Goal: Task Accomplishment & Management: Use online tool/utility

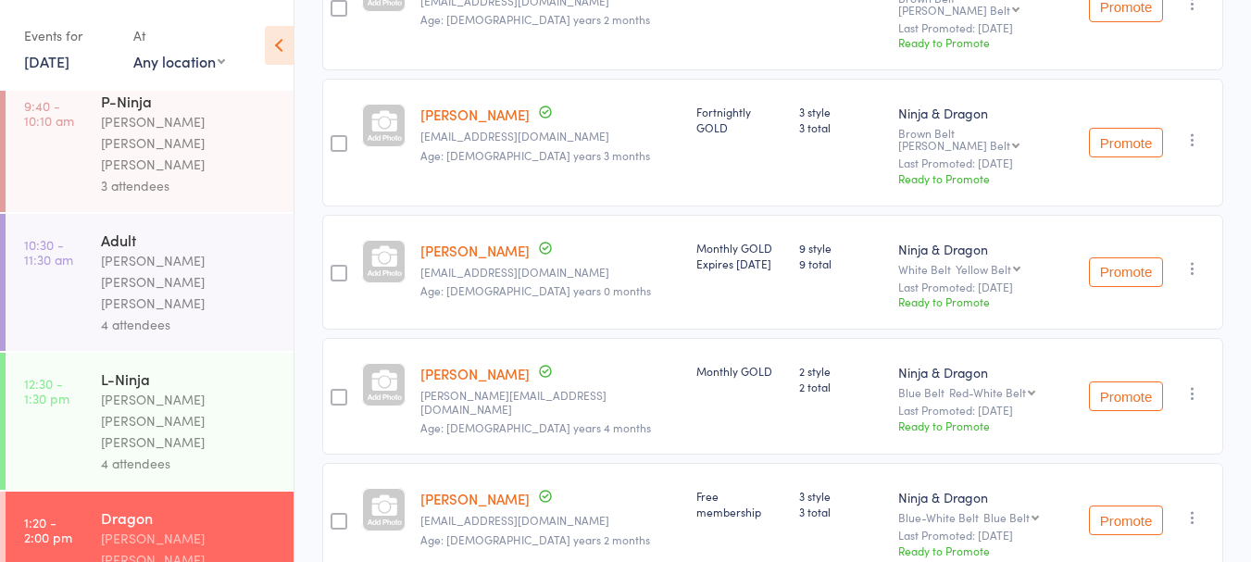
scroll to position [162, 0]
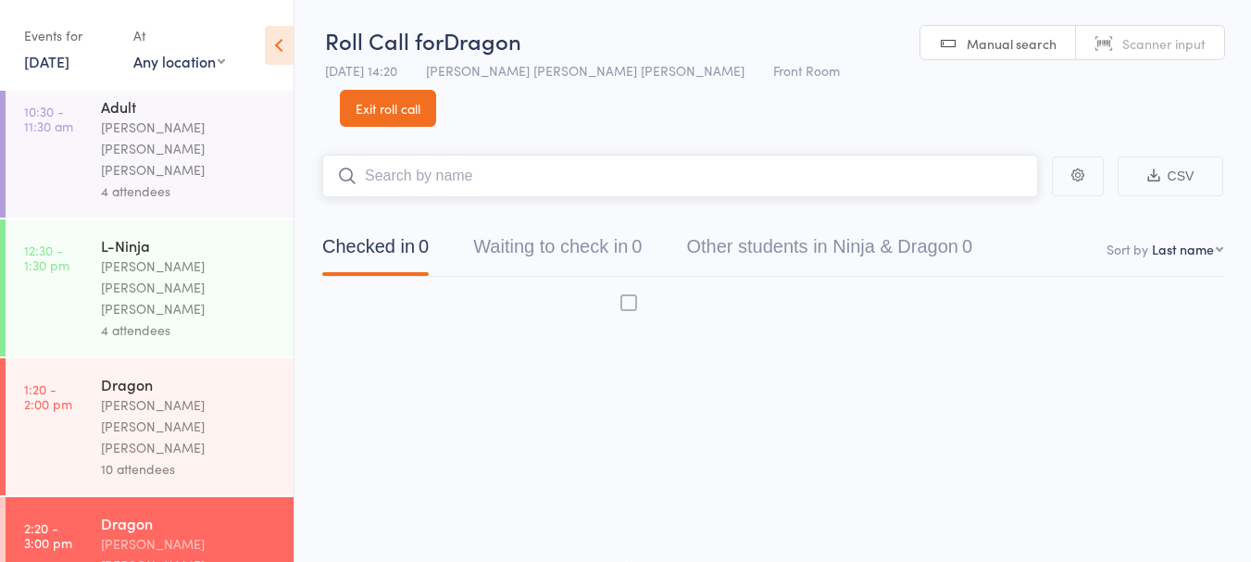
scroll to position [299, 0]
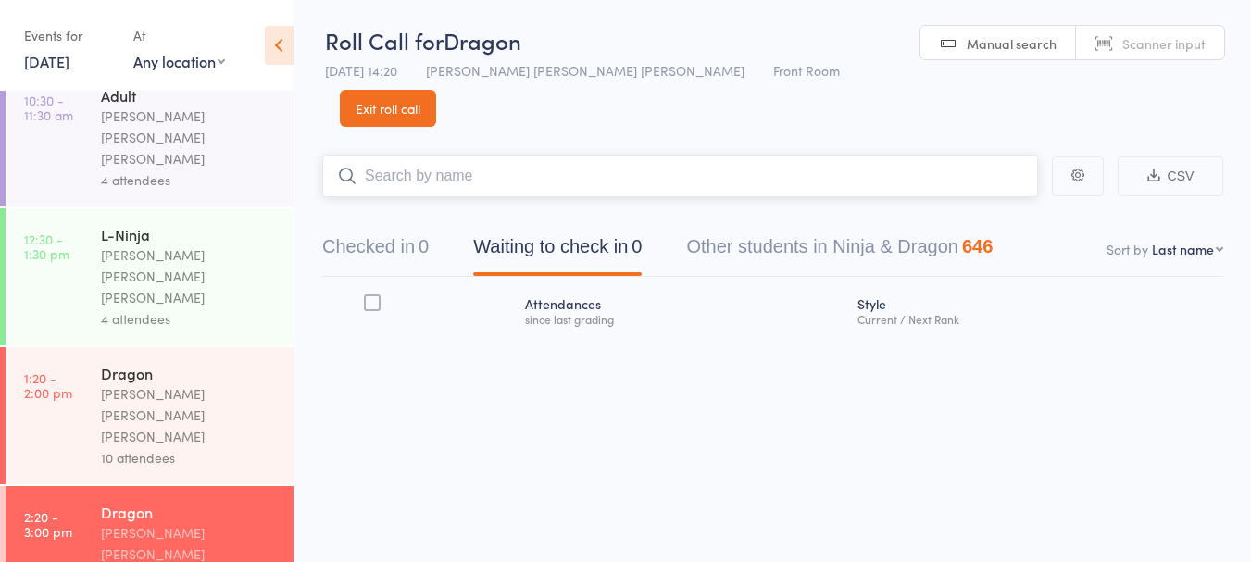
click at [405, 227] on button "Checked in 0" at bounding box center [375, 251] width 107 height 49
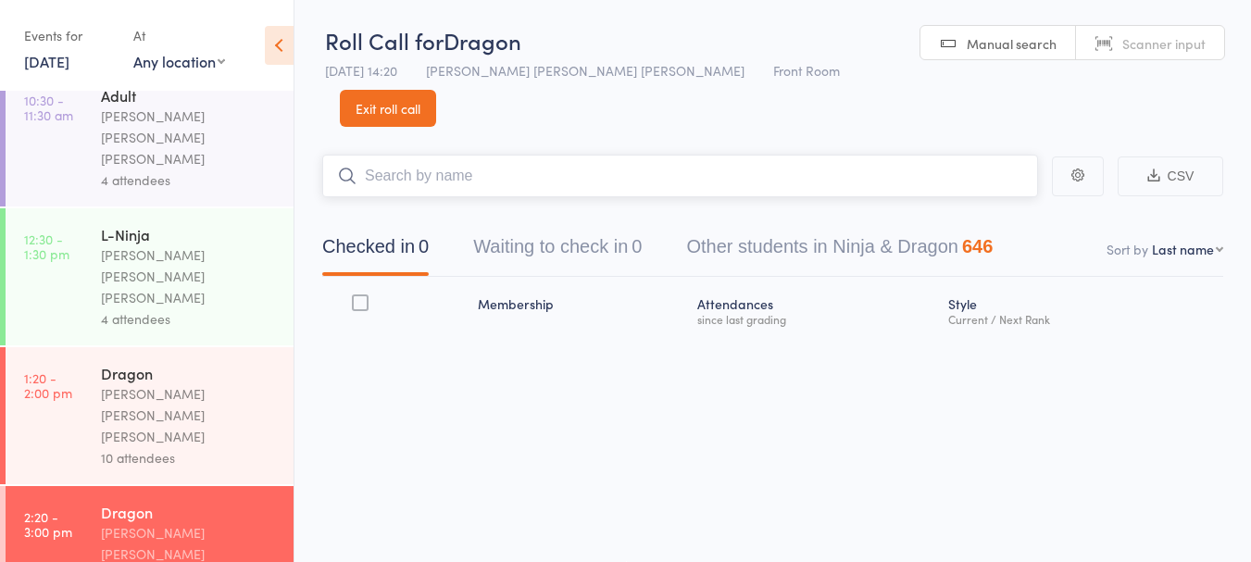
click at [488, 155] on input "search" at bounding box center [680, 176] width 716 height 43
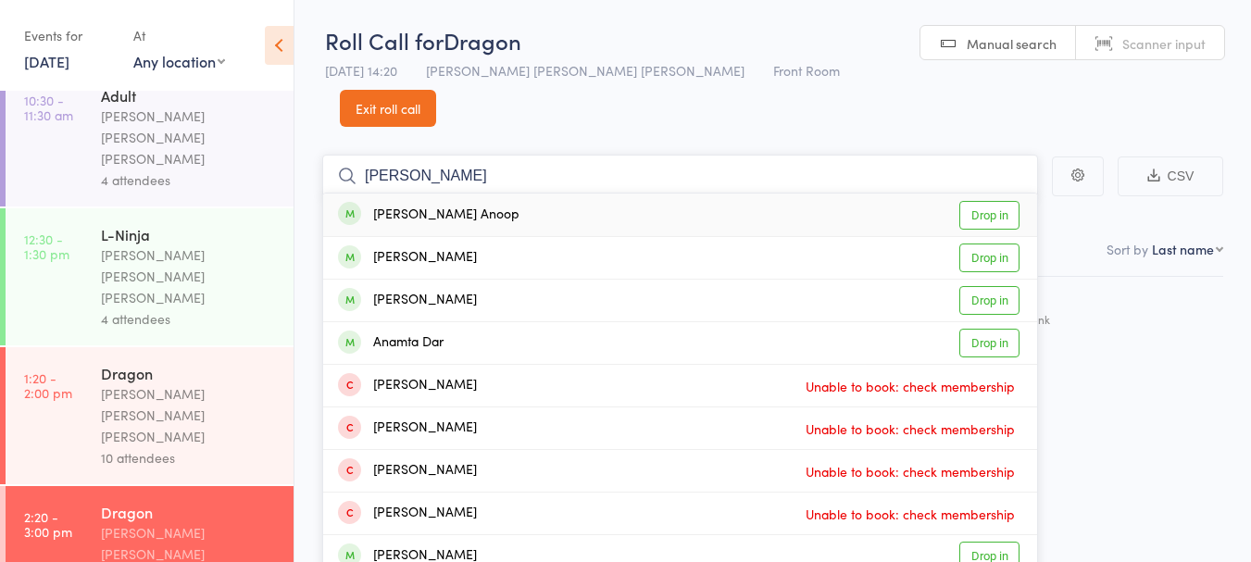
type input "Anagha"
click at [398, 205] on div "[PERSON_NAME] Anoop" at bounding box center [429, 215] width 182 height 21
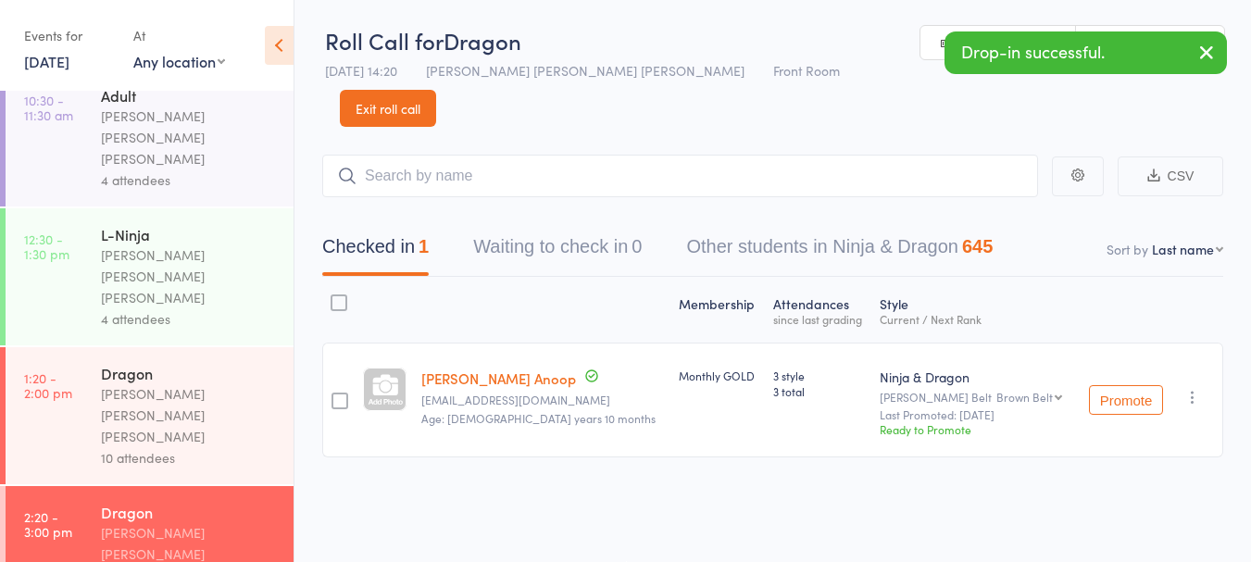
click at [1213, 57] on icon "button" at bounding box center [1207, 52] width 22 height 23
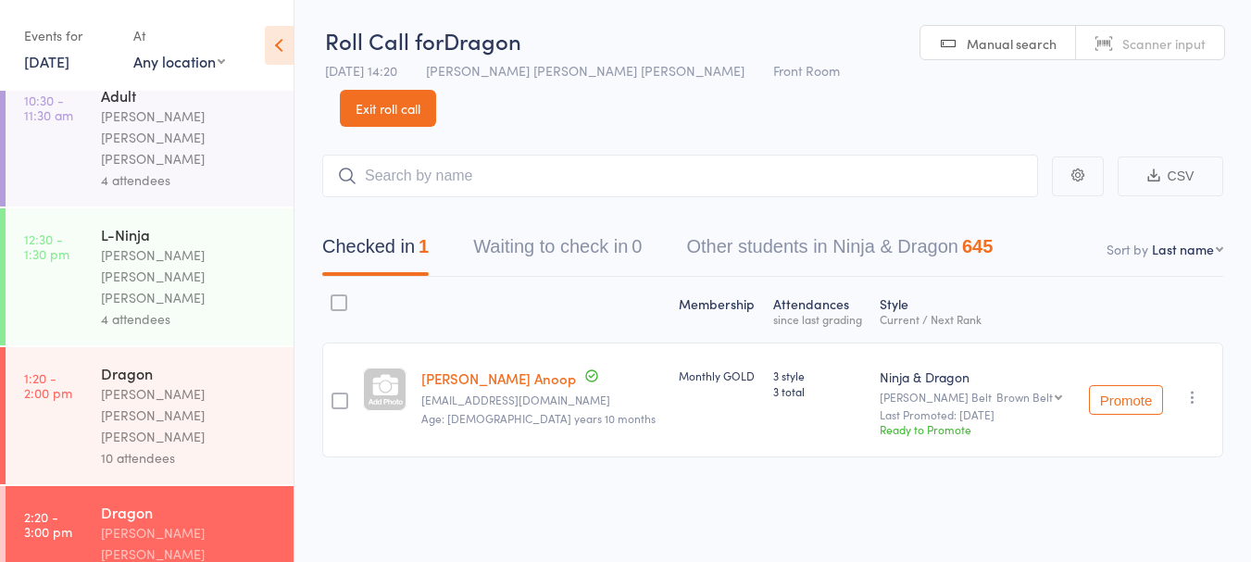
click at [471, 155] on input "search" at bounding box center [680, 176] width 716 height 43
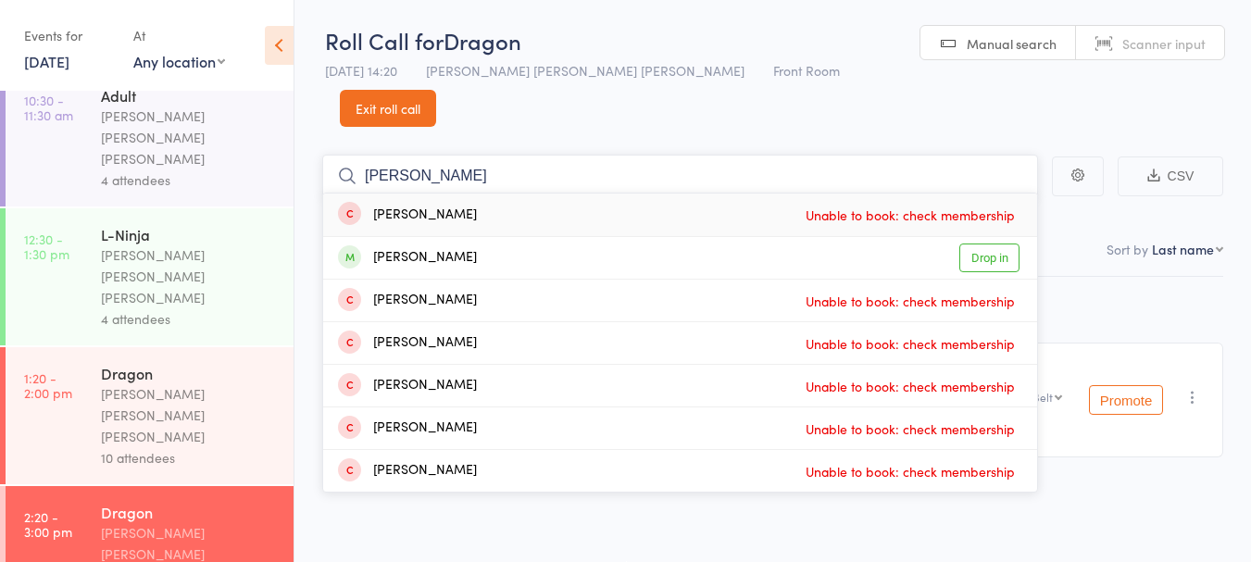
type input "[PERSON_NAME]"
click at [967, 244] on link "Drop in" at bounding box center [990, 258] width 60 height 29
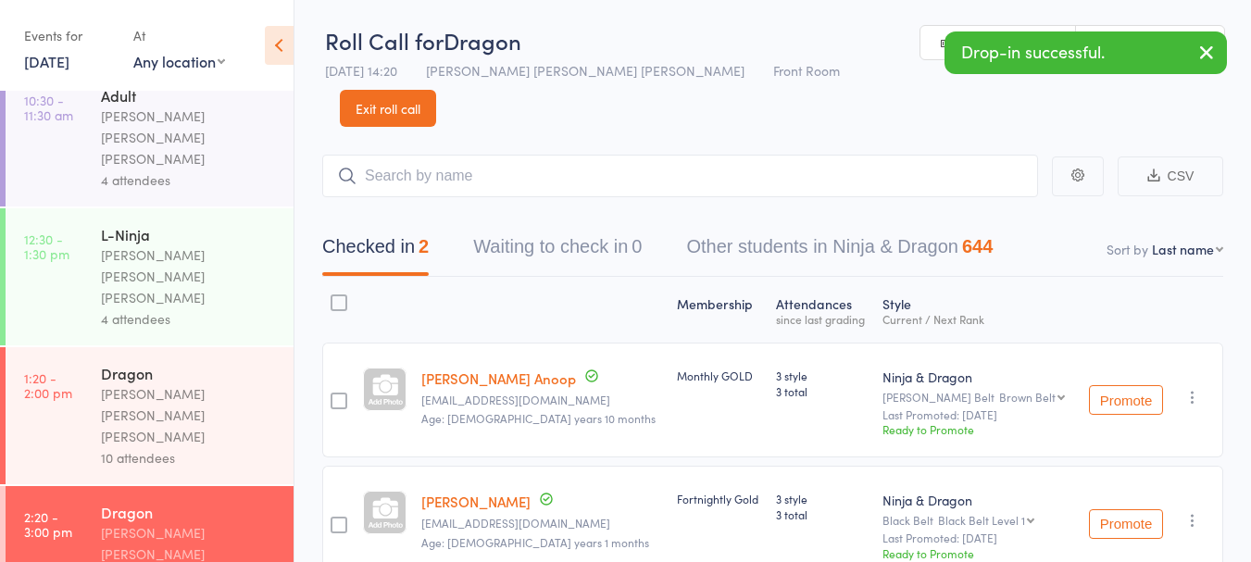
click at [1220, 54] on button "button" at bounding box center [1207, 53] width 41 height 43
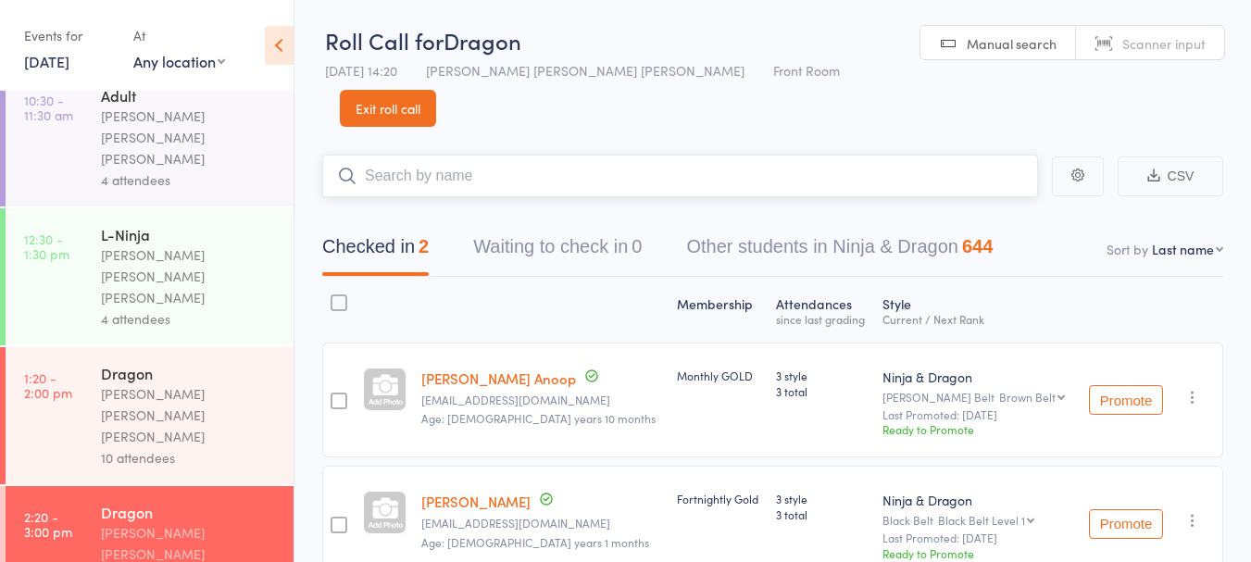
click at [668, 155] on input "search" at bounding box center [680, 176] width 716 height 43
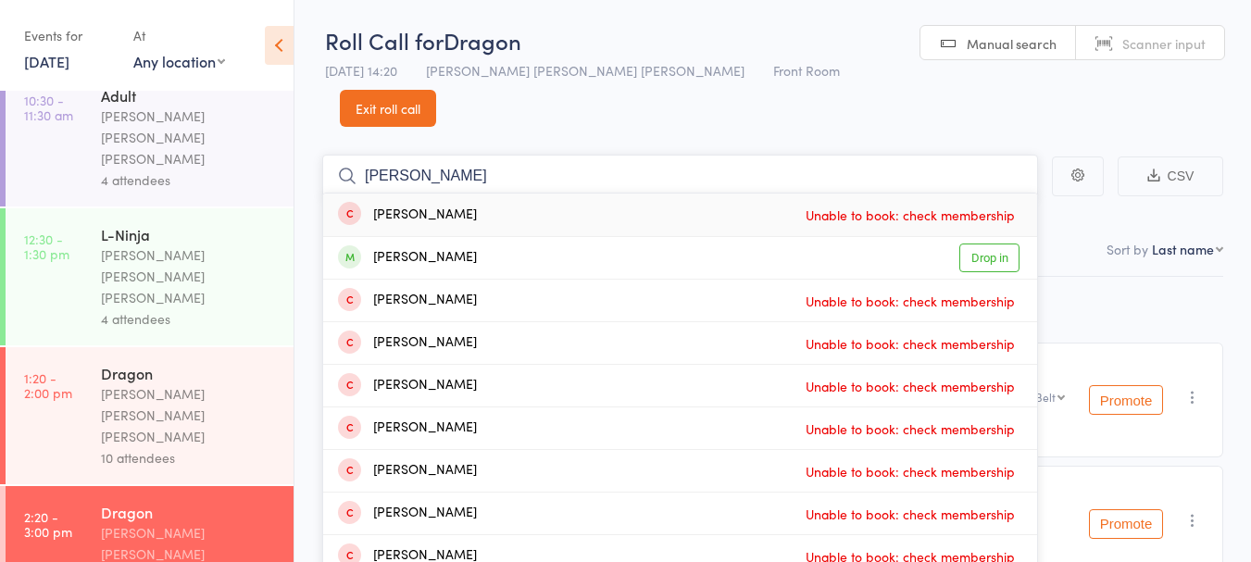
type input "jos"
click at [1008, 244] on link "Drop in" at bounding box center [990, 258] width 60 height 29
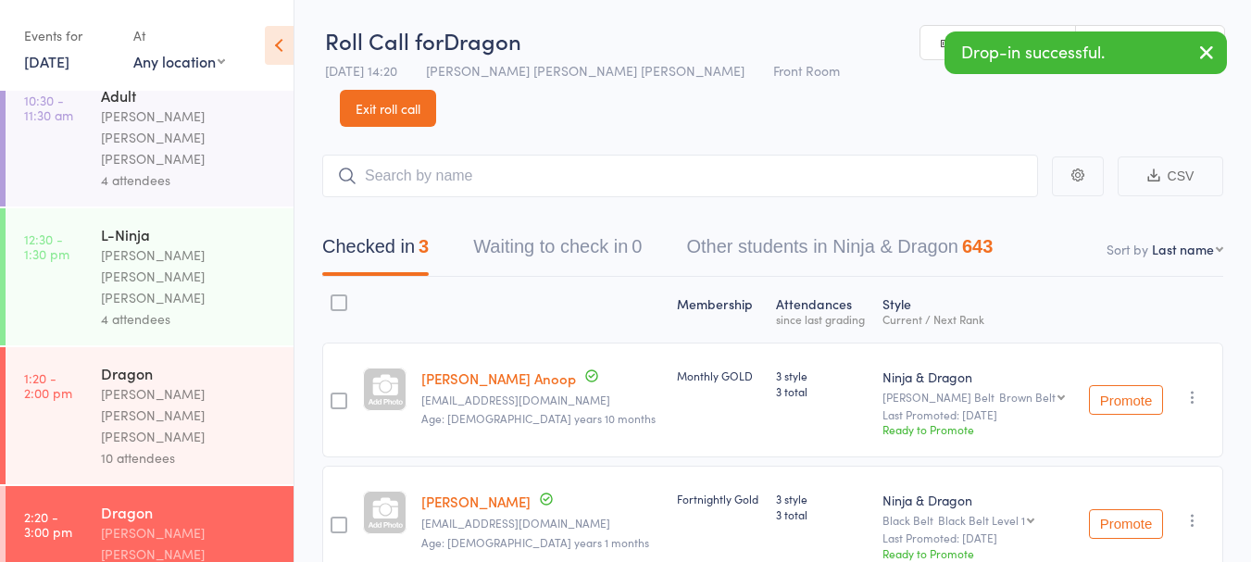
click at [1206, 56] on icon "button" at bounding box center [1207, 52] width 22 height 23
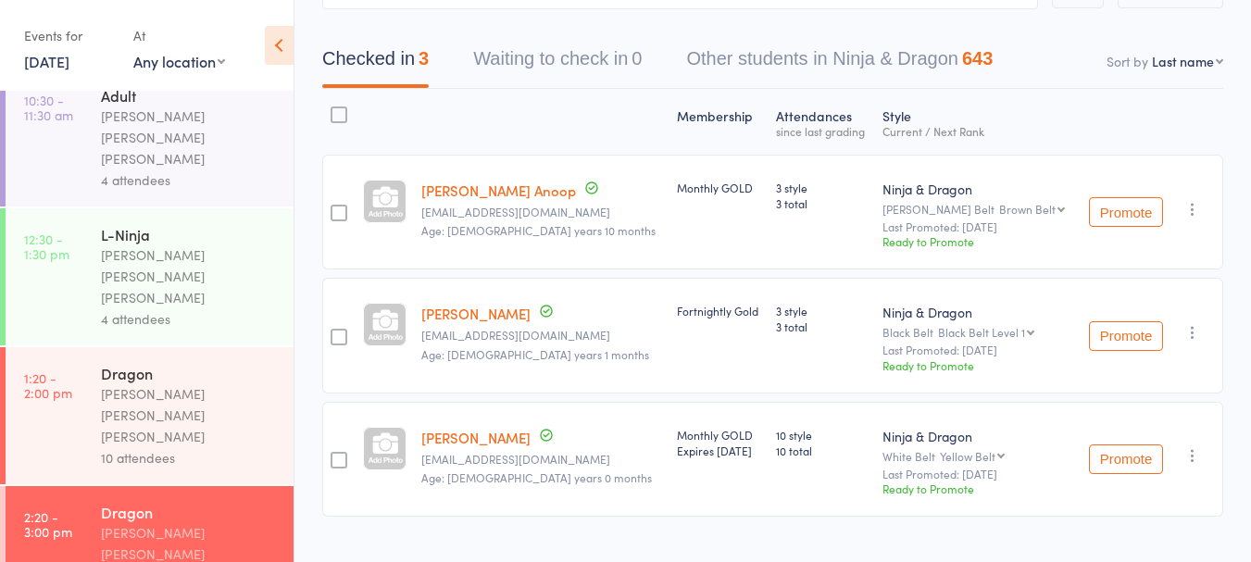
scroll to position [0, 0]
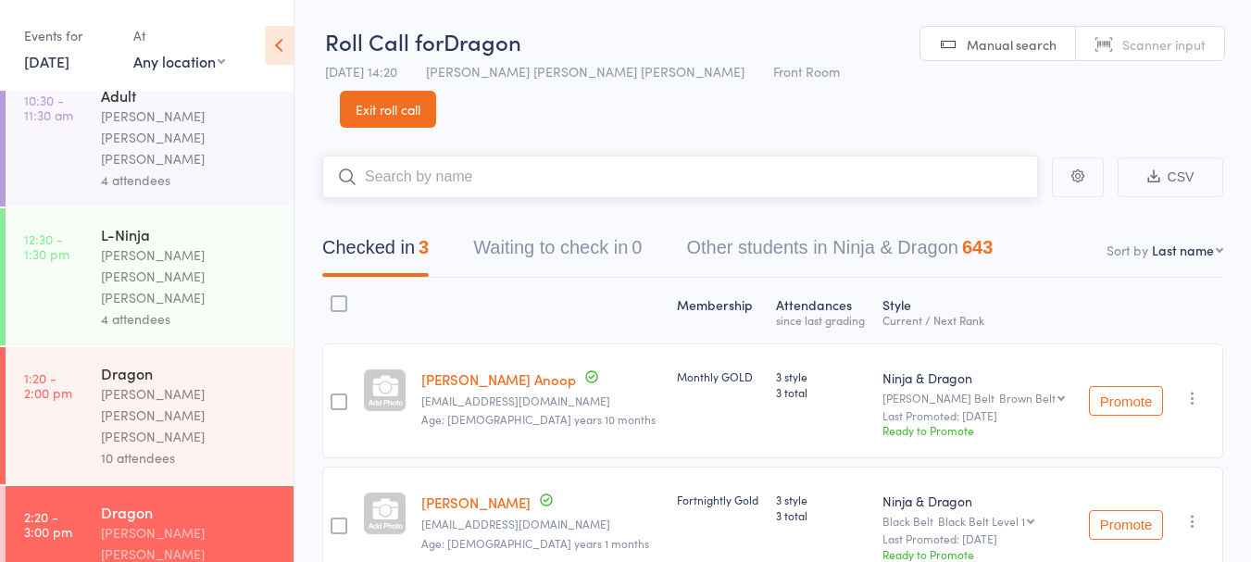
click at [545, 156] on input "search" at bounding box center [680, 177] width 716 height 43
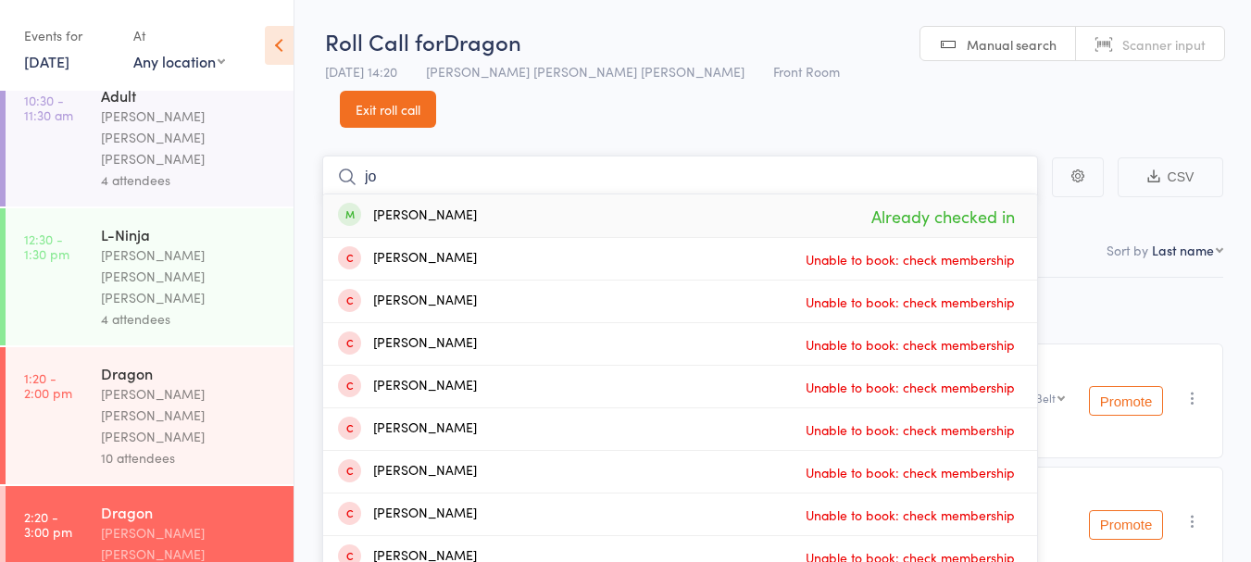
type input "j"
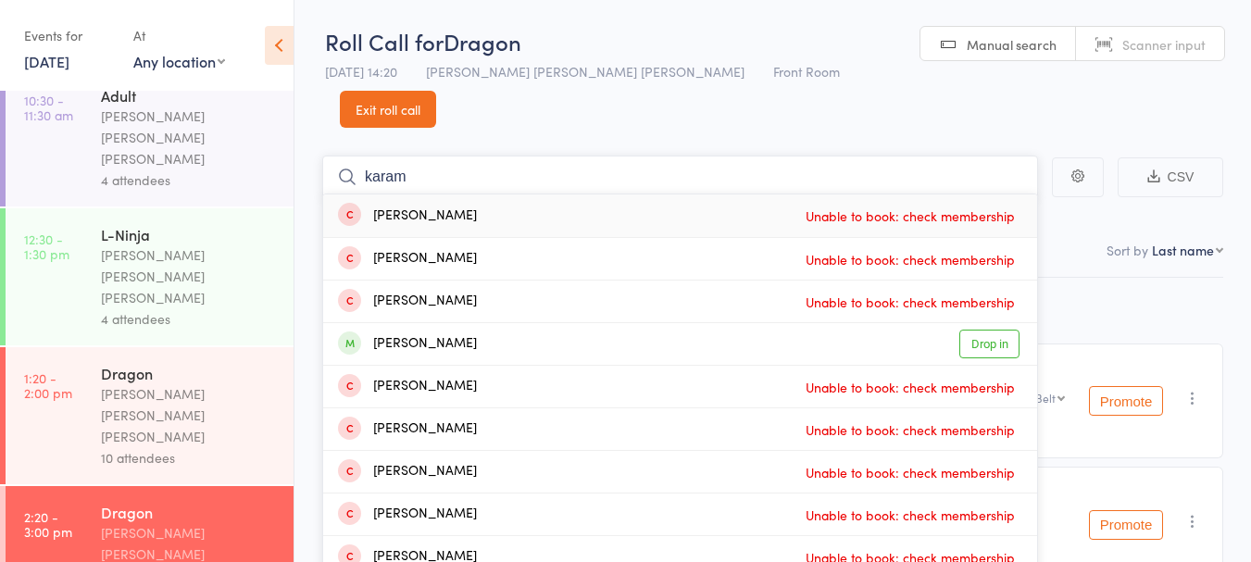
type input "karam"
click at [990, 330] on link "Drop in" at bounding box center [990, 344] width 60 height 29
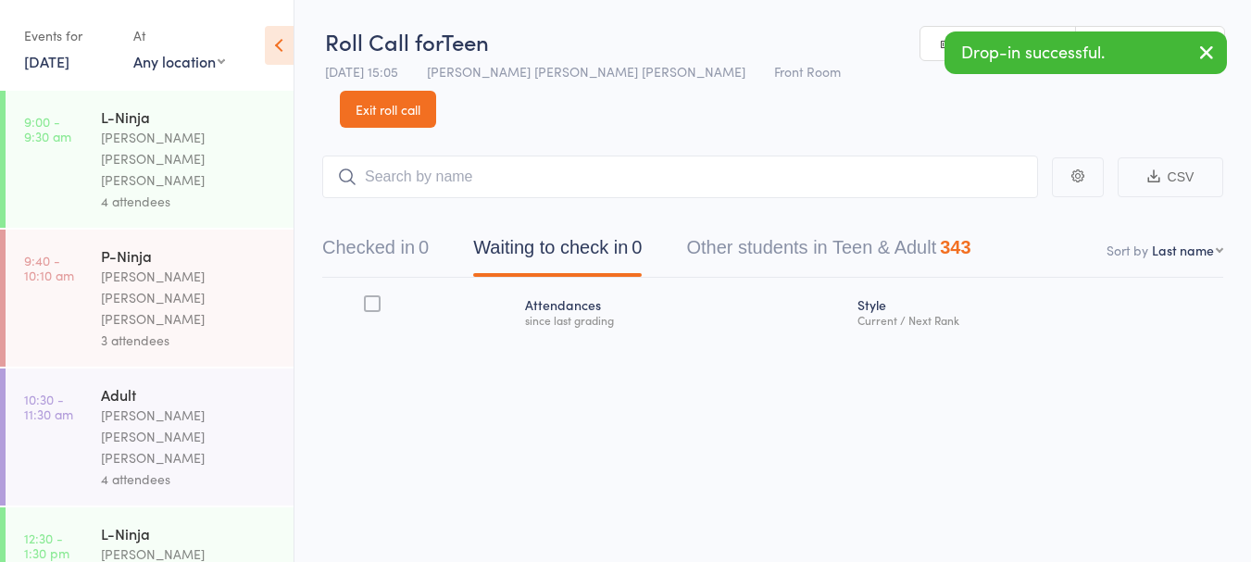
click at [1210, 57] on icon "button" at bounding box center [1207, 52] width 22 height 23
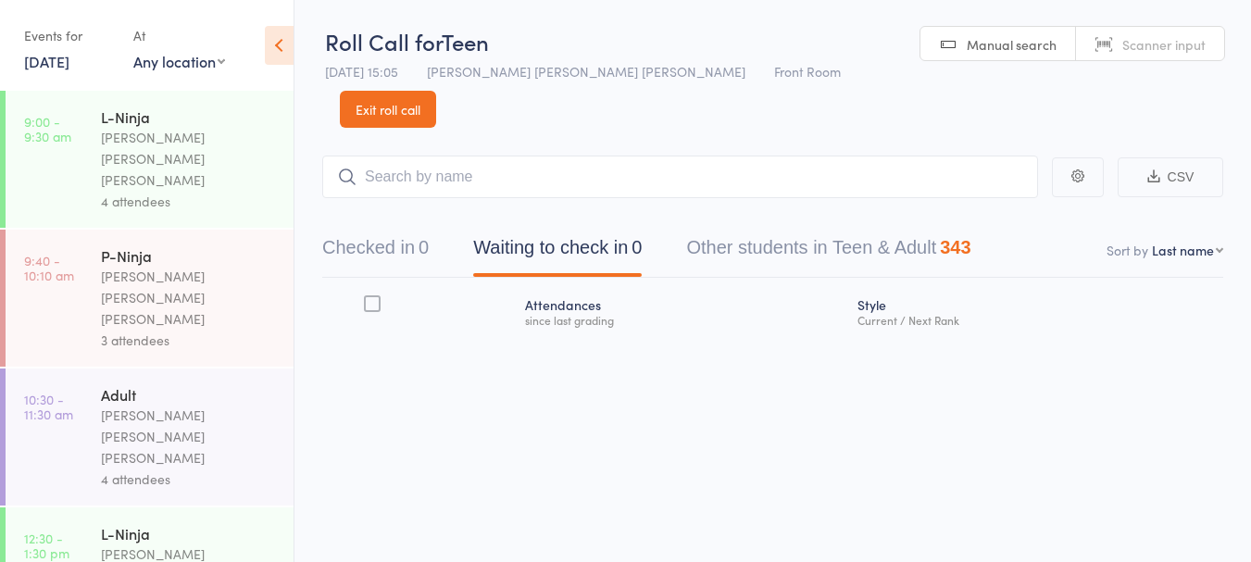
click at [400, 228] on button "Checked in 0" at bounding box center [375, 252] width 107 height 49
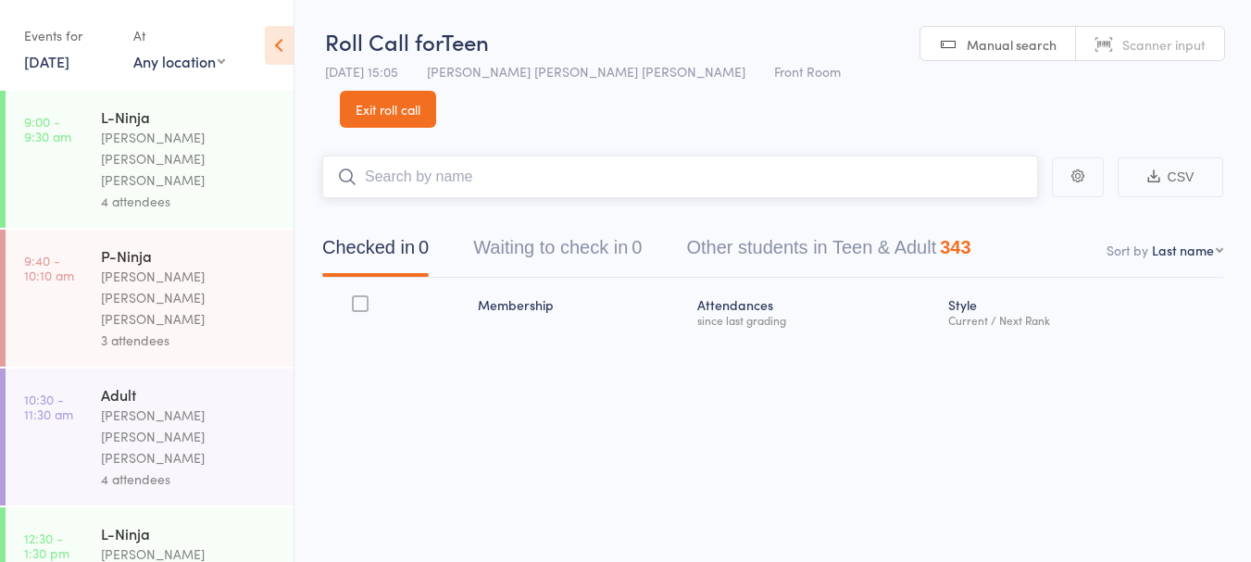
click at [422, 156] on input "search" at bounding box center [680, 177] width 716 height 43
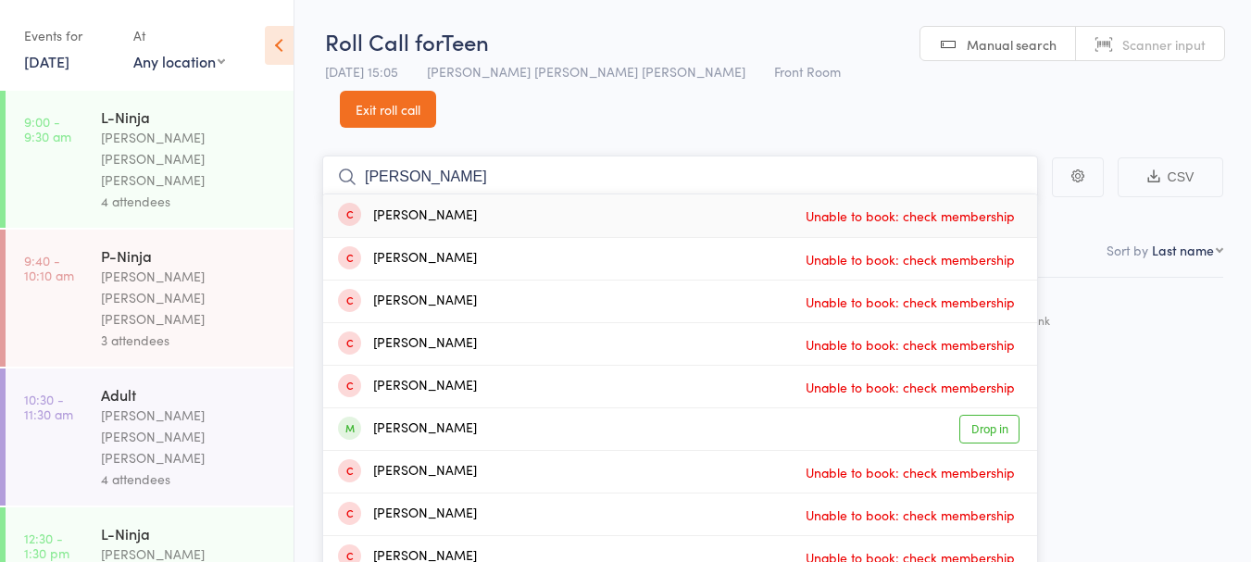
type input "adam"
click at [1002, 415] on link "Drop in" at bounding box center [990, 429] width 60 height 29
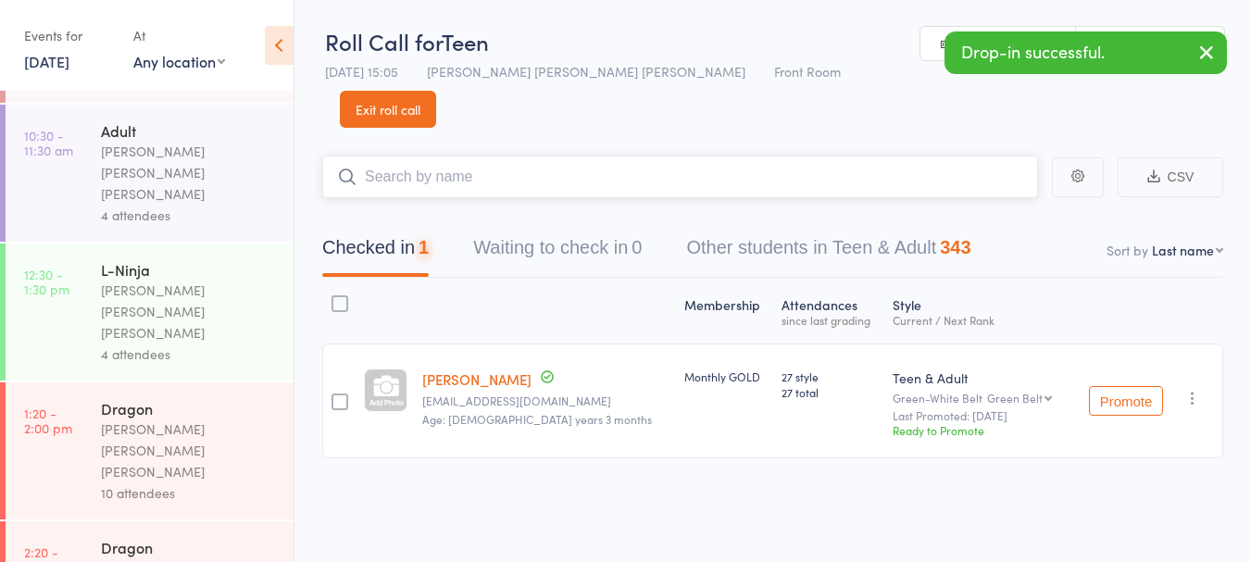
scroll to position [299, 0]
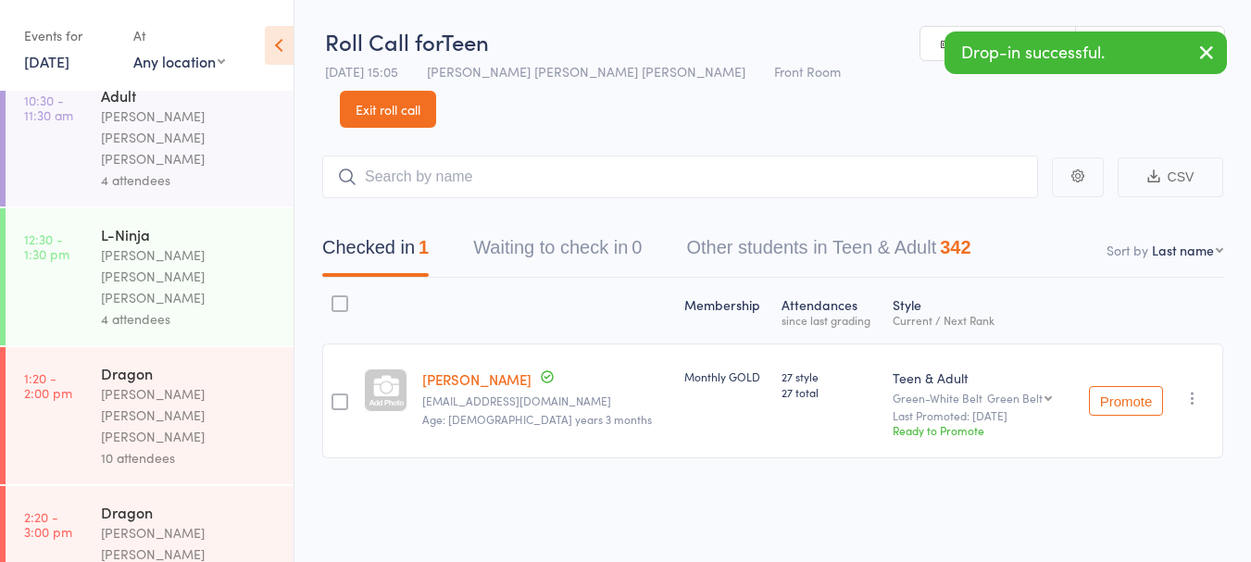
click at [163, 522] on div "[PERSON_NAME] [PERSON_NAME] [PERSON_NAME]" at bounding box center [189, 554] width 177 height 64
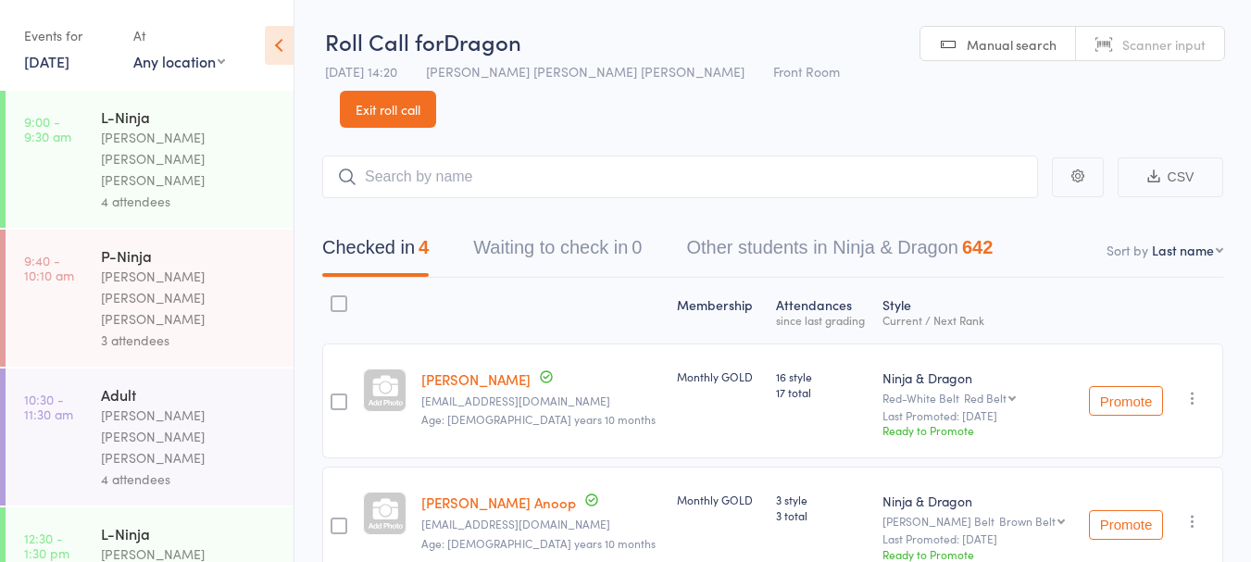
click at [506, 286] on div at bounding box center [542, 310] width 256 height 49
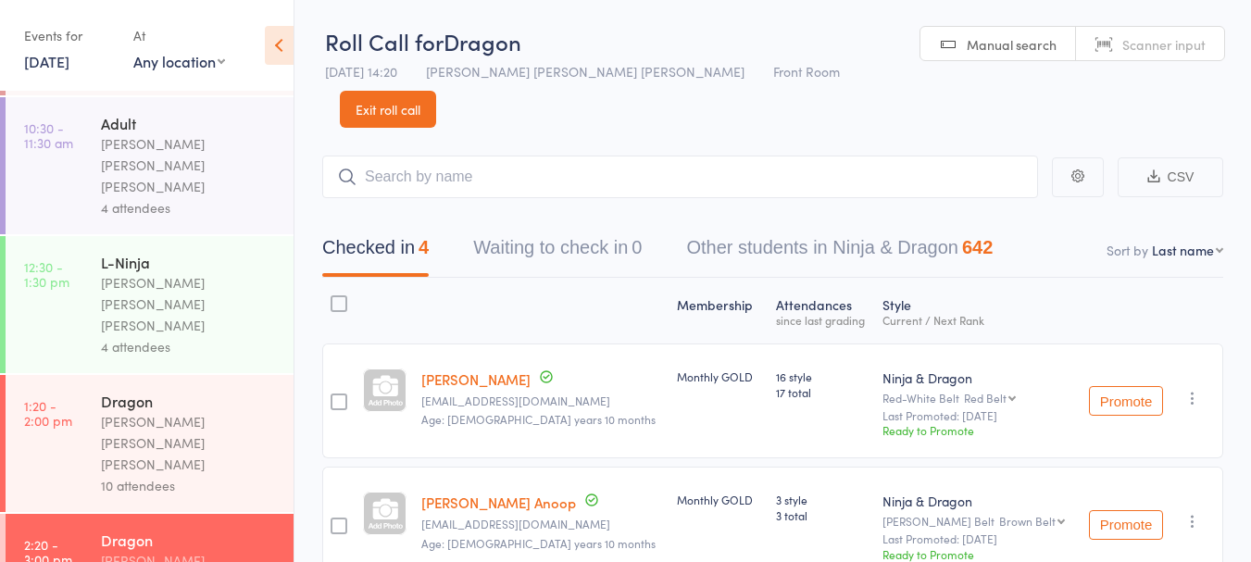
scroll to position [299, 0]
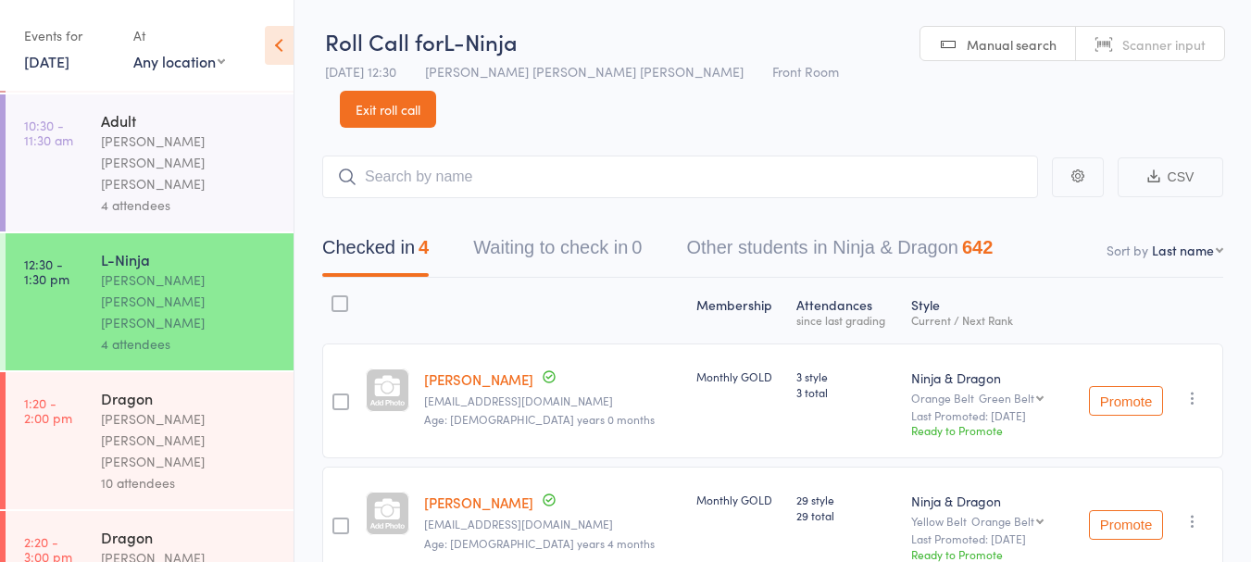
scroll to position [299, 0]
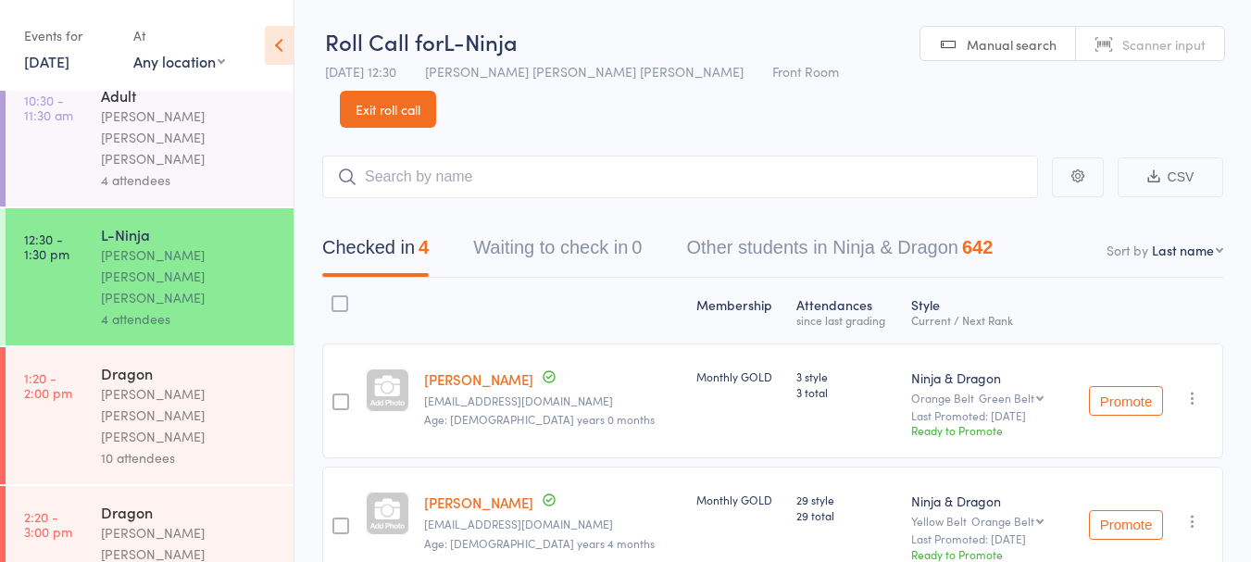
click at [85, 486] on link "2:20 - 3:00 pm Dragon Keyvan Castle Hill Mirzai 4 attendees" at bounding box center [150, 554] width 288 height 137
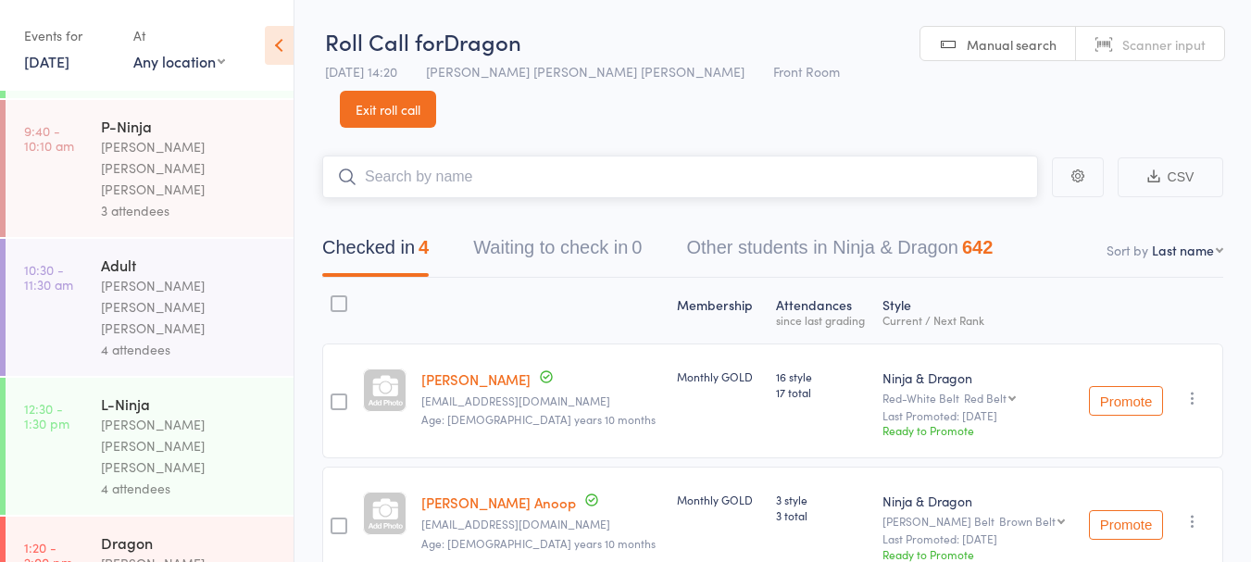
scroll to position [213, 0]
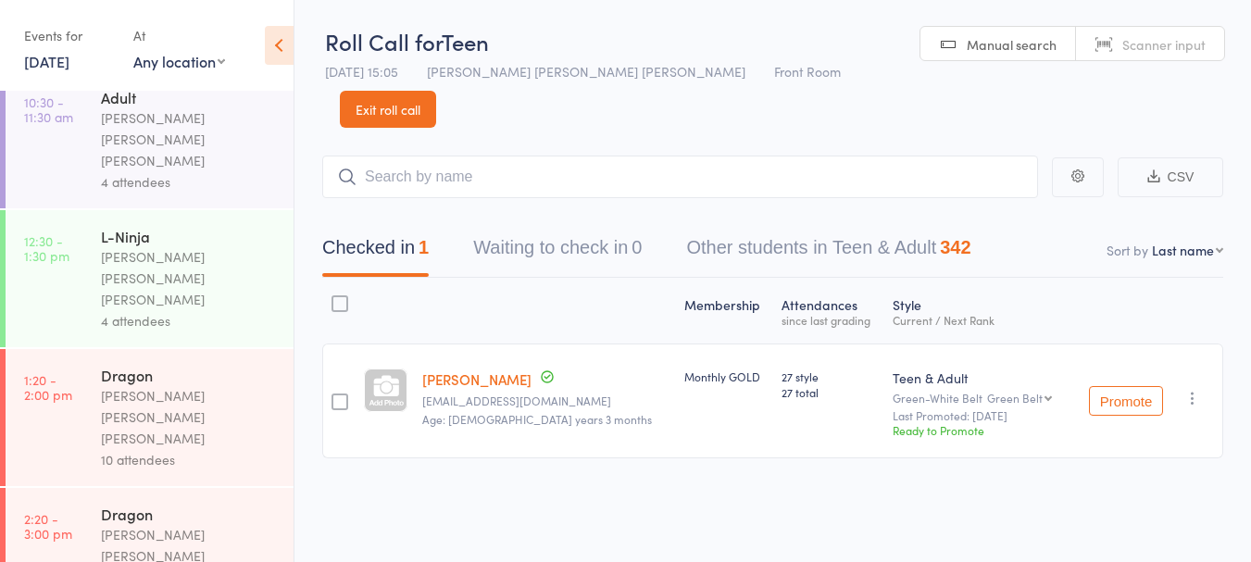
scroll to position [299, 0]
click at [184, 522] on div "[PERSON_NAME] [PERSON_NAME] [PERSON_NAME]" at bounding box center [189, 554] width 177 height 64
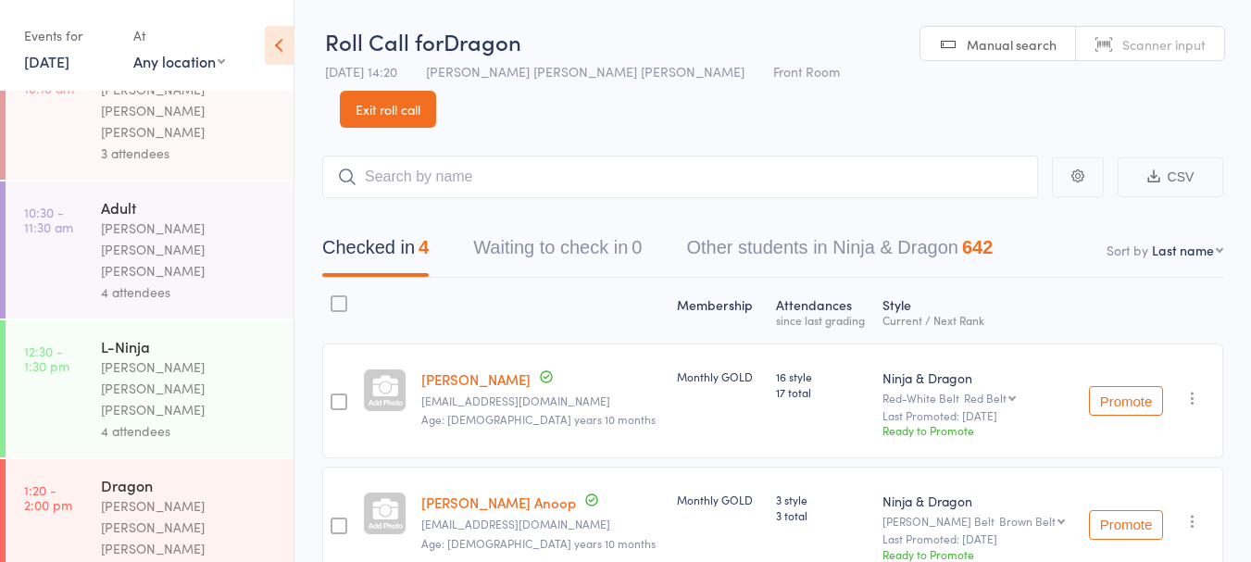
scroll to position [299, 0]
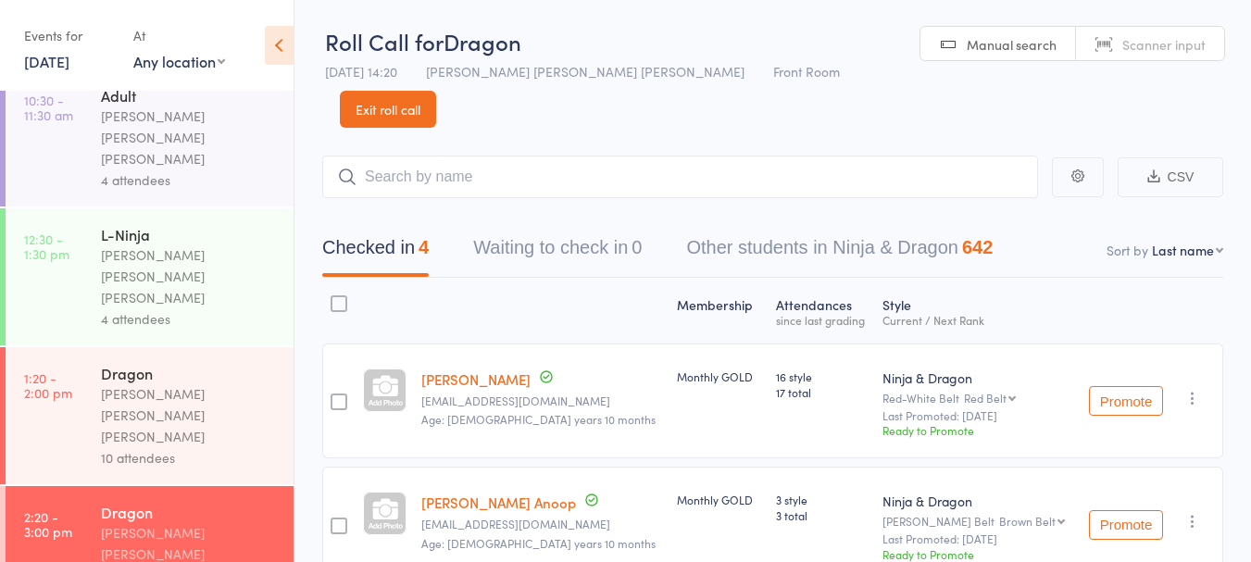
click at [49, 62] on link "13 Sep, 2025" at bounding box center [46, 61] width 45 height 20
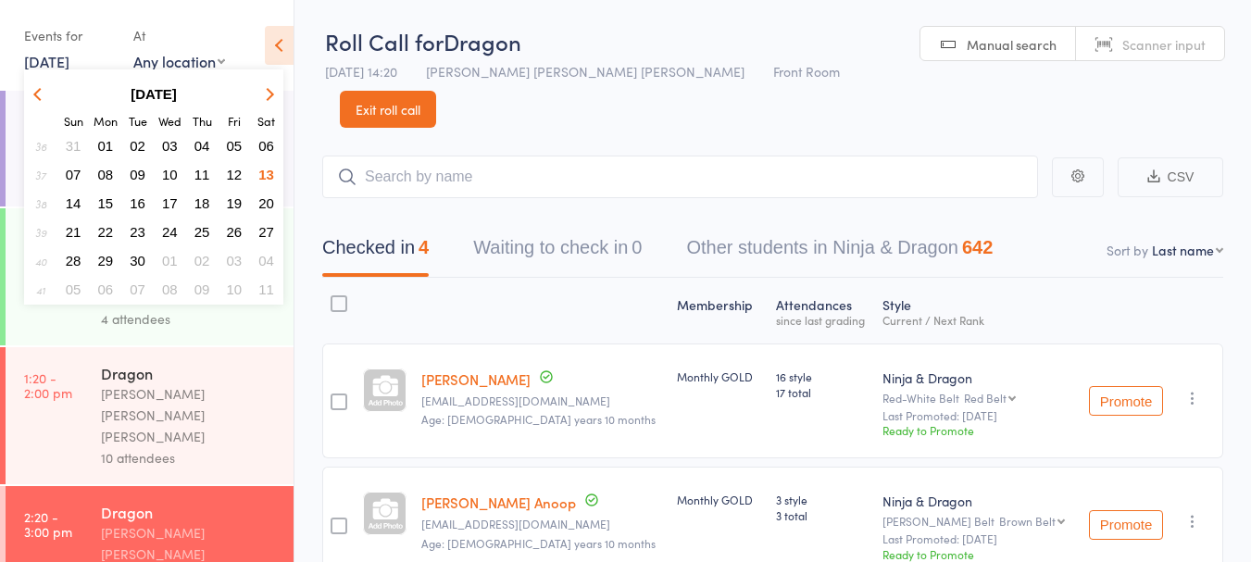
click at [238, 177] on span "12" at bounding box center [235, 175] width 16 height 16
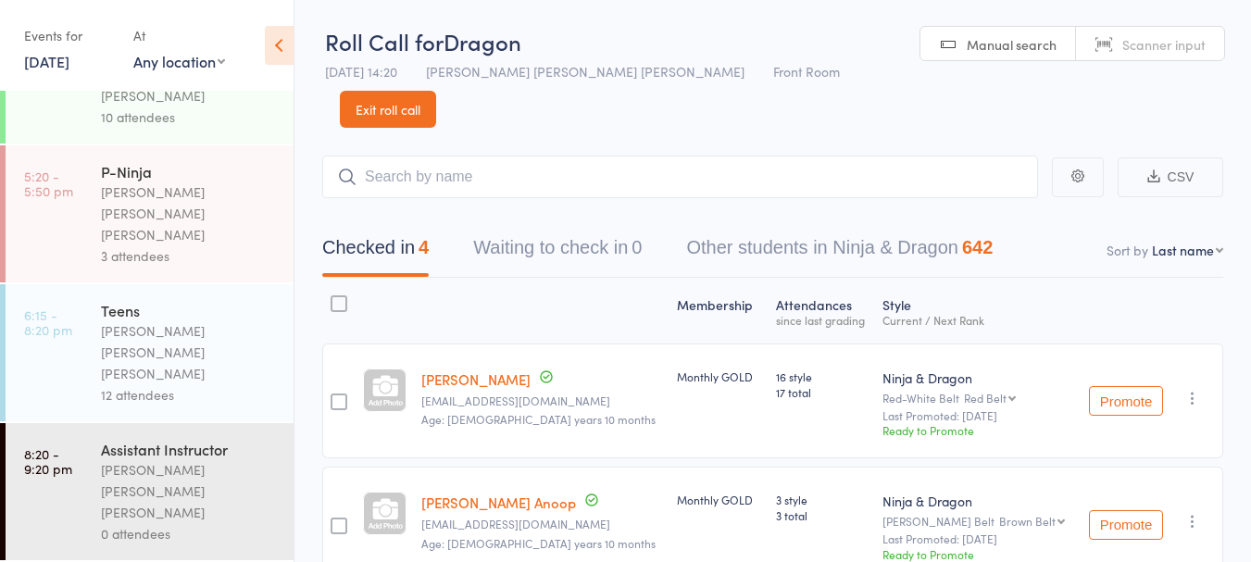
scroll to position [10, 0]
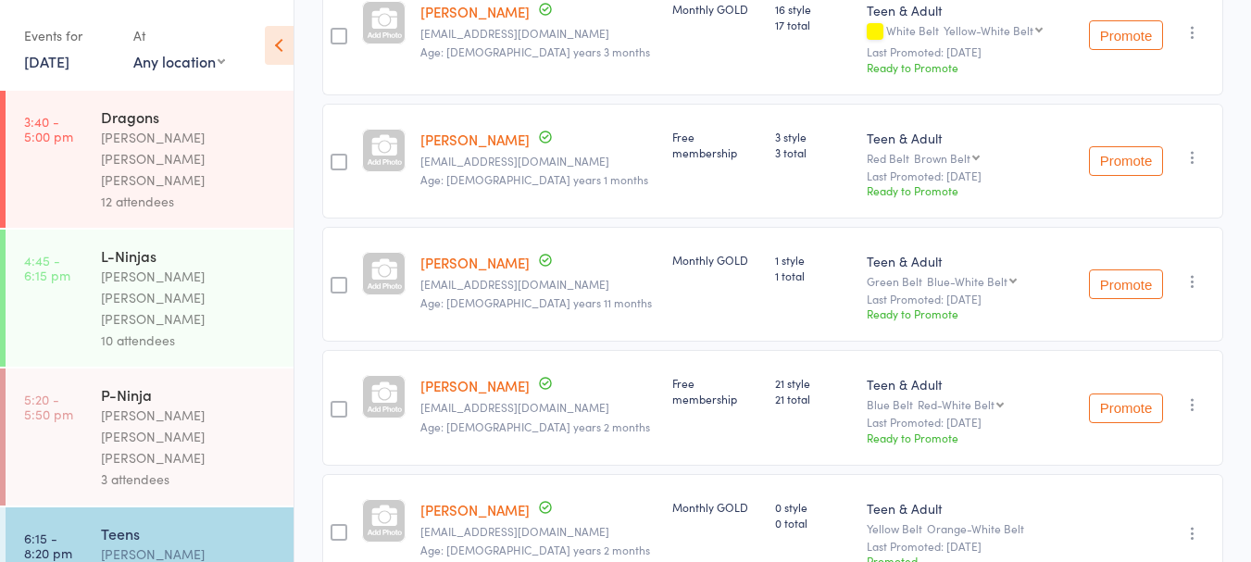
scroll to position [1265, 0]
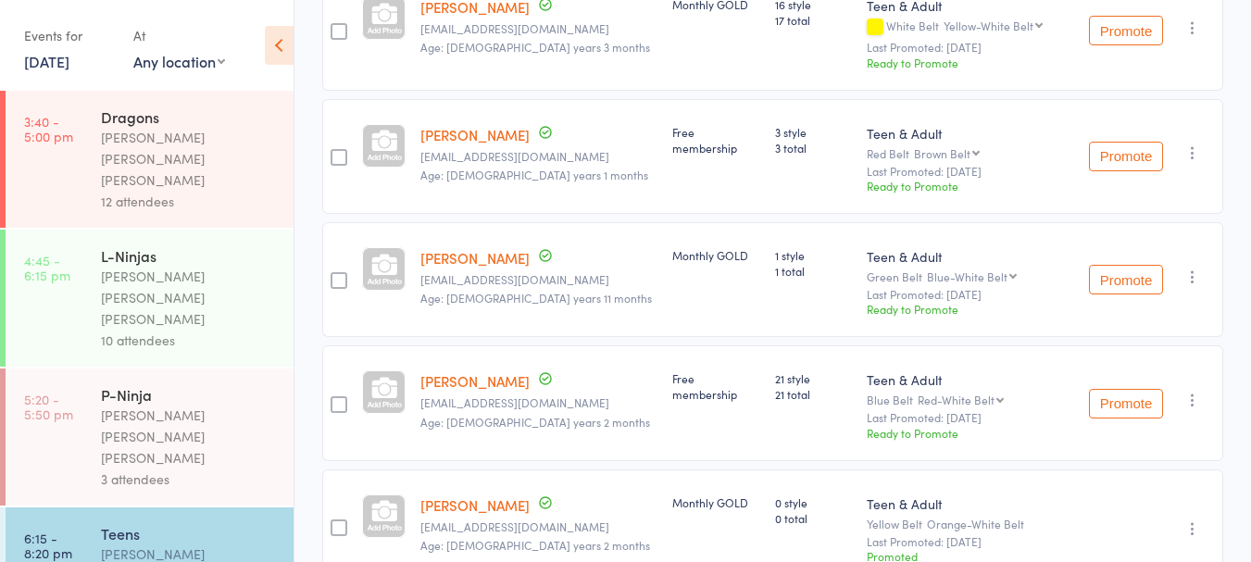
click at [501, 371] on link "Dhruvikha Tummala" at bounding box center [475, 380] width 109 height 19
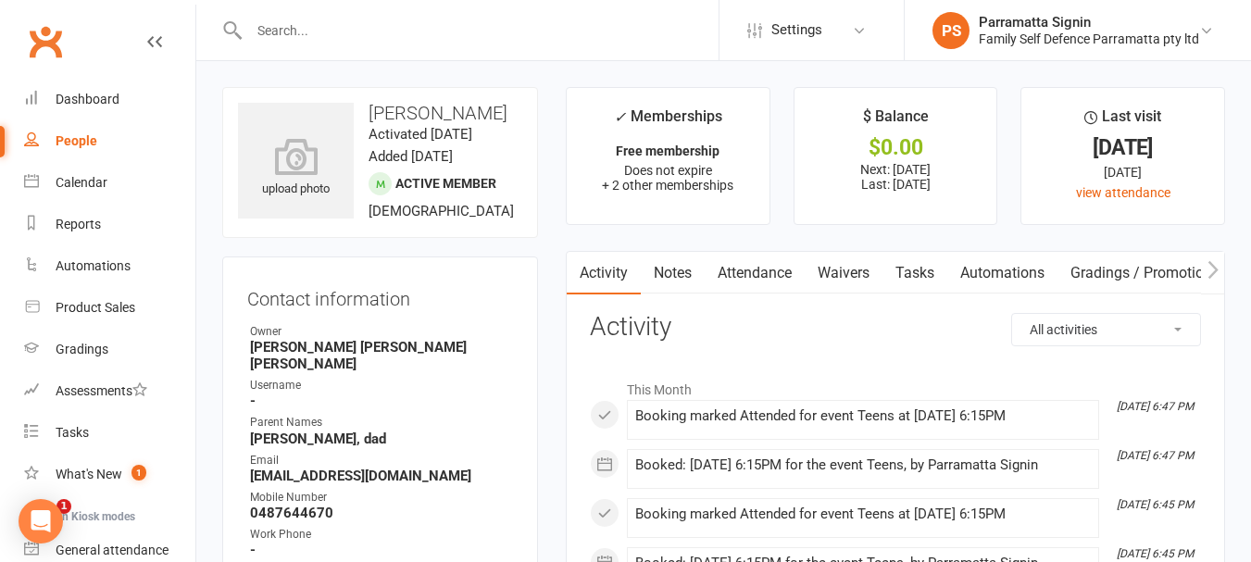
click at [684, 272] on link "Notes" at bounding box center [673, 273] width 64 height 43
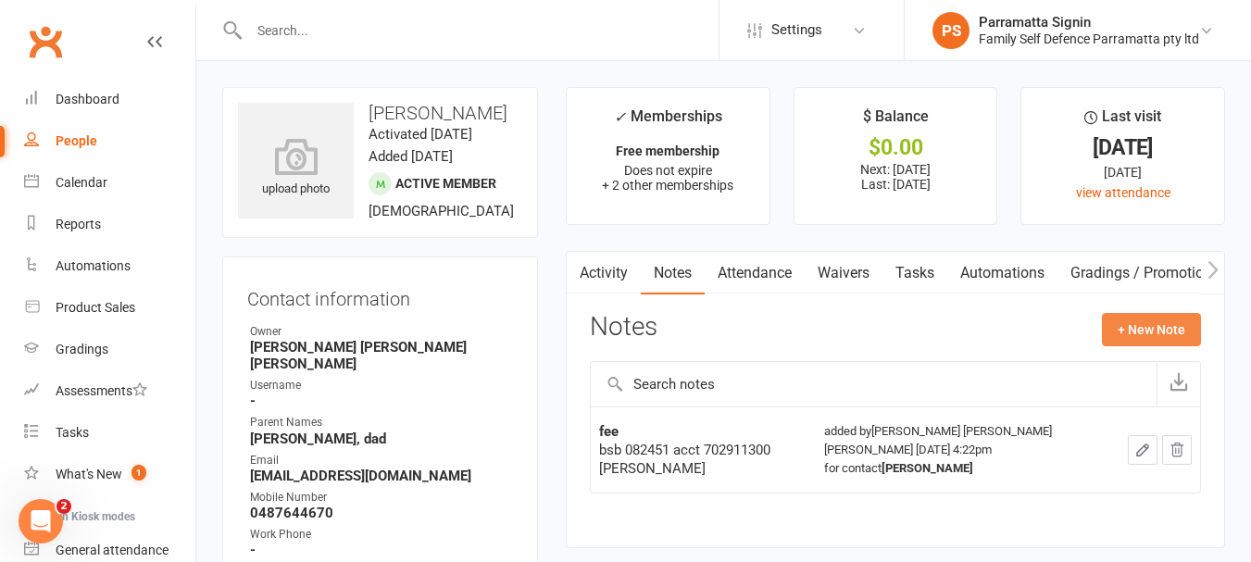
click at [1152, 330] on button "+ New Note" at bounding box center [1151, 329] width 99 height 33
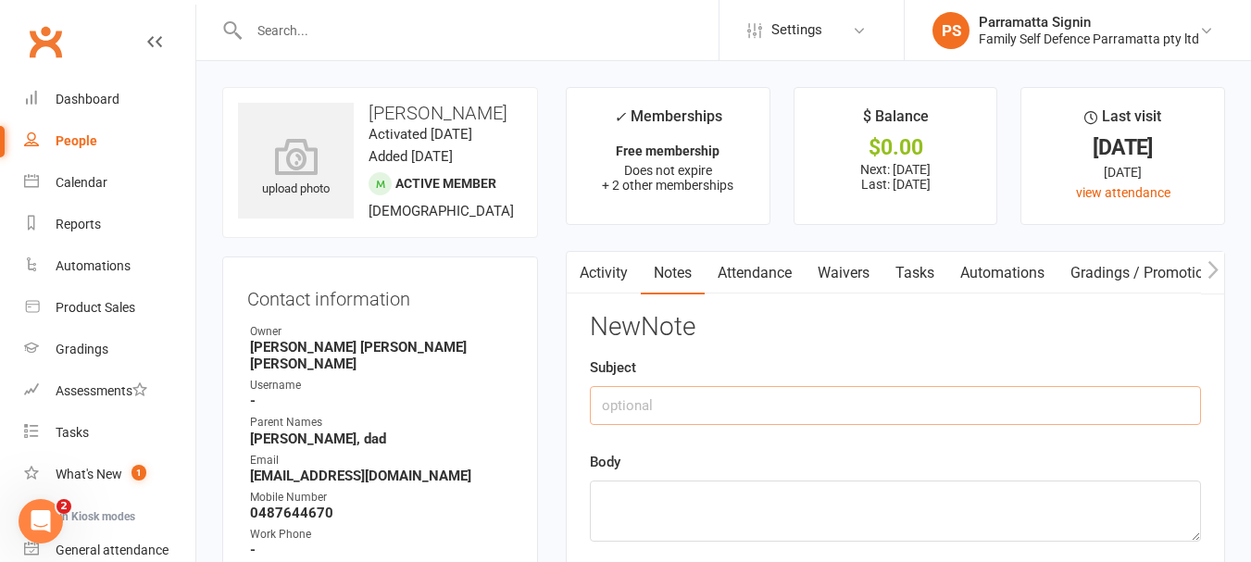
click at [710, 411] on input "text" at bounding box center [895, 405] width 611 height 39
type input "incident"
click at [702, 505] on textarea at bounding box center [895, 511] width 611 height 61
type textarea "During sparring Ramin"
click at [100, 134] on link "People" at bounding box center [109, 141] width 171 height 42
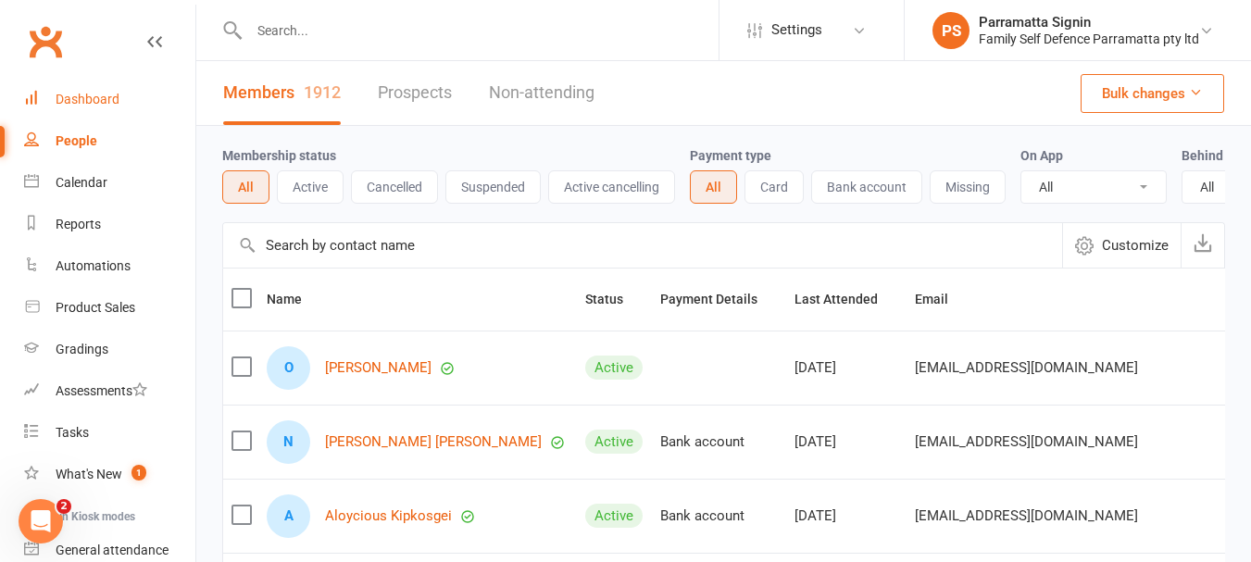
click at [95, 98] on div "Dashboard" at bounding box center [88, 99] width 64 height 15
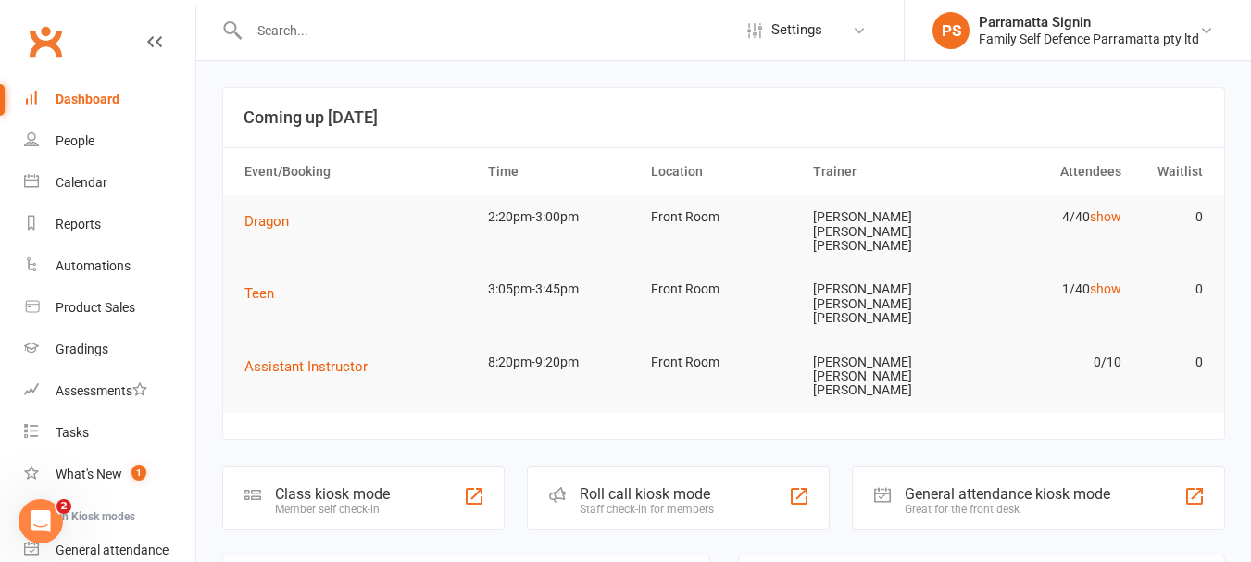
click at [681, 485] on div "Roll call kiosk mode" at bounding box center [647, 494] width 134 height 18
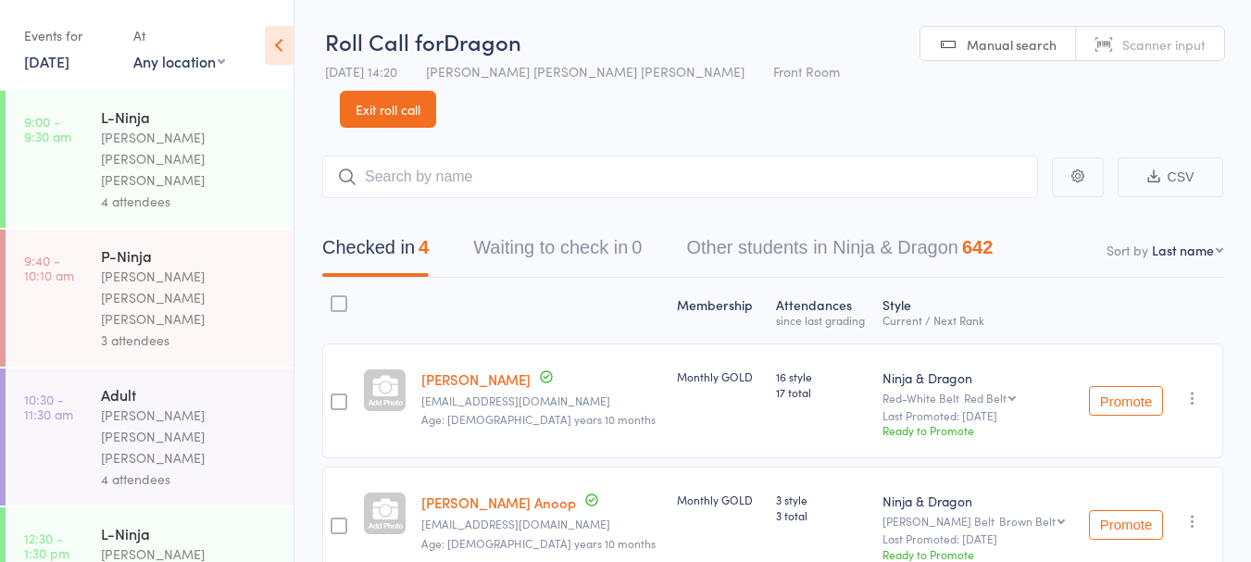
click at [69, 58] on link "[DATE]" at bounding box center [46, 61] width 45 height 20
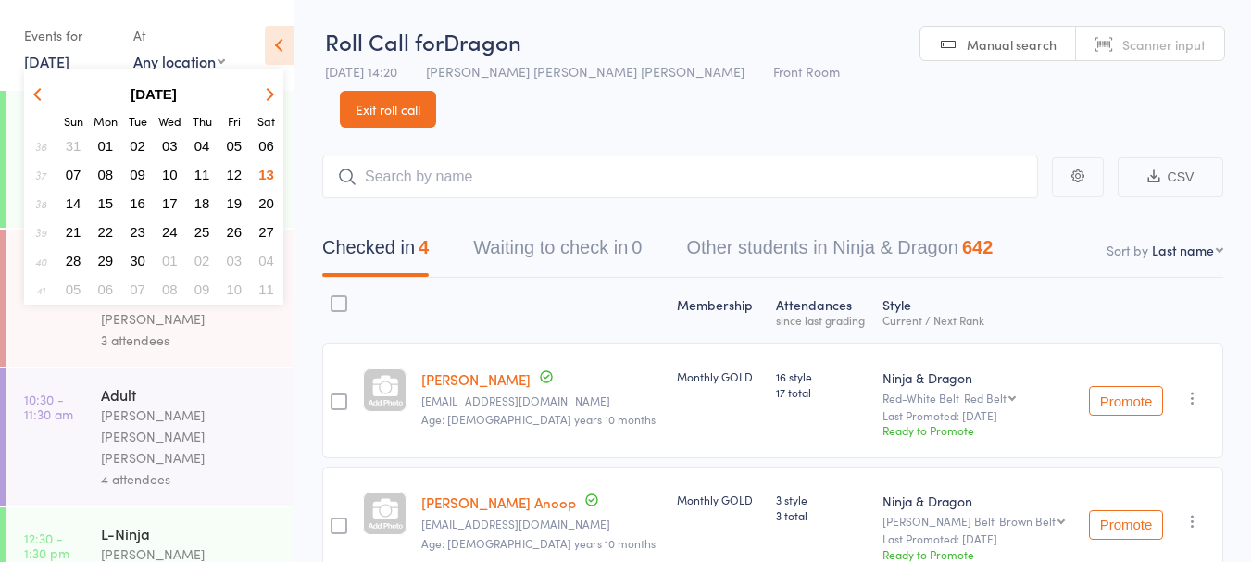
click at [237, 180] on span "12" at bounding box center [235, 175] width 16 height 16
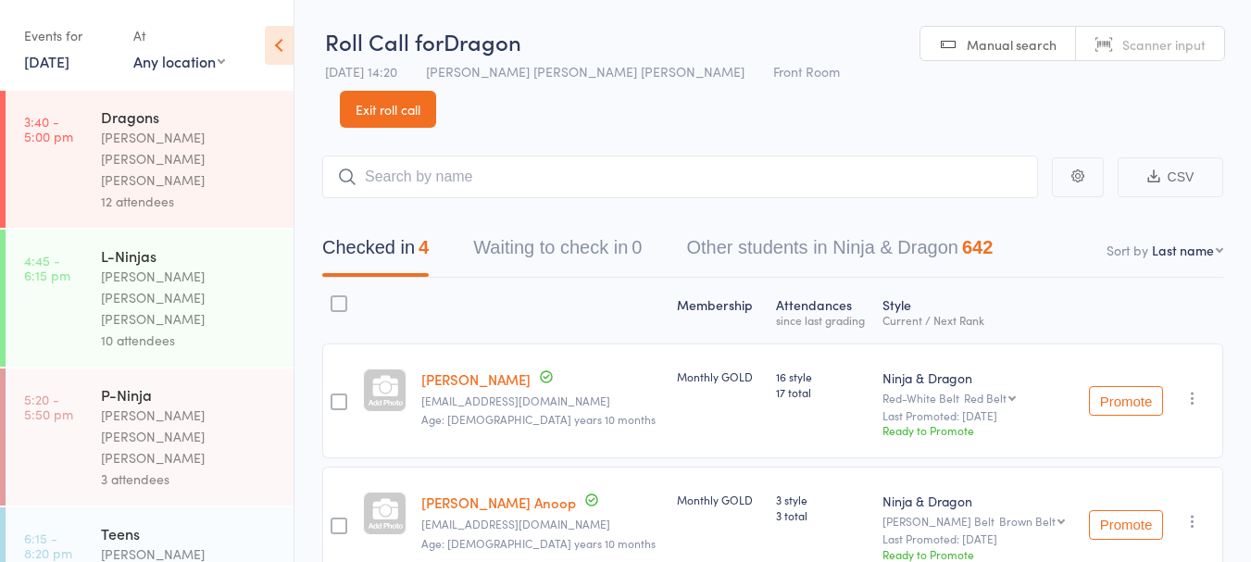
scroll to position [10, 0]
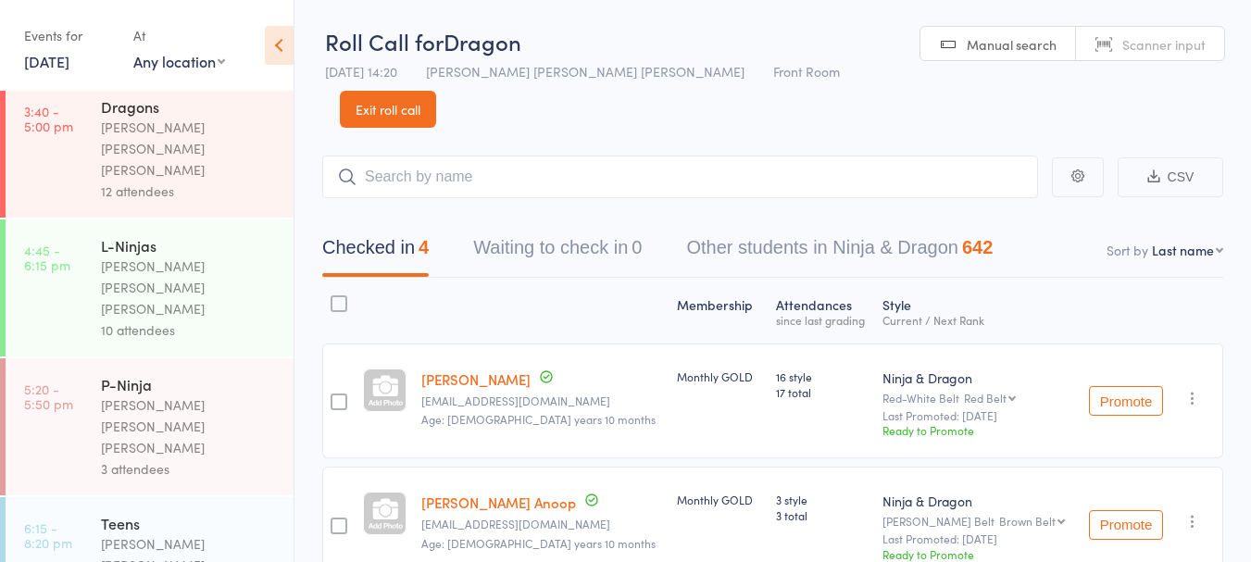
click at [203, 534] on div "[PERSON_NAME] [PERSON_NAME] [PERSON_NAME]" at bounding box center [189, 566] width 177 height 64
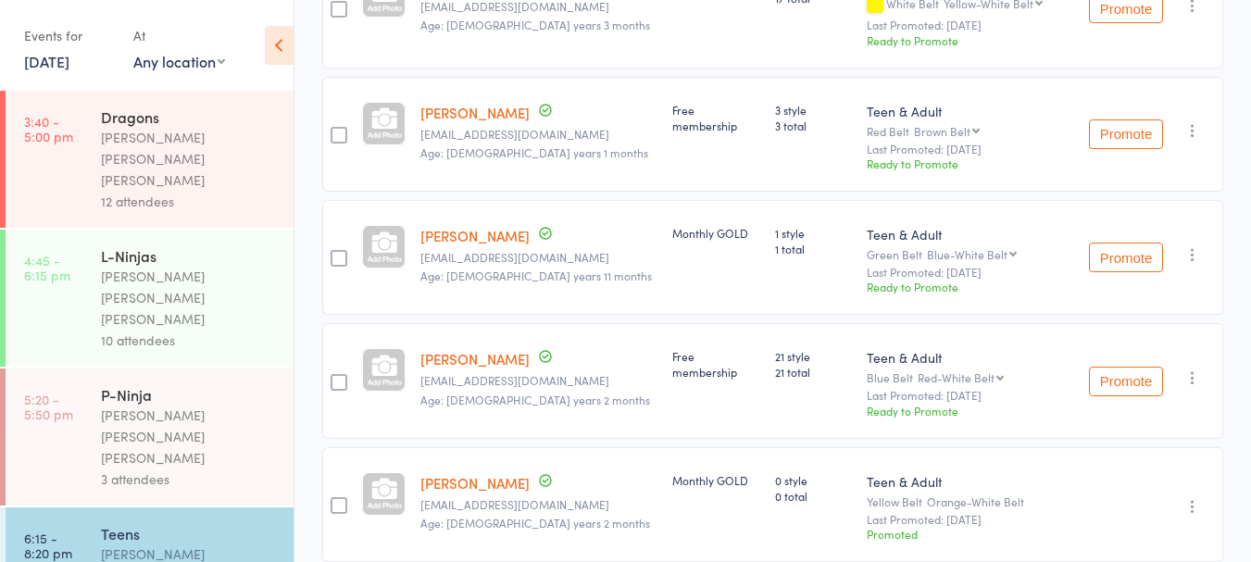
scroll to position [1309, 0]
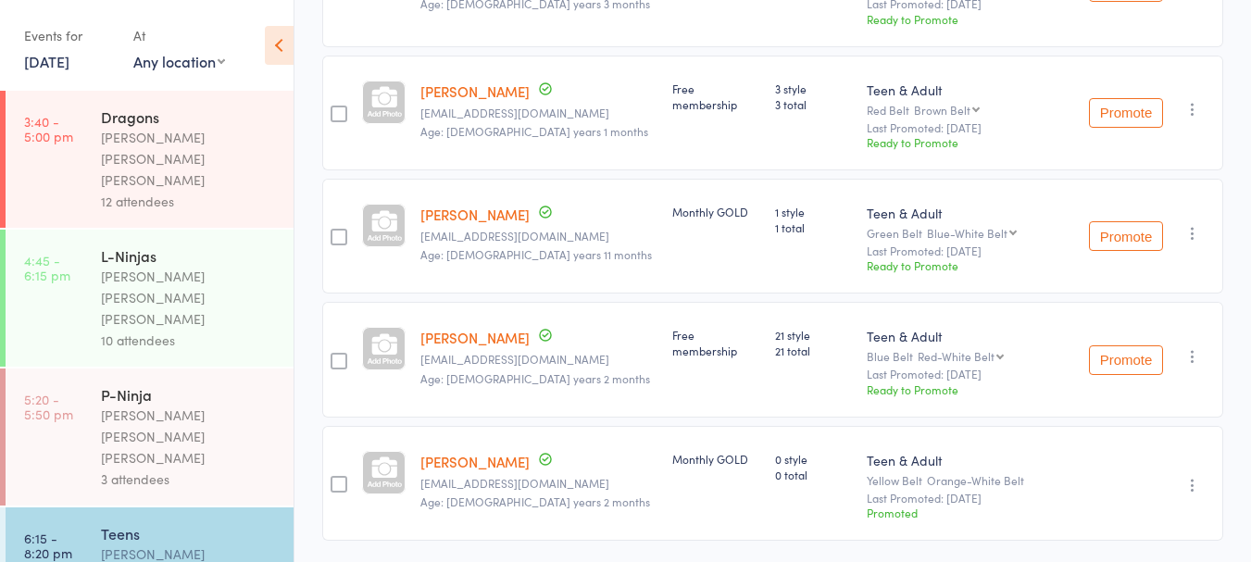
click at [490, 328] on link "Dhruvikha Tummala" at bounding box center [475, 337] width 109 height 19
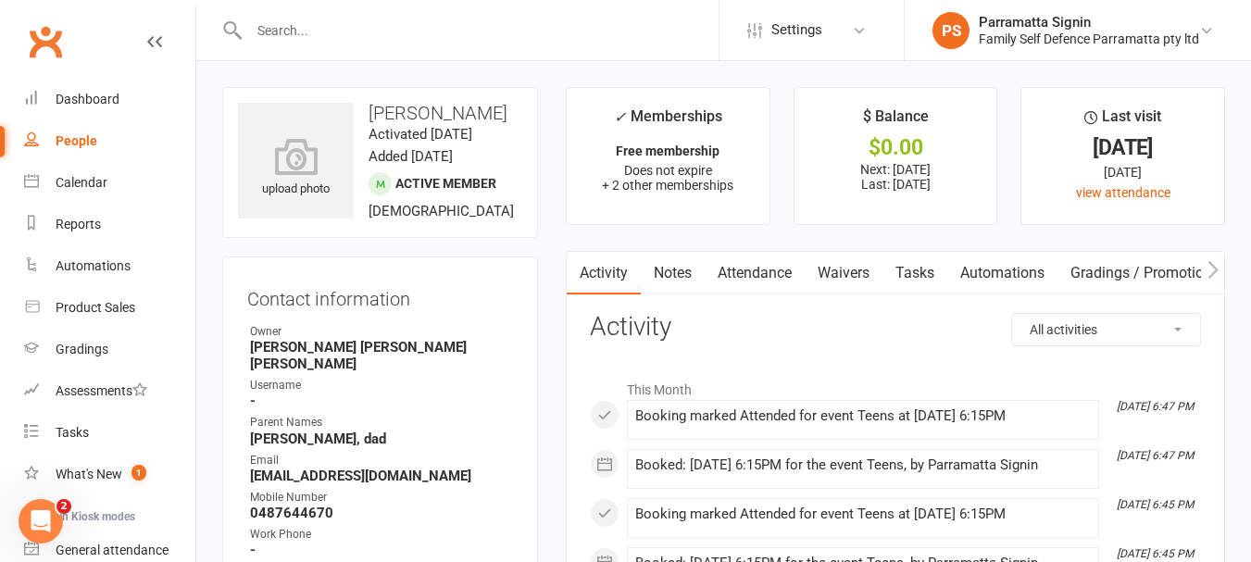
click at [664, 273] on link "Notes" at bounding box center [673, 273] width 64 height 43
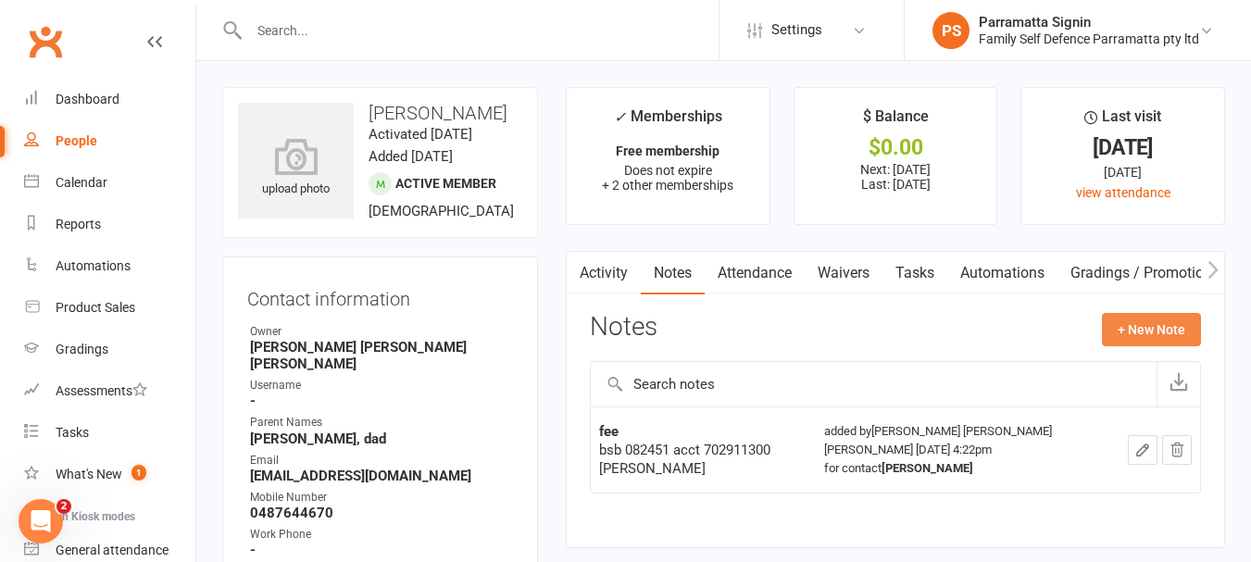
click at [1150, 333] on button "+ New Note" at bounding box center [1151, 329] width 99 height 33
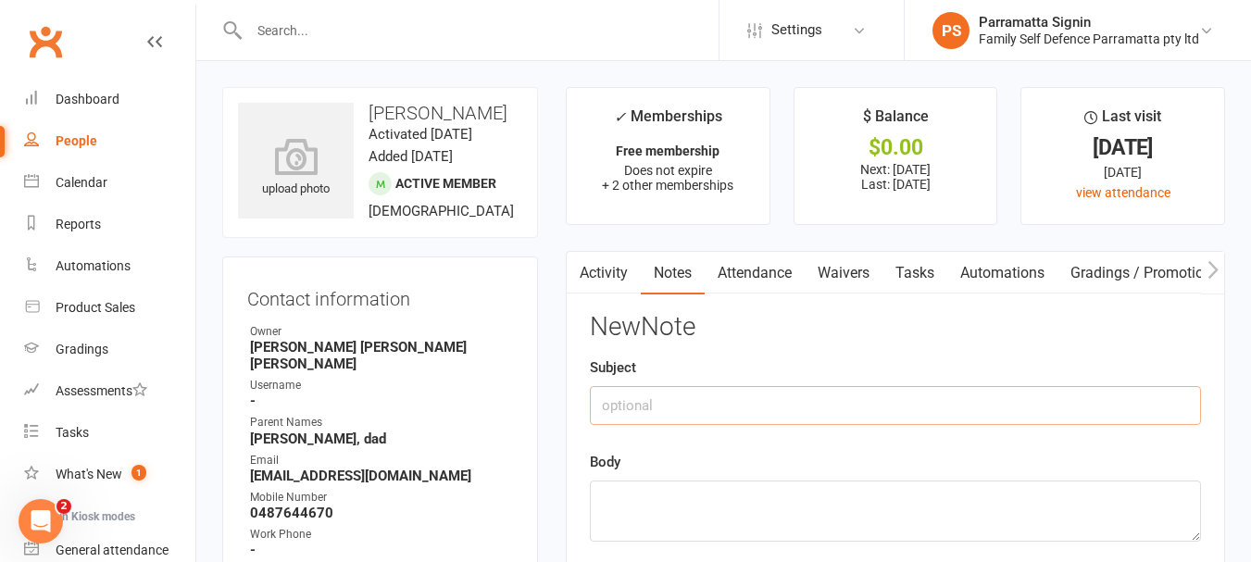
click at [810, 399] on input "text" at bounding box center [895, 405] width 611 height 39
type input "incident"
click at [744, 483] on textarea at bounding box center [895, 511] width 611 height 61
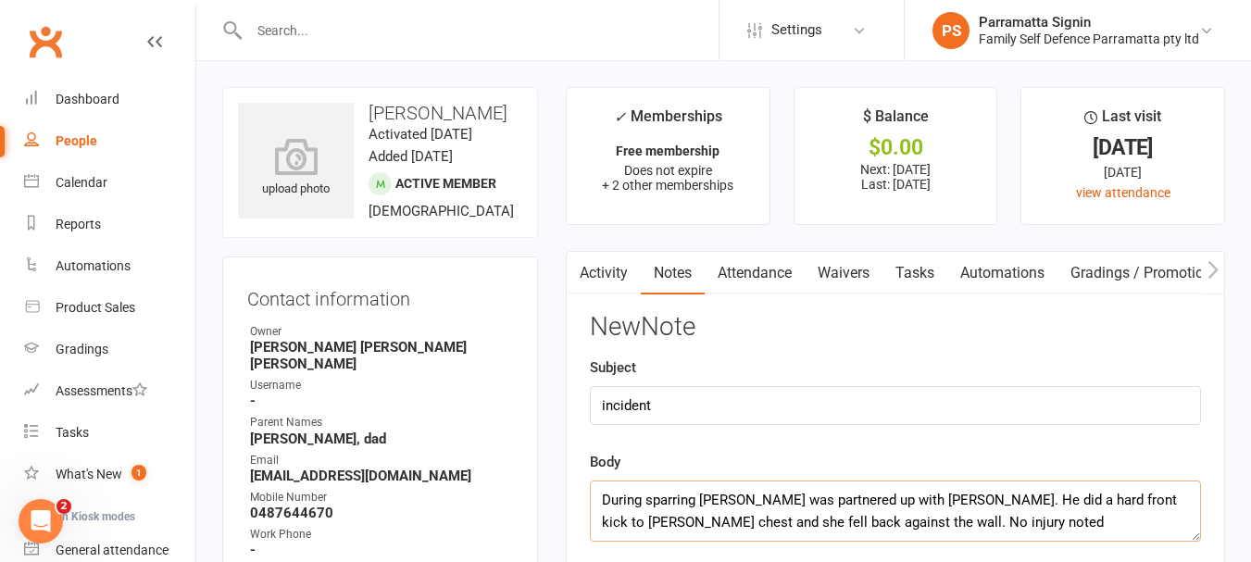
click at [664, 519] on textarea "During sparring Ramin Avan was partnered up with Dhruvika. He did a hard front …" at bounding box center [895, 511] width 611 height 61
click at [652, 522] on textarea "During sparring Ramin Avan was partnered up with Dhruvika. He did a hard front …" at bounding box center [895, 511] width 611 height 61
click at [667, 520] on textarea "During sparring Ramin Avan was partnered up with Dhruvika. He did a hard front …" at bounding box center [895, 511] width 611 height 61
click at [660, 522] on textarea "During sparring Ramin Avan was partnered up with Dhruvika. He did a hard front …" at bounding box center [895, 511] width 611 height 61
click at [912, 522] on textarea "During sparring Ramin Avan was partnered up with Dhruvika. He did a hard front …" at bounding box center [895, 511] width 611 height 61
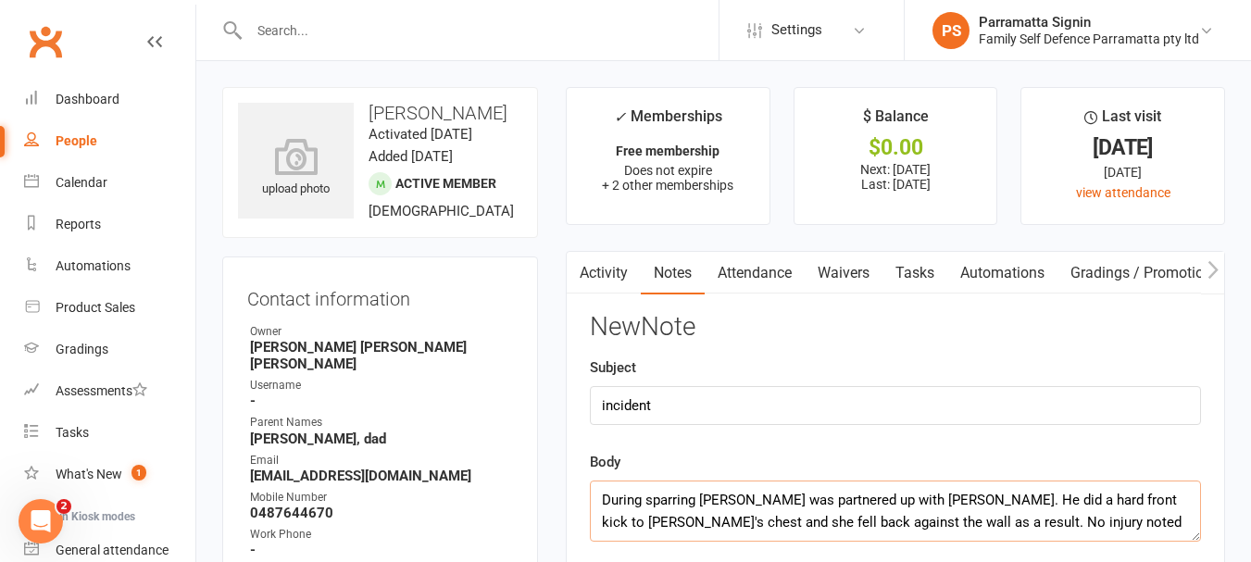
click at [1090, 525] on textarea "During sparring Ramin Avan was partnered up with Dhruvika. He did a hard front …" at bounding box center [895, 511] width 611 height 61
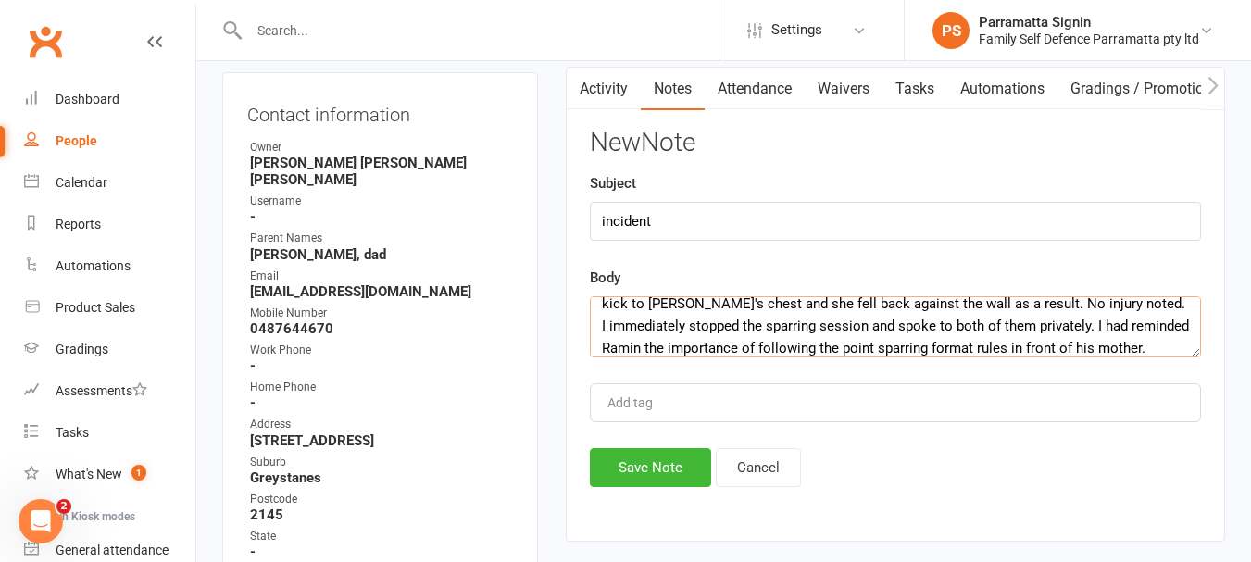
scroll to position [185, 0]
type textarea "During sparring Ramin Avan was partnered up with Dhruvika. He did a hard front …"
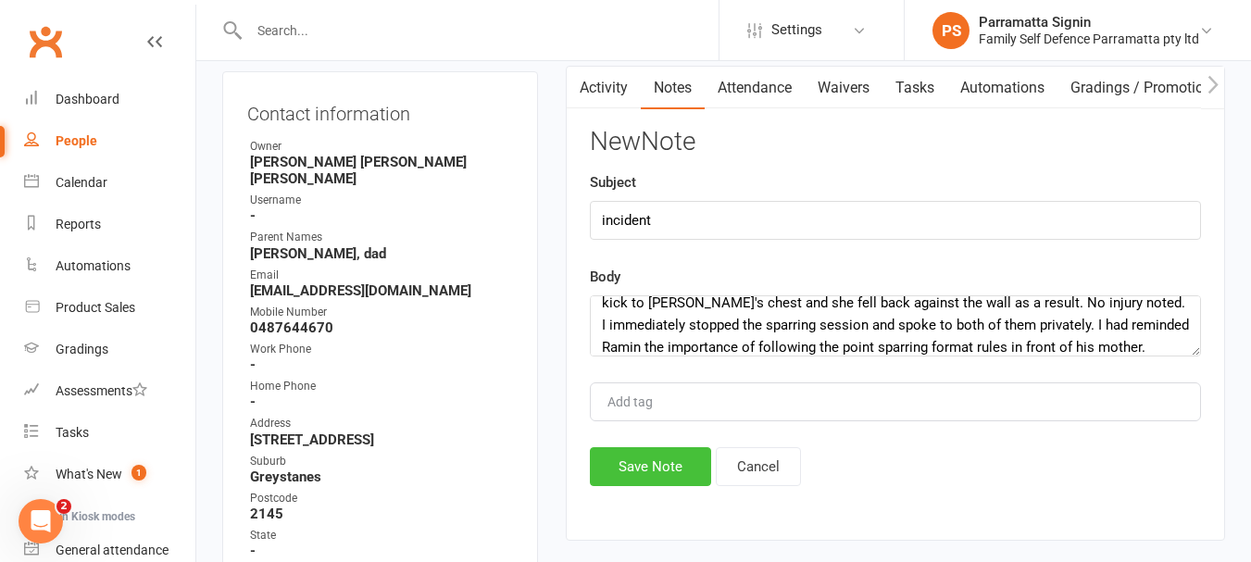
click at [658, 460] on button "Save Note" at bounding box center [650, 466] width 121 height 39
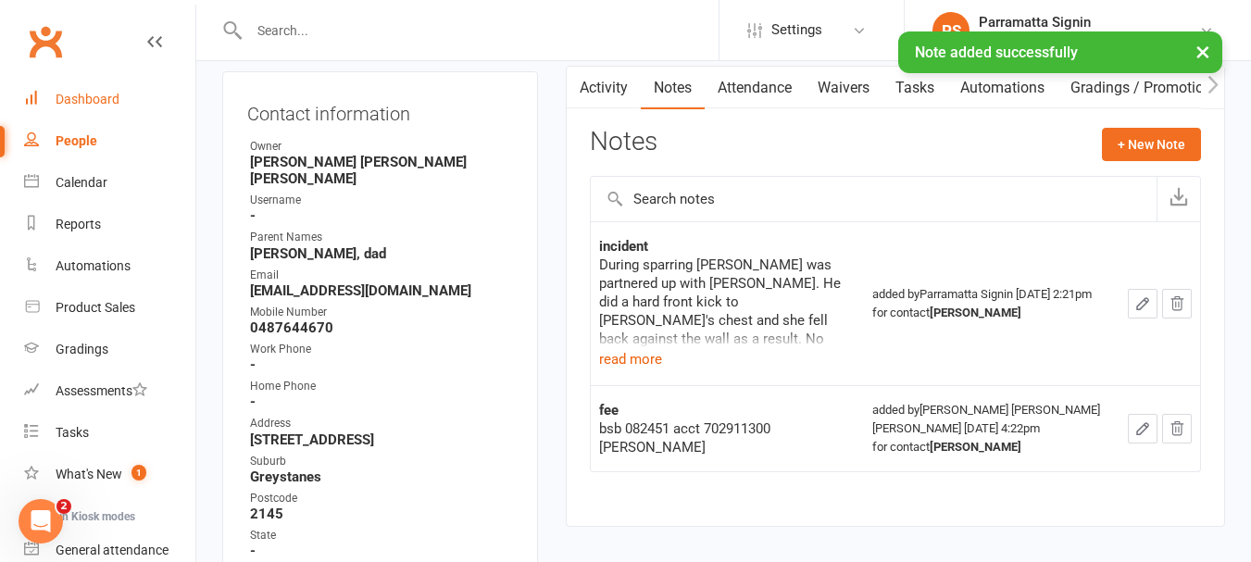
click at [88, 92] on div "Dashboard" at bounding box center [88, 99] width 64 height 15
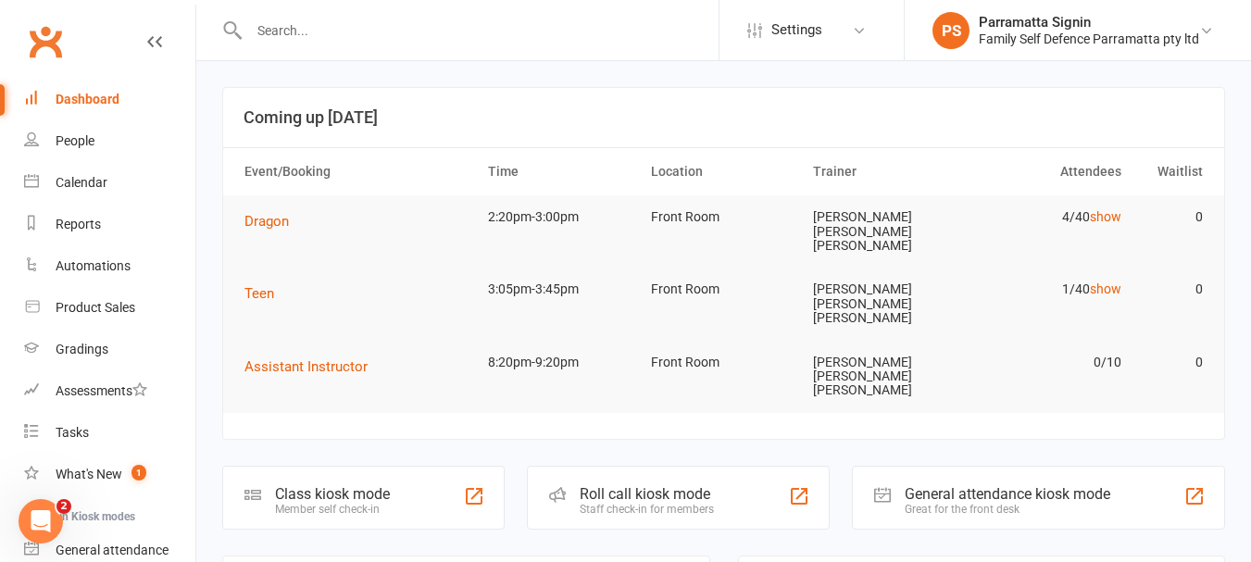
click at [629, 503] on div "Staff check-in for members" at bounding box center [647, 509] width 134 height 13
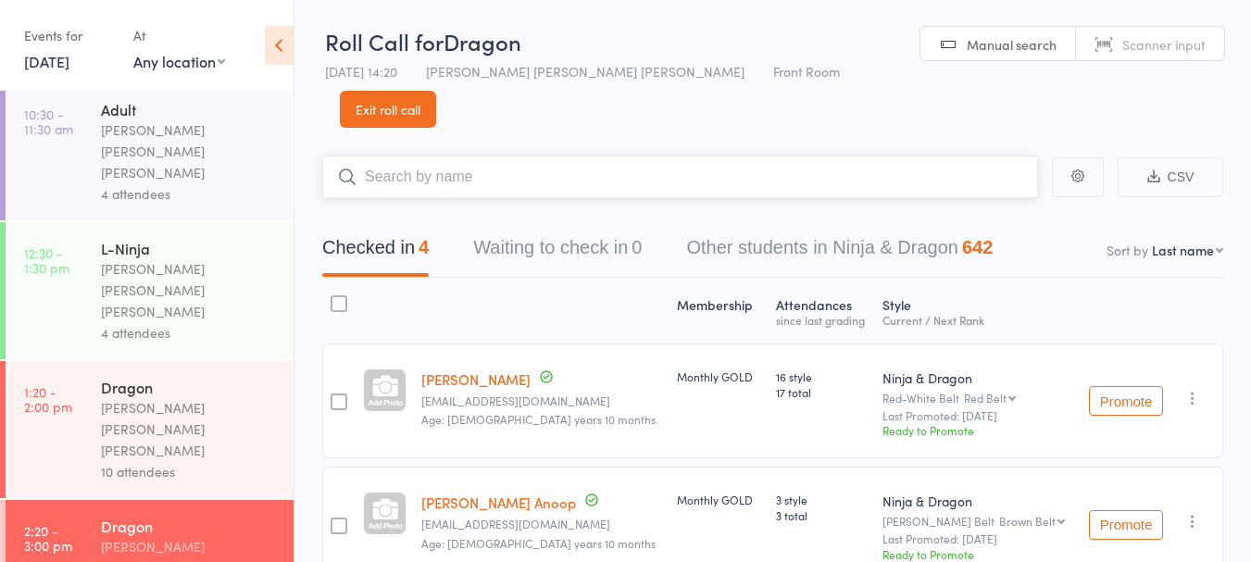
scroll to position [291, 0]
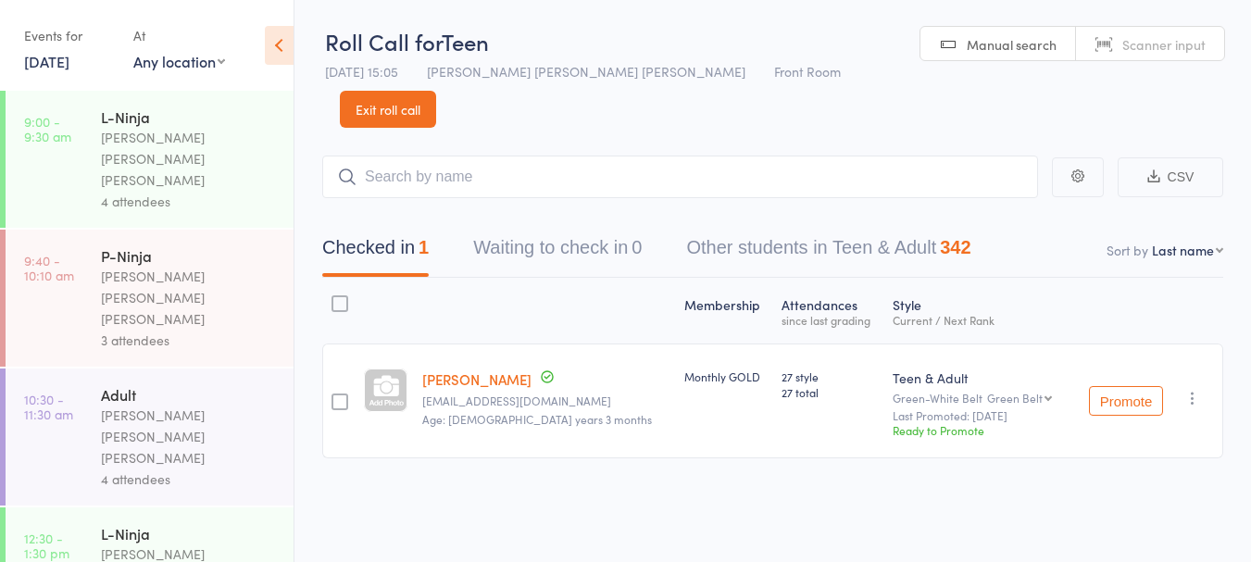
click at [145, 405] on div "[PERSON_NAME] [PERSON_NAME] [PERSON_NAME]" at bounding box center [189, 437] width 177 height 64
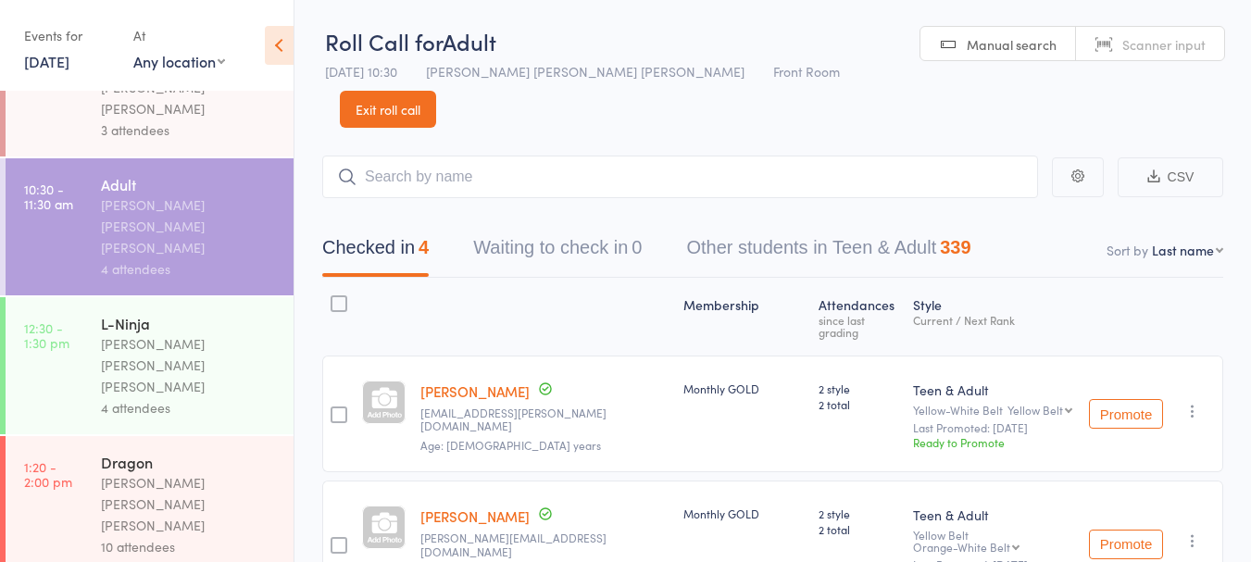
scroll to position [299, 0]
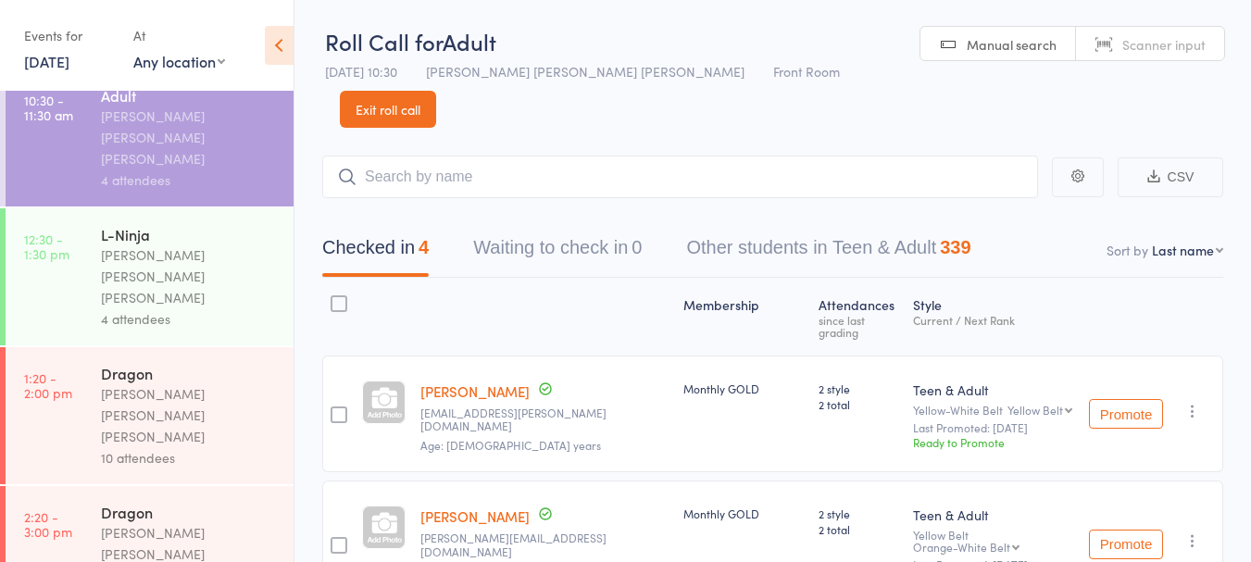
click at [149, 522] on div "[PERSON_NAME] [PERSON_NAME] [PERSON_NAME]" at bounding box center [189, 554] width 177 height 64
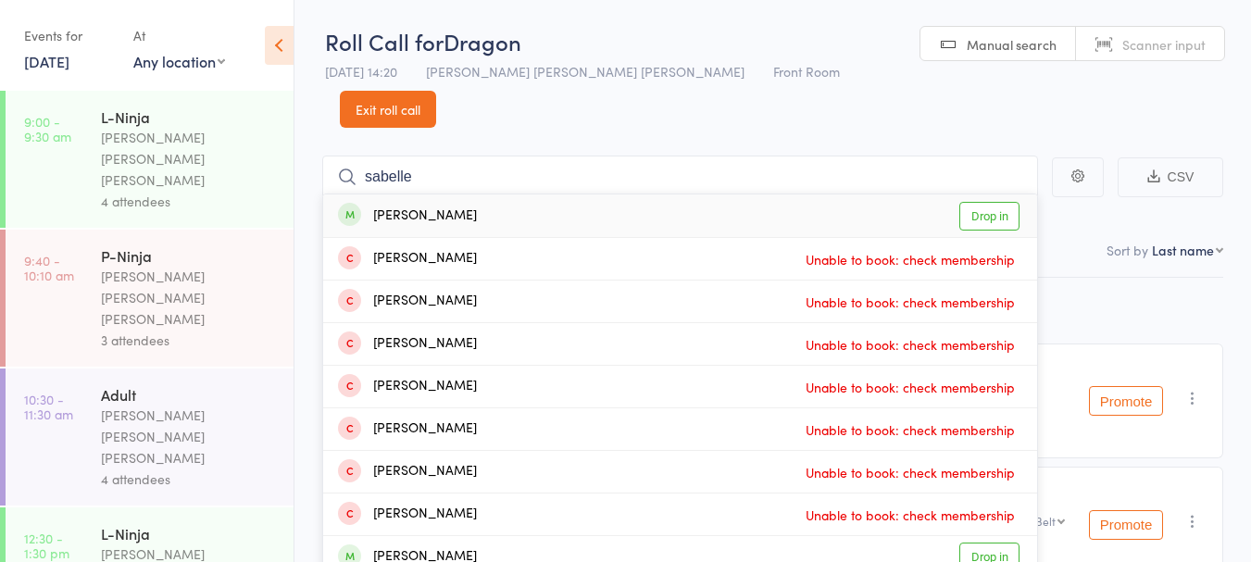
type input "sabelle"
click at [571, 195] on div "Sabelle Jabbour Drop in" at bounding box center [680, 216] width 714 height 43
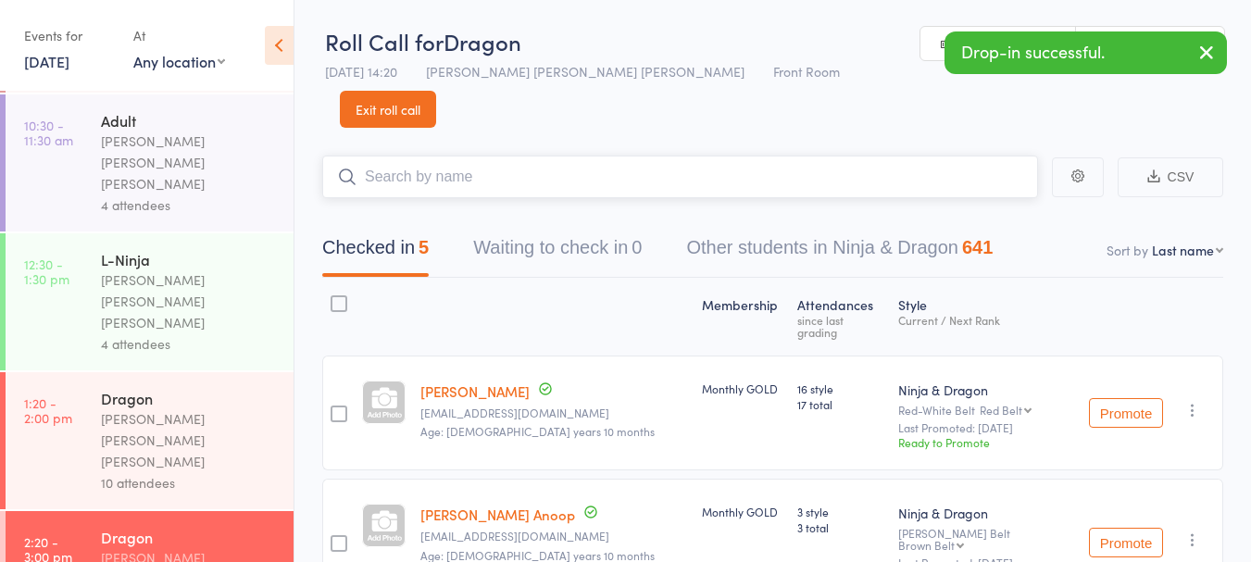
scroll to position [299, 0]
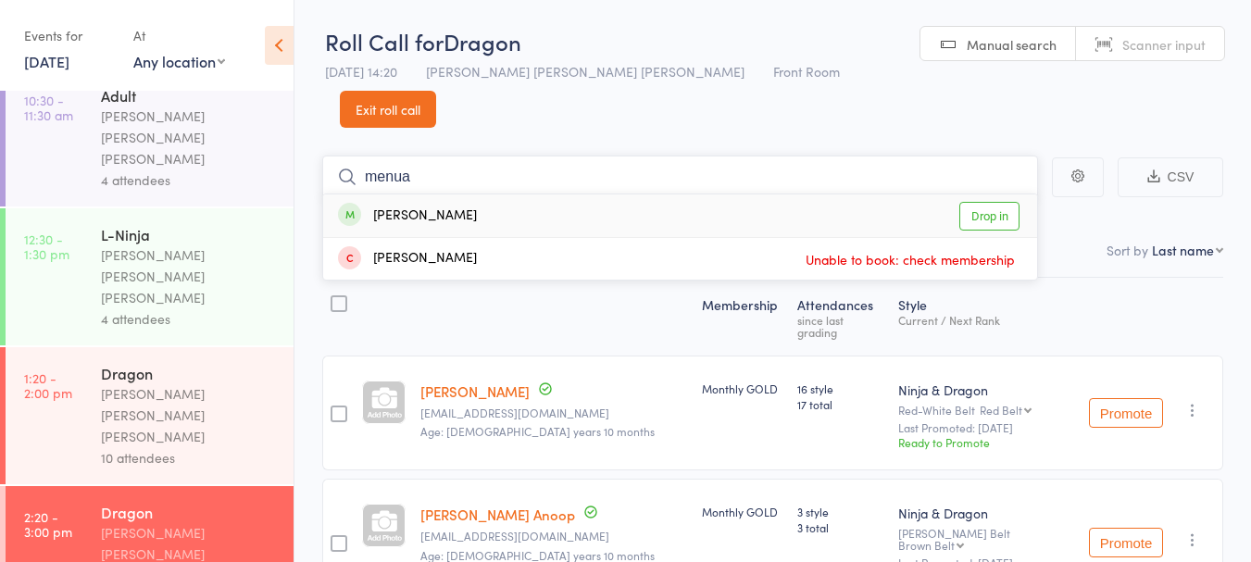
type input "menua"
click at [530, 195] on div "Menua Ohandjanian Drop in" at bounding box center [680, 216] width 714 height 43
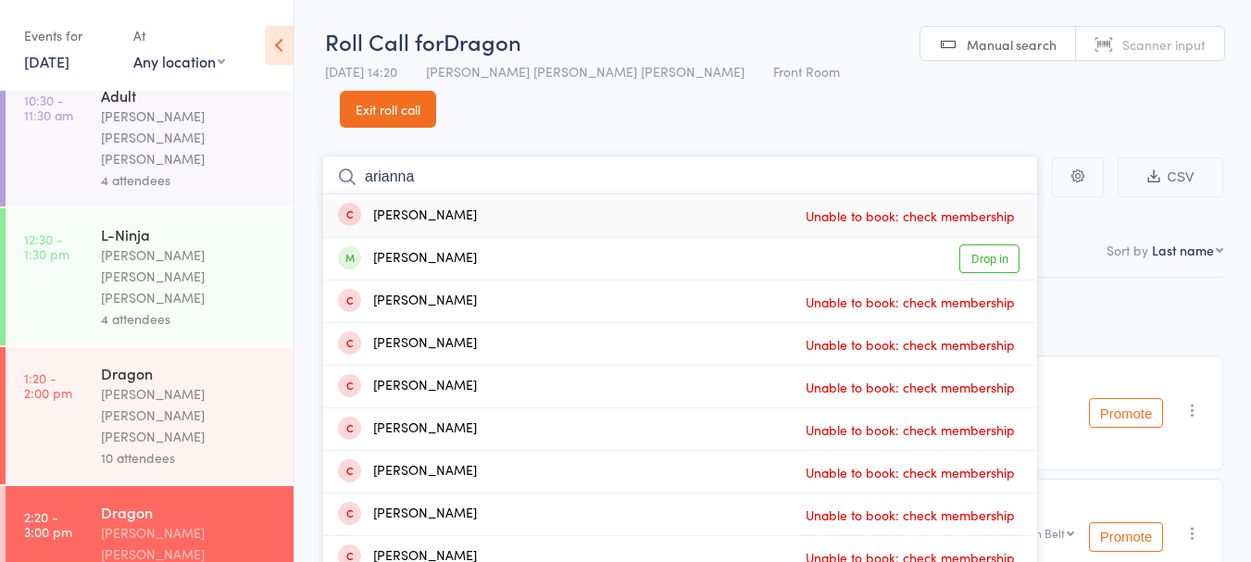
type input "arianna"
click at [548, 238] on div "Ariana Tzannes Drop in" at bounding box center [680, 259] width 714 height 42
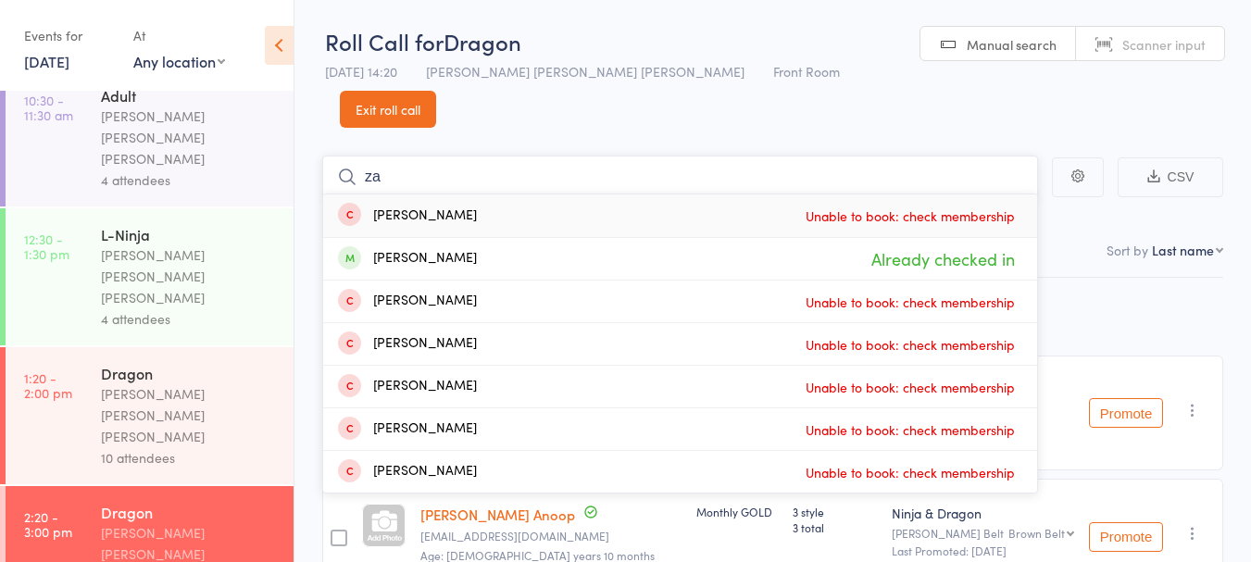
type input "z"
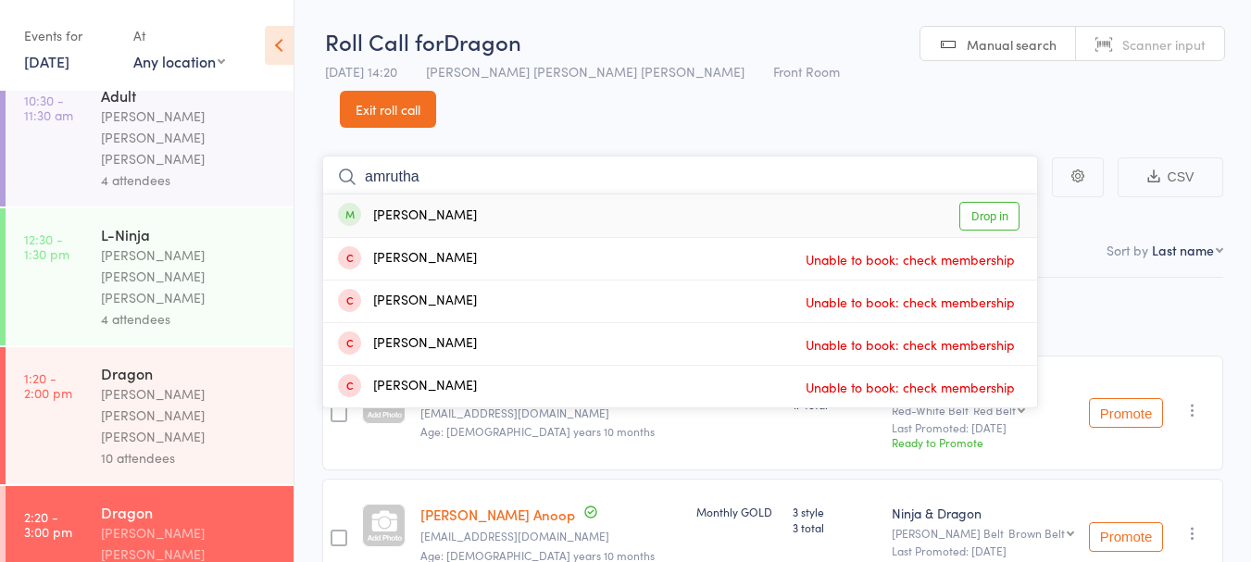
type input "amrutha"
click at [581, 195] on div "Amrutha Anand Drop in" at bounding box center [680, 216] width 714 height 43
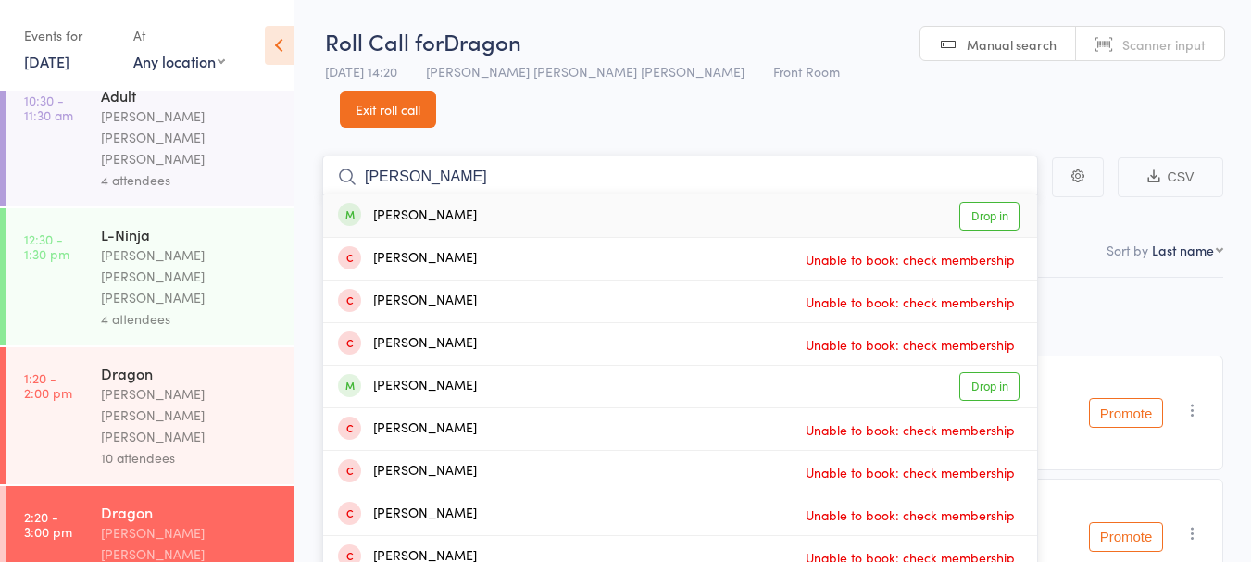
type input "brian"
click at [570, 195] on div "Brian Shah Drop in" at bounding box center [680, 216] width 714 height 43
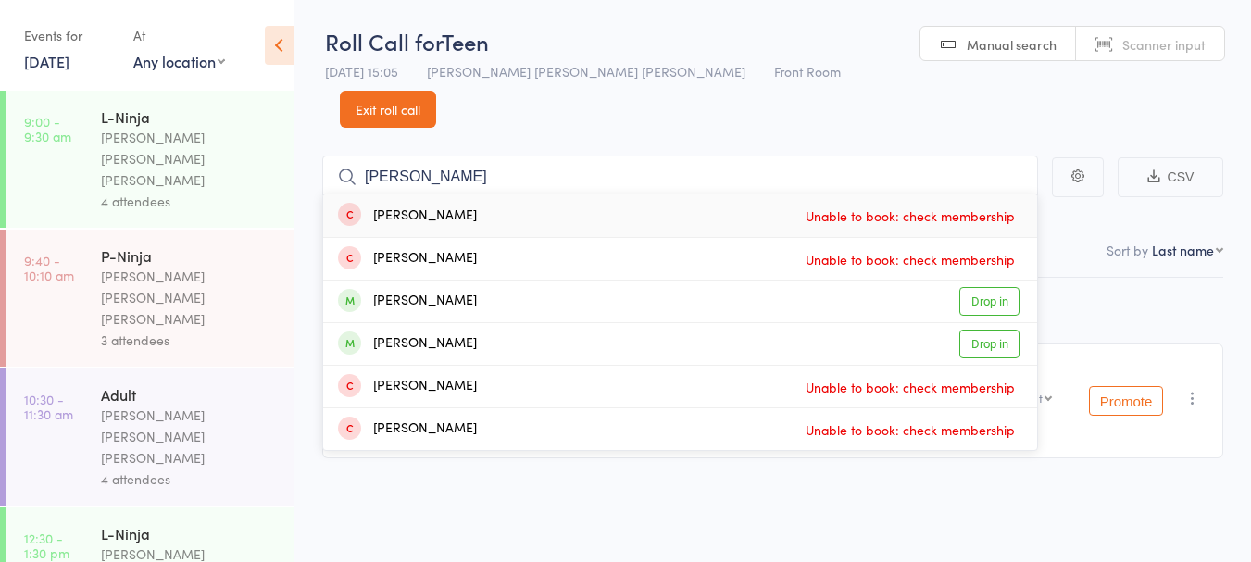
type input "xavier"
click at [992, 287] on link "Drop in" at bounding box center [990, 301] width 60 height 29
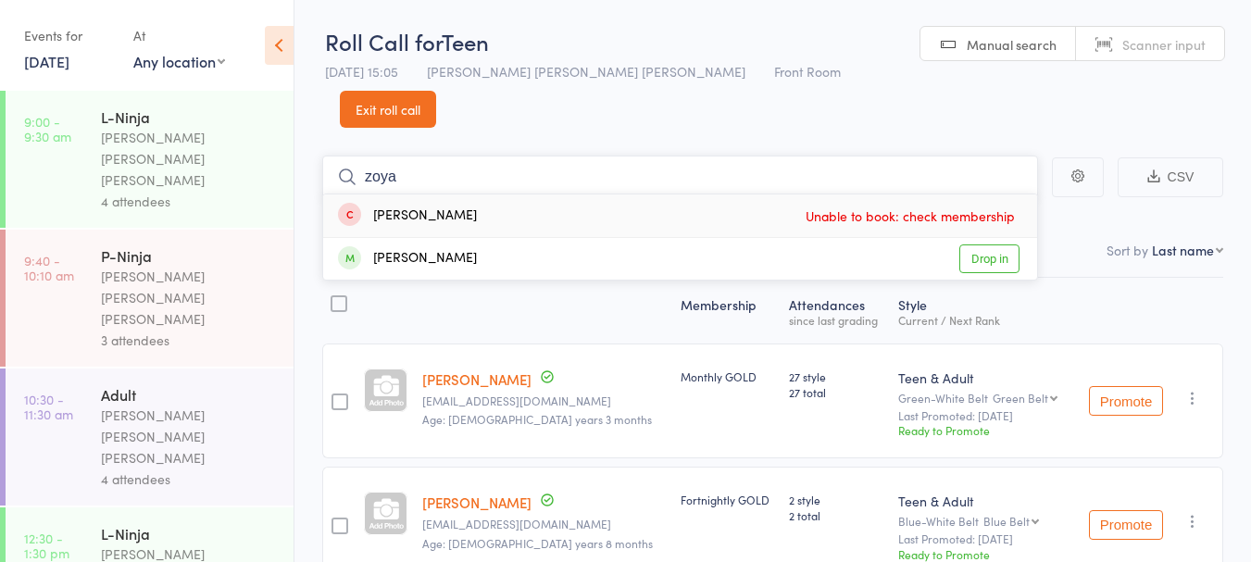
type input "zoya"
click at [1000, 245] on link "Drop in" at bounding box center [990, 259] width 60 height 29
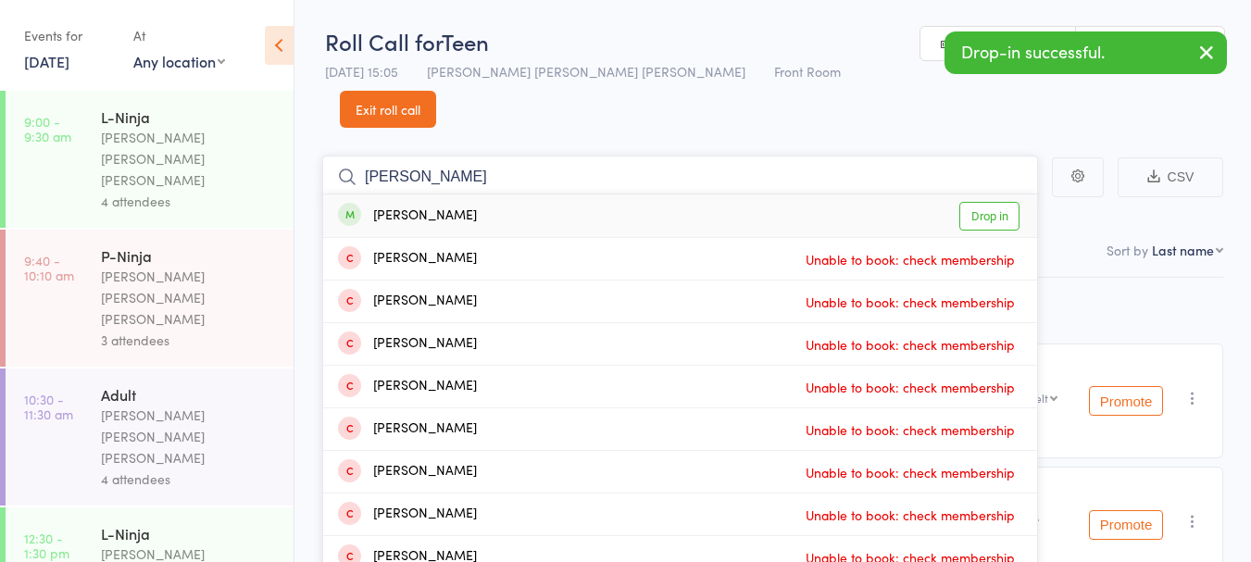
type input "tisha"
click at [999, 202] on link "Drop in" at bounding box center [990, 216] width 60 height 29
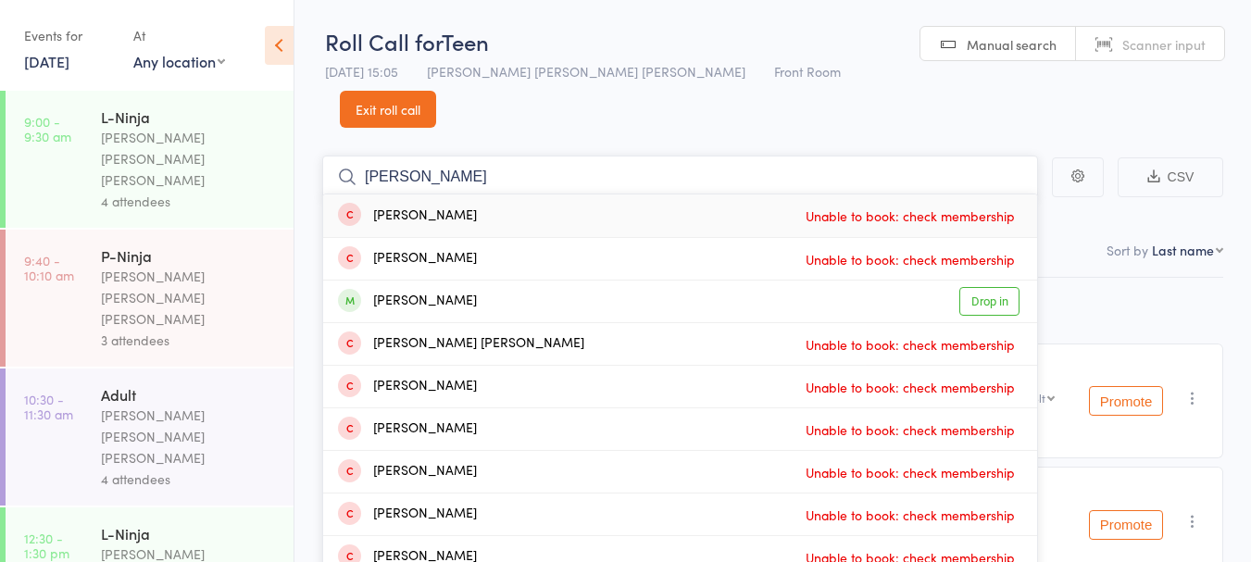
type input "peter"
click at [989, 287] on link "Drop in" at bounding box center [990, 301] width 60 height 29
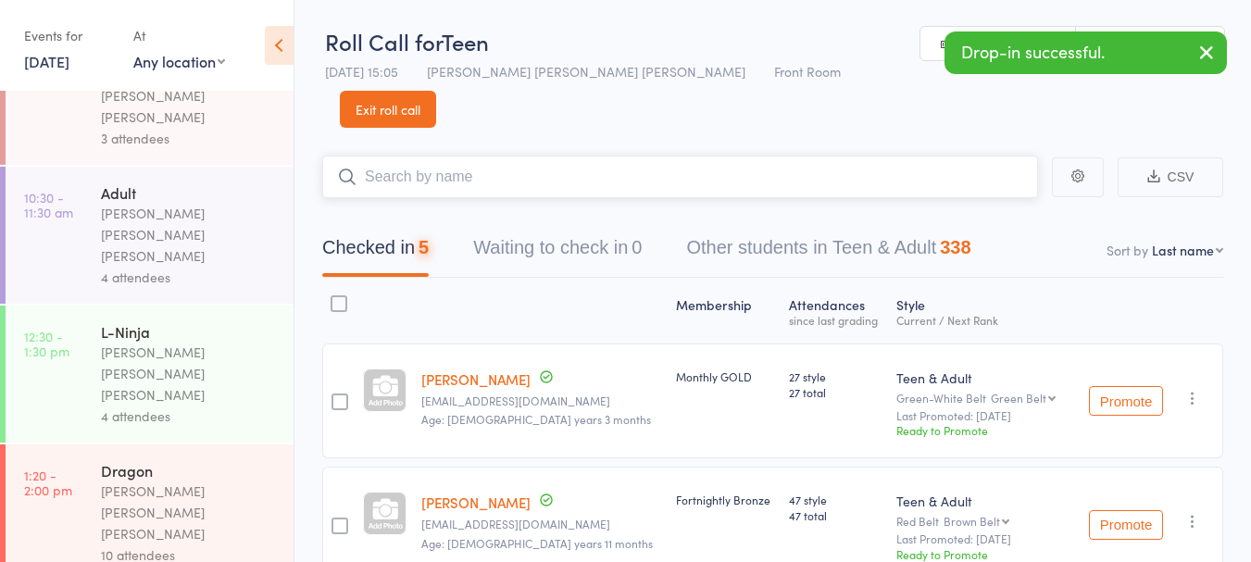
scroll to position [299, 0]
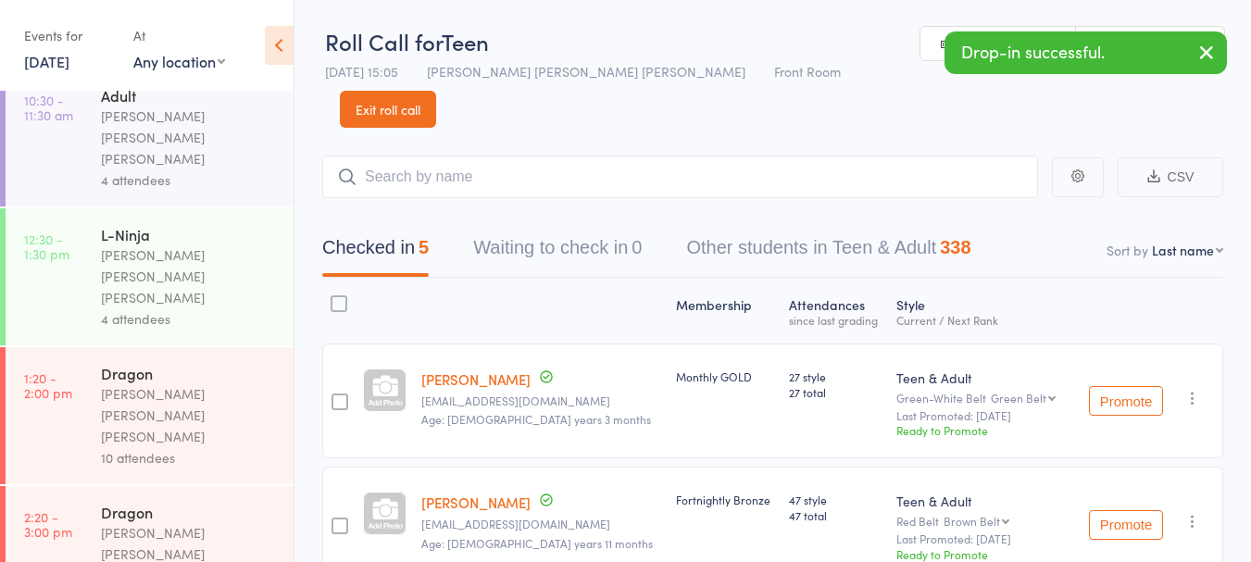
click at [96, 486] on link "2:20 - 3:00 pm Dragon Keyvan Castle Hill Mirzai 9 attendees" at bounding box center [150, 554] width 288 height 137
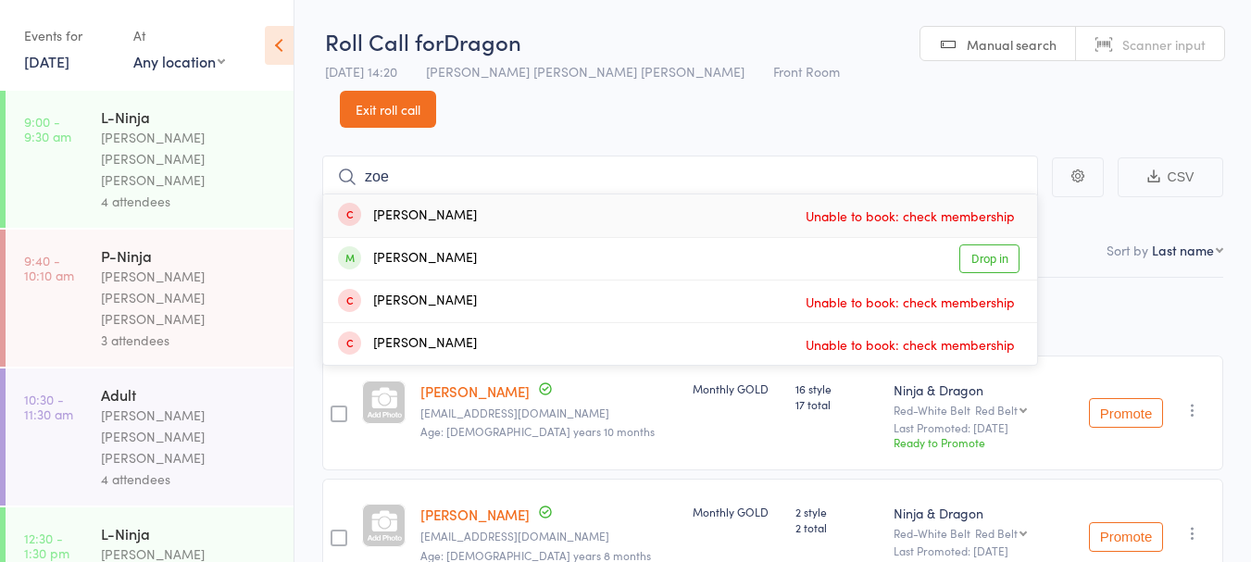
type input "zoe"
click at [984, 245] on link "Drop in" at bounding box center [990, 259] width 60 height 29
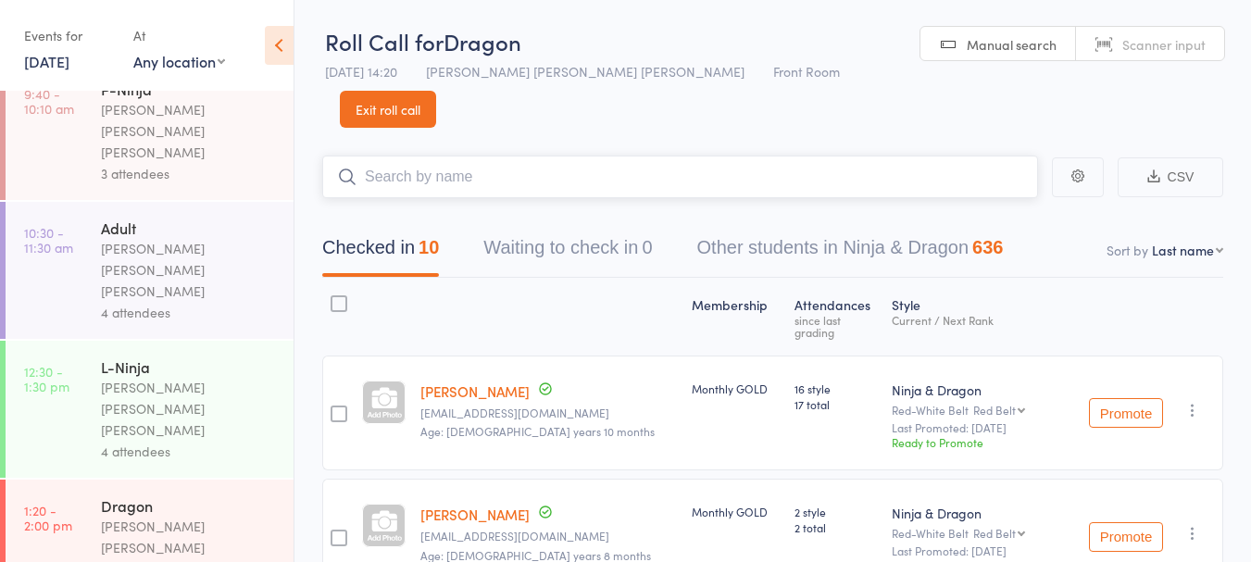
scroll to position [299, 0]
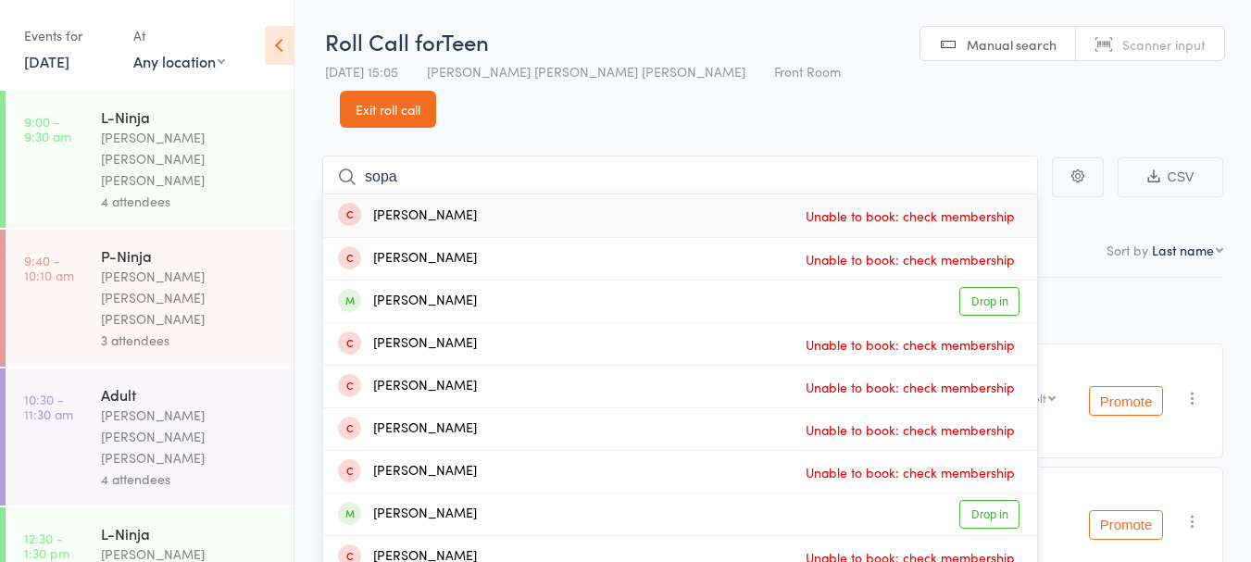
type input "sopa"
click at [987, 500] on link "Drop in" at bounding box center [990, 514] width 60 height 29
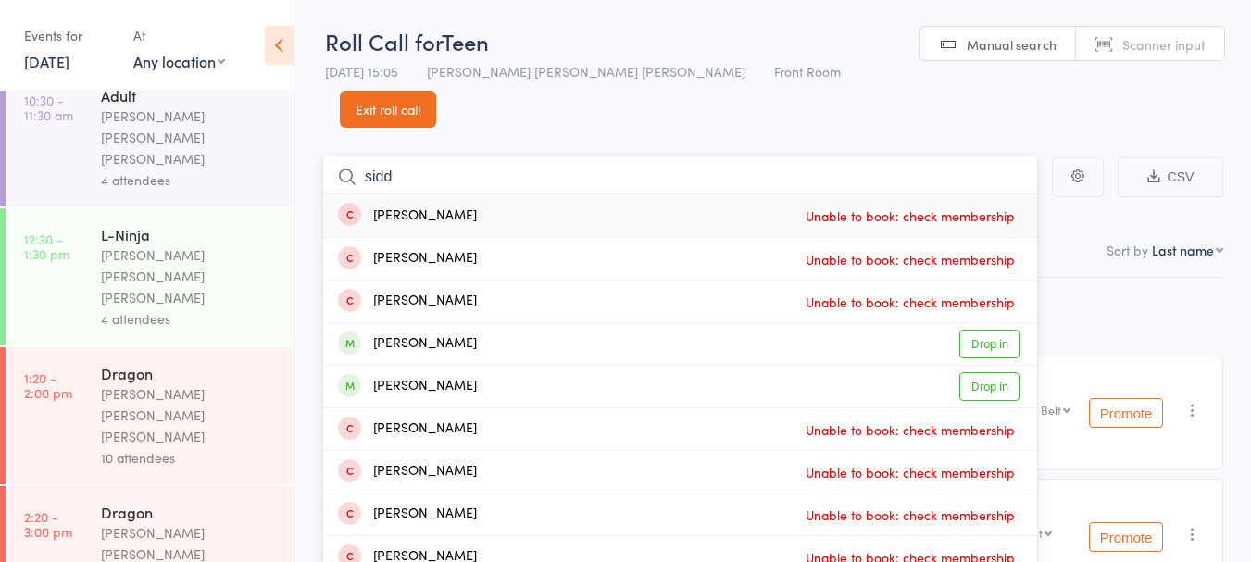
type input "sidd"
click at [982, 372] on link "Drop in" at bounding box center [990, 386] width 60 height 29
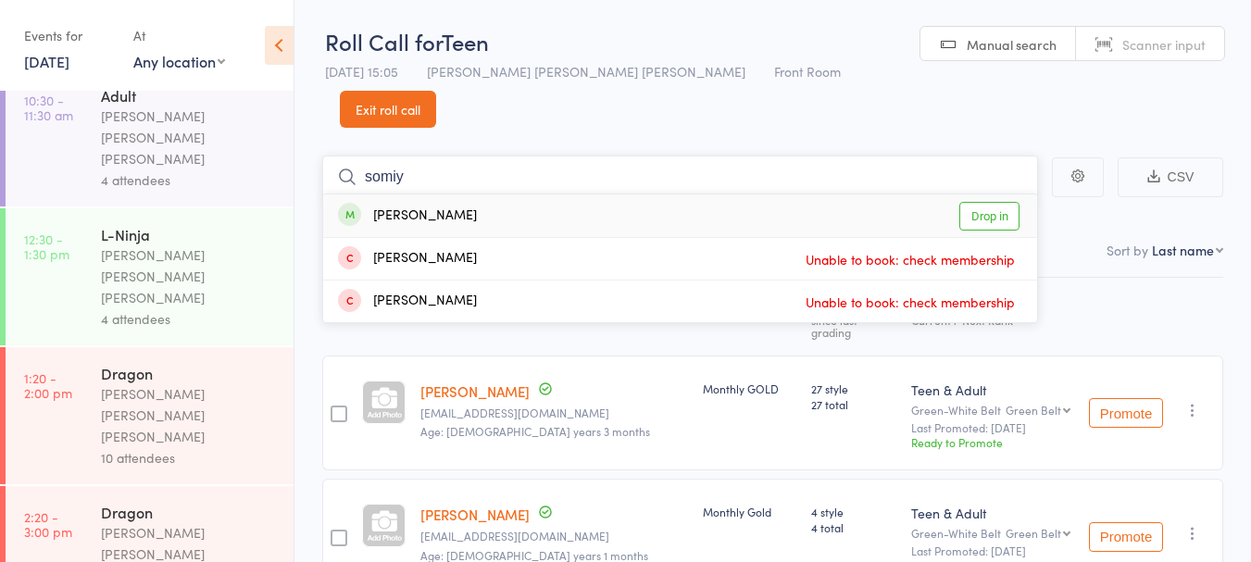
type input "somiy"
click at [976, 202] on link "Drop in" at bounding box center [990, 216] width 60 height 29
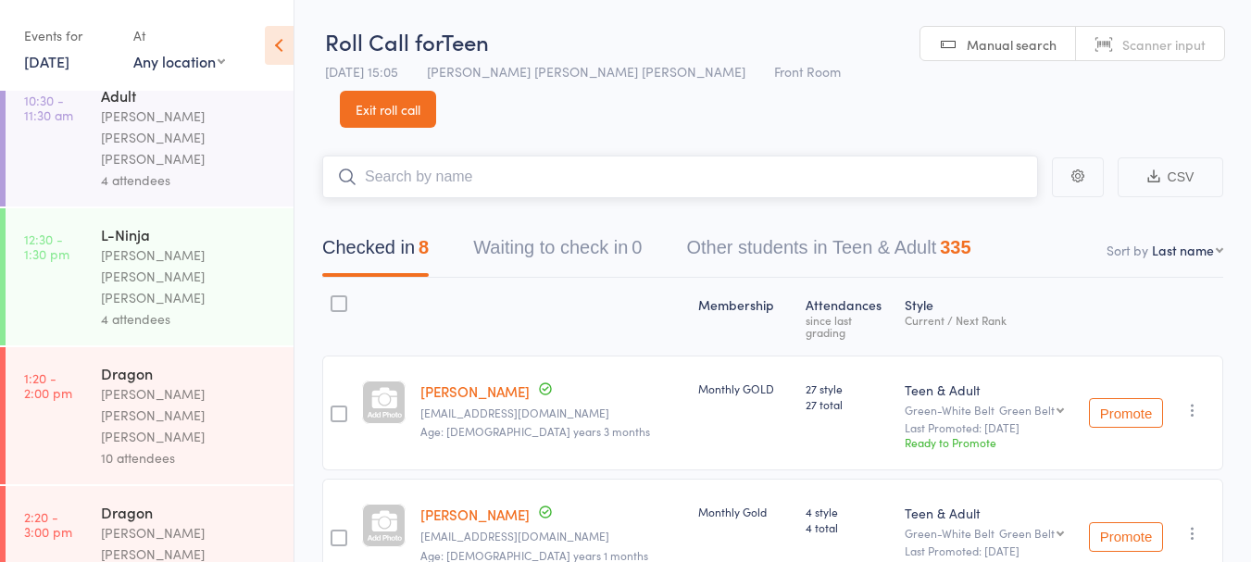
click at [478, 156] on input "search" at bounding box center [680, 177] width 716 height 43
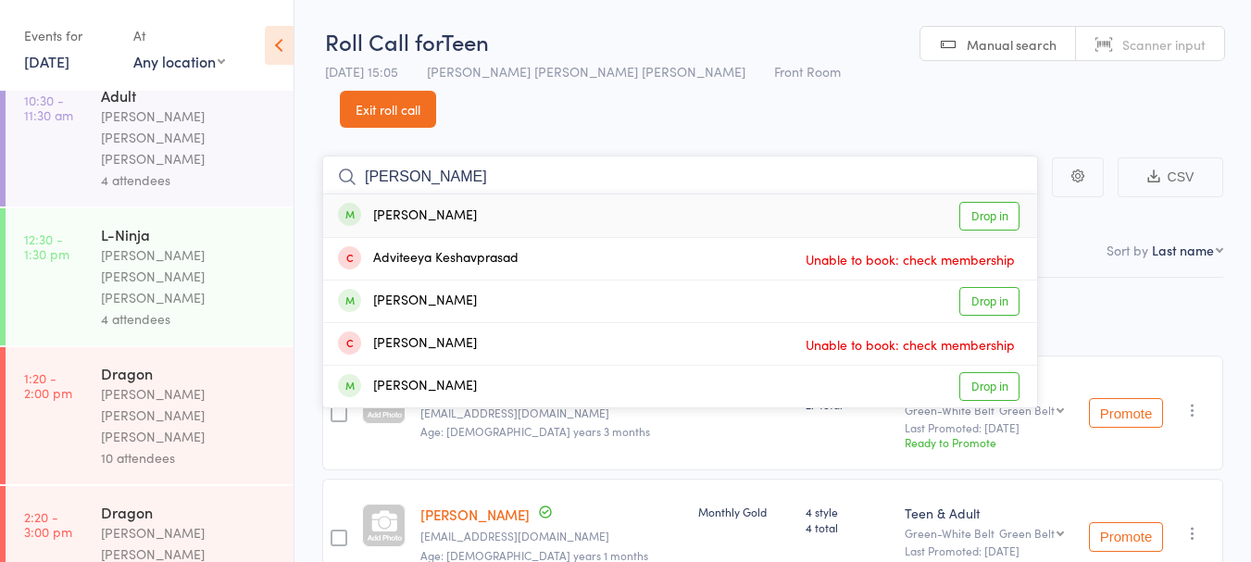
type input "keshav"
click at [541, 195] on div "Keshav Srinivas Drop in" at bounding box center [680, 216] width 714 height 43
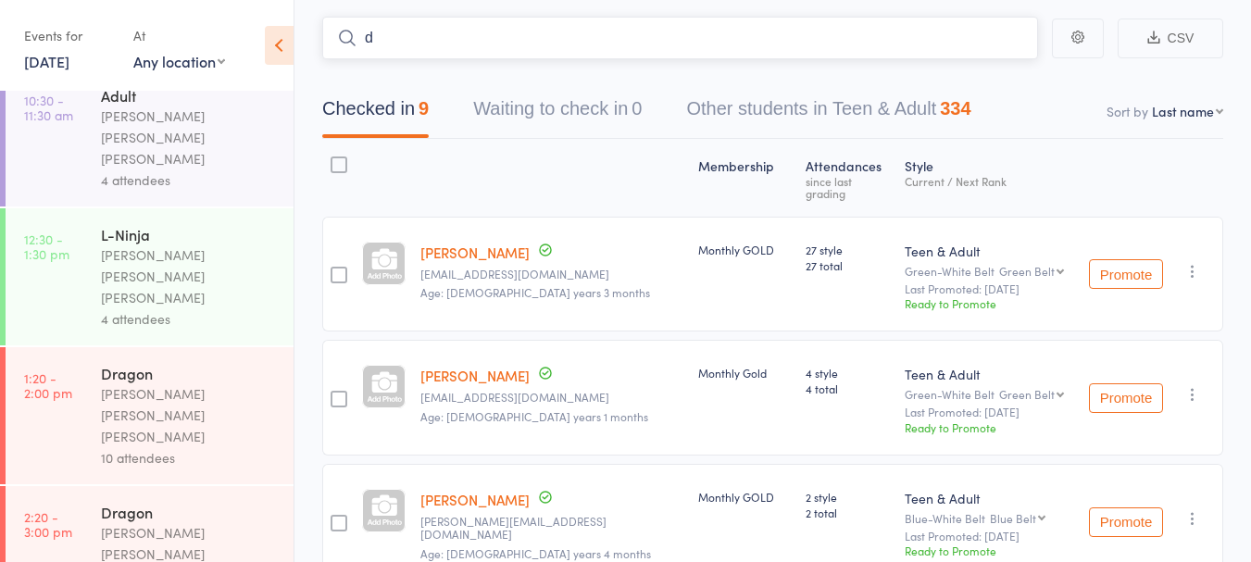
scroll to position [132, 0]
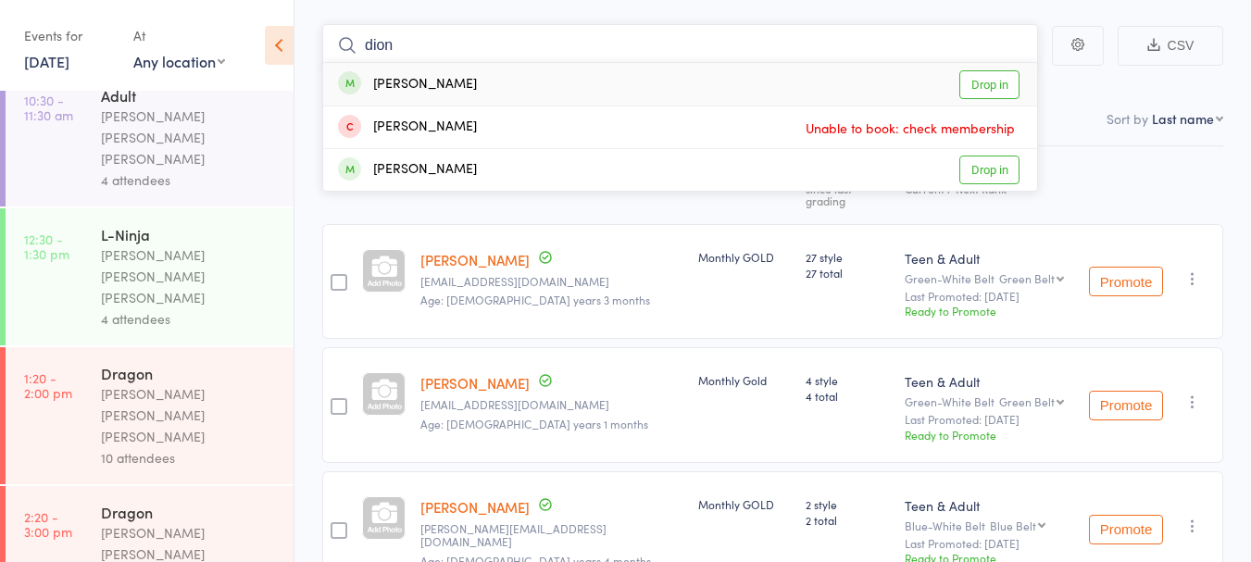
type input "dion"
click at [526, 63] on div "Dion Azar Drop in" at bounding box center [680, 84] width 714 height 43
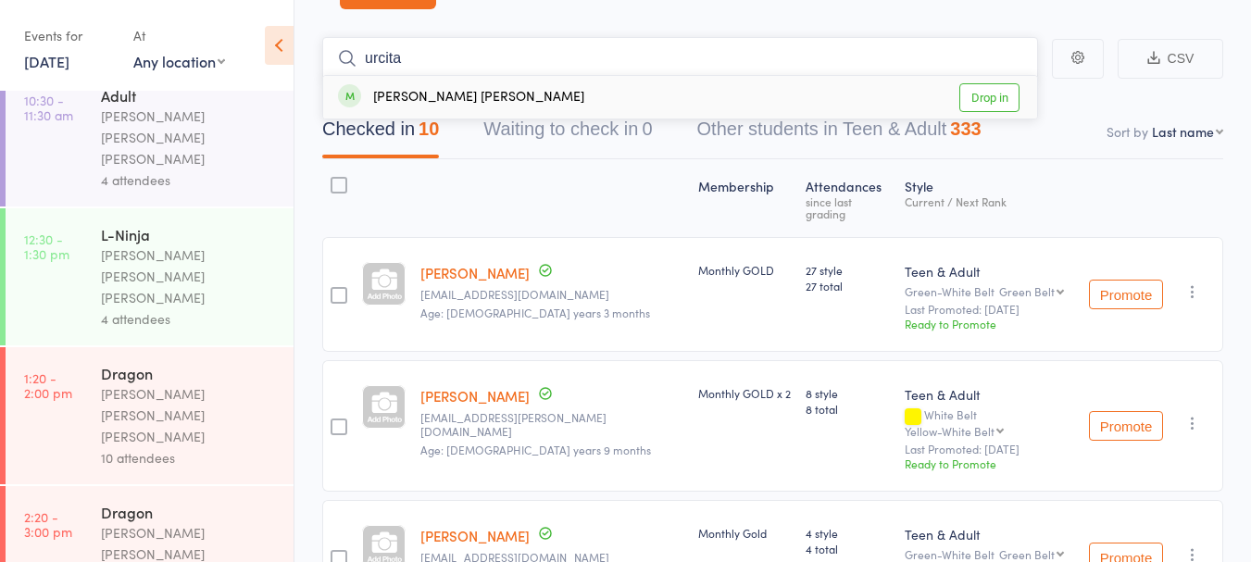
type input "urcita"
click at [484, 87] on div "Urshita Basu Mallik" at bounding box center [461, 97] width 246 height 21
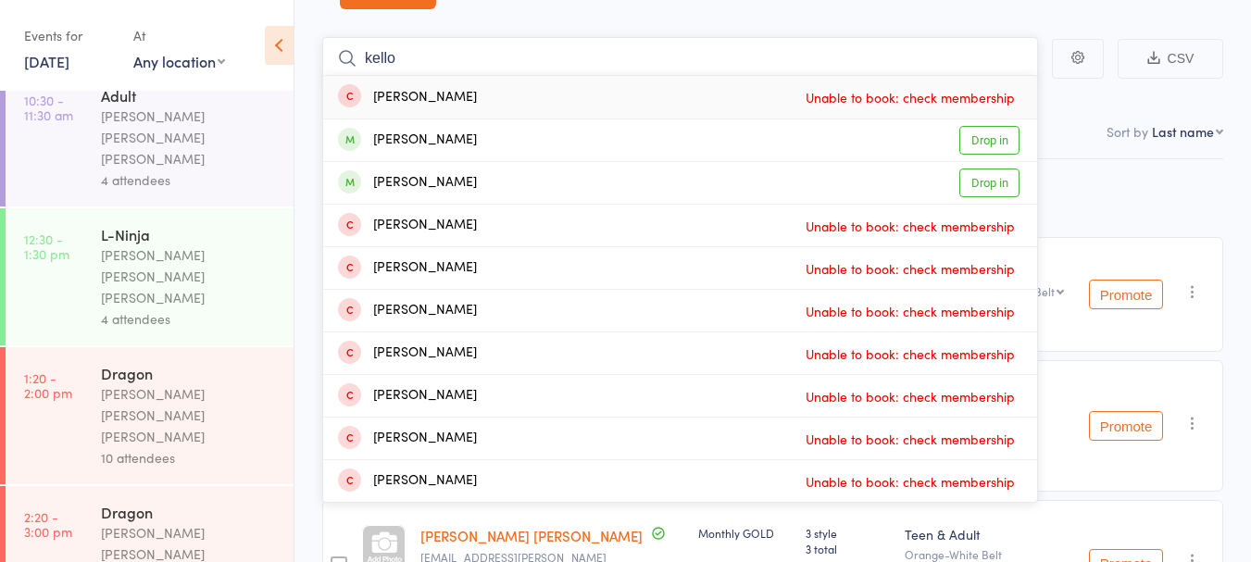
type input "kello"
click at [504, 162] on div "Ibrahim Khello Drop in" at bounding box center [680, 183] width 714 height 42
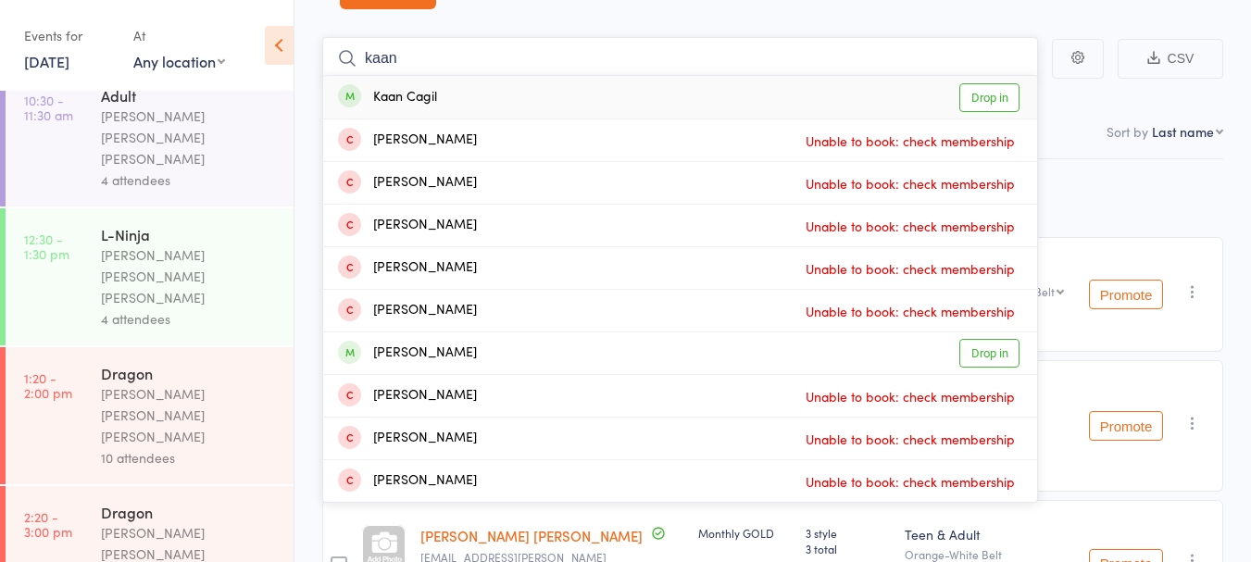
type input "kaan"
click at [448, 76] on div "Kaan Cagil Drop in" at bounding box center [680, 97] width 714 height 43
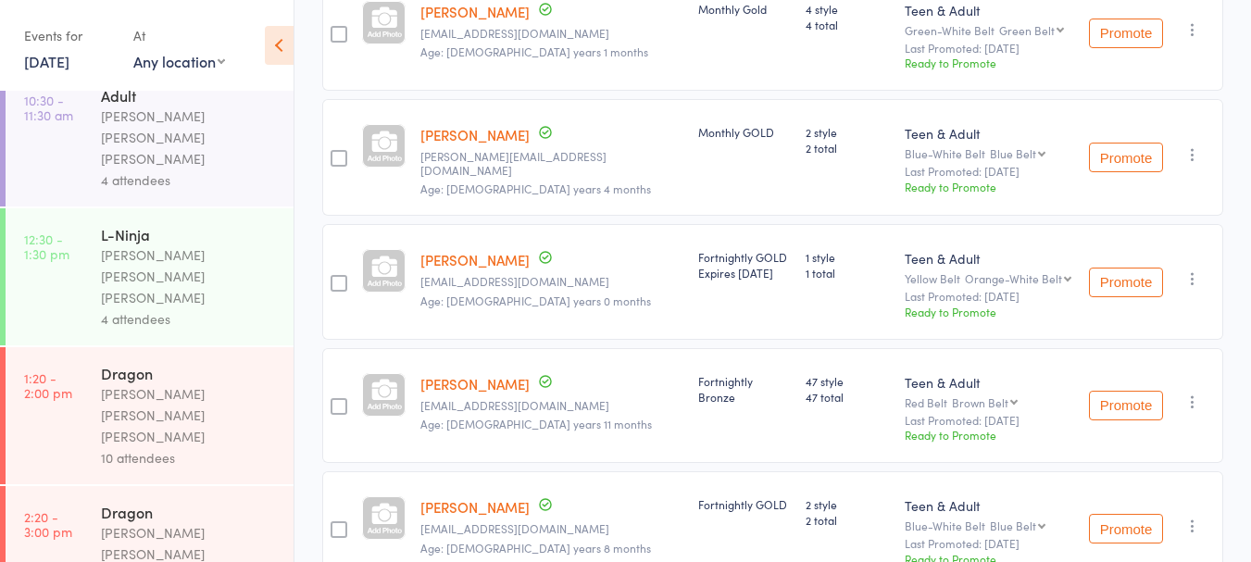
scroll to position [998, 0]
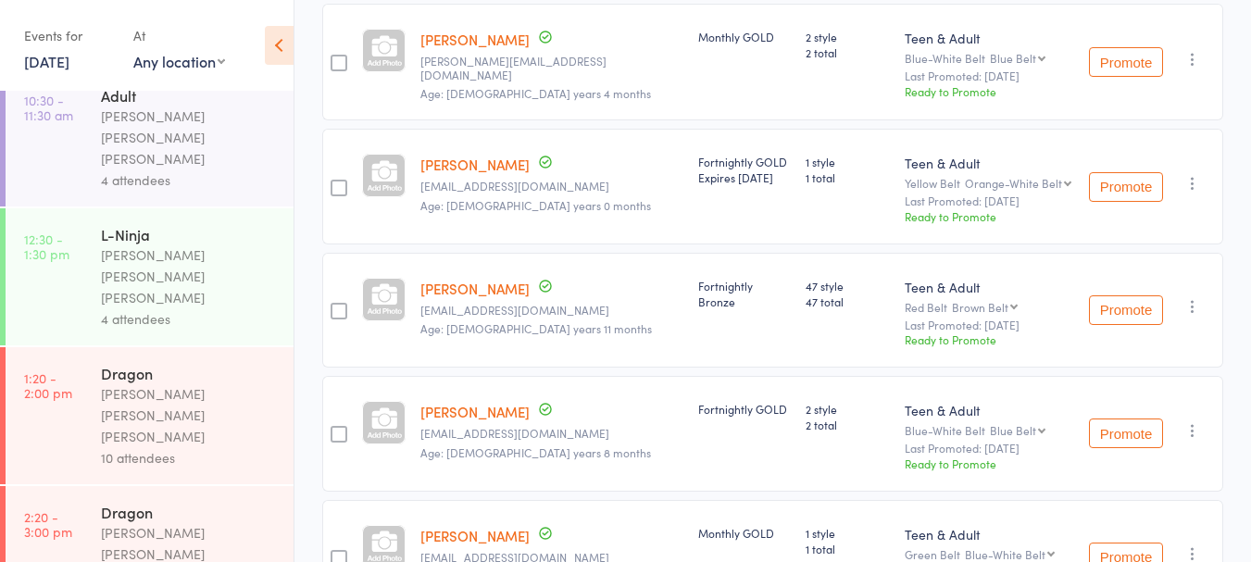
click at [508, 155] on link "[PERSON_NAME]" at bounding box center [475, 164] width 109 height 19
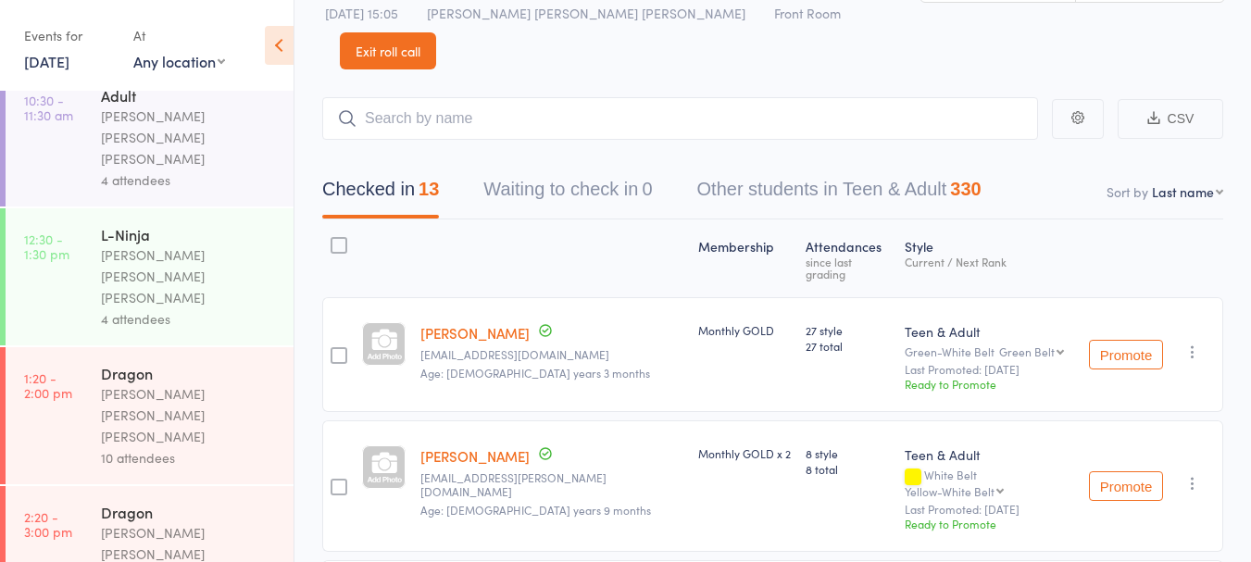
scroll to position [0, 0]
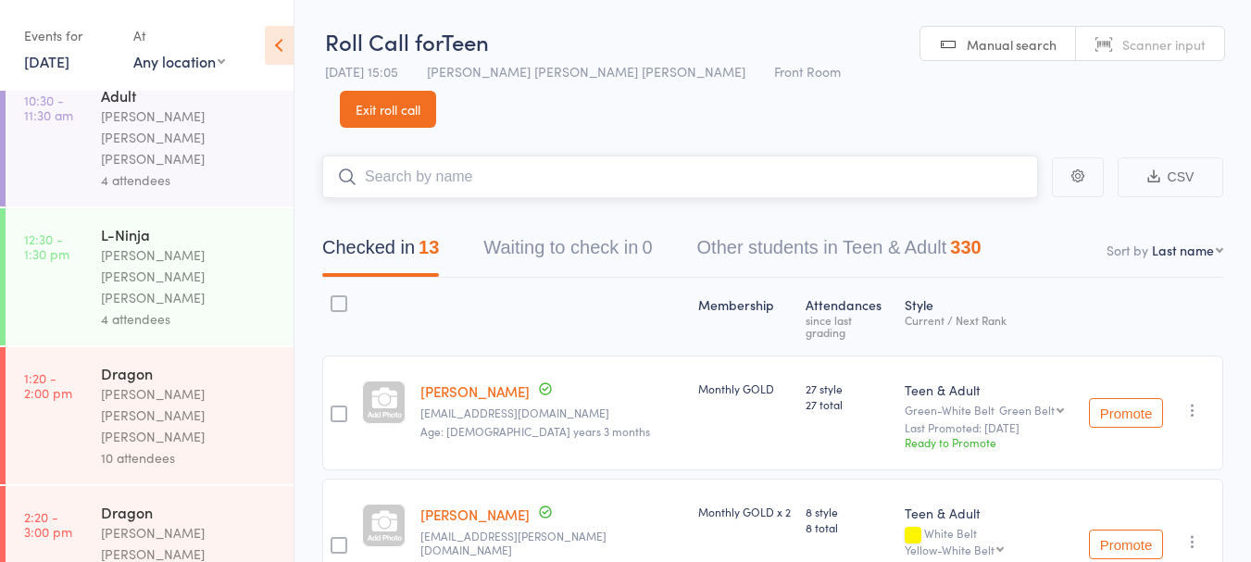
click at [666, 156] on input "search" at bounding box center [680, 177] width 716 height 43
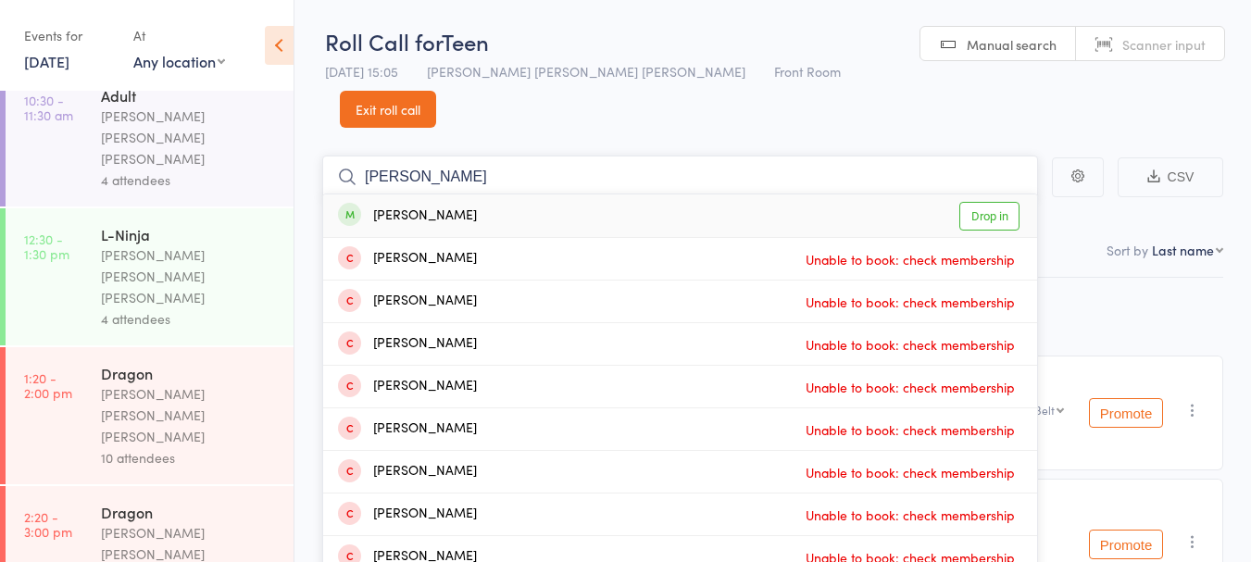
type input "selina"
click at [392, 206] on div "Selina Torckler" at bounding box center [407, 216] width 139 height 21
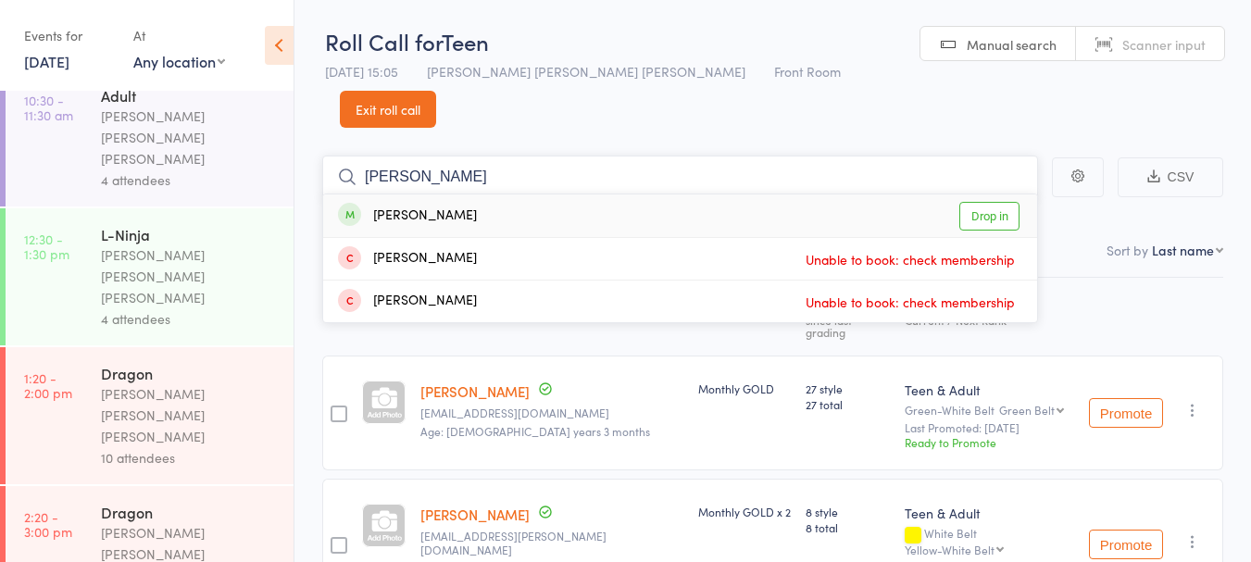
type input "dhruvika"
click at [536, 195] on div "Dhruvikha Tummala Drop in" at bounding box center [680, 216] width 714 height 43
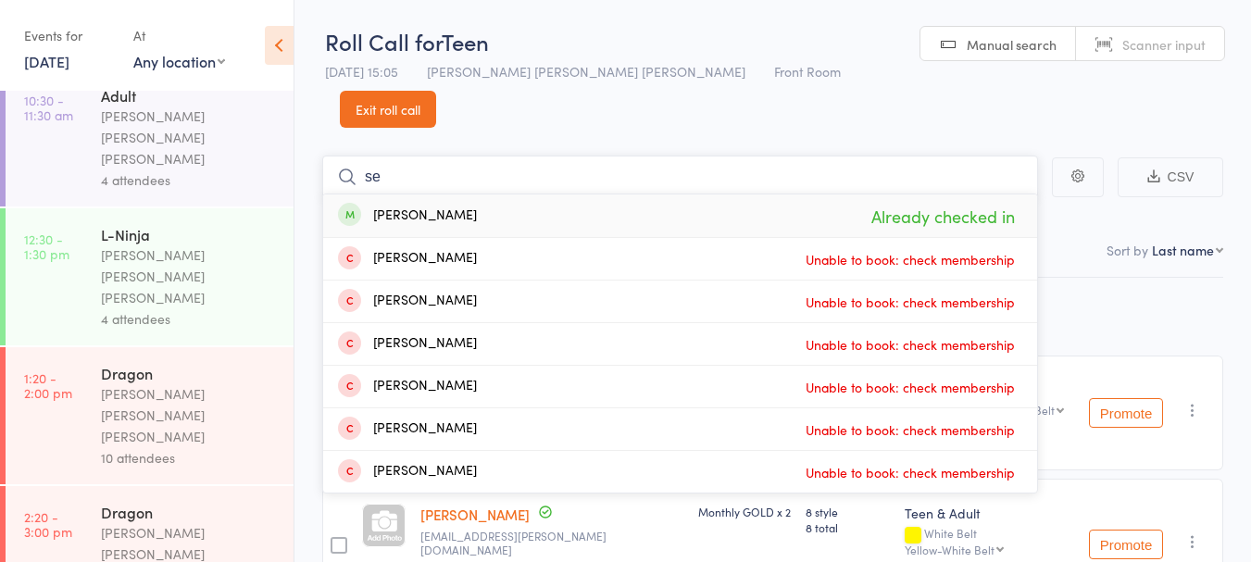
type input "s"
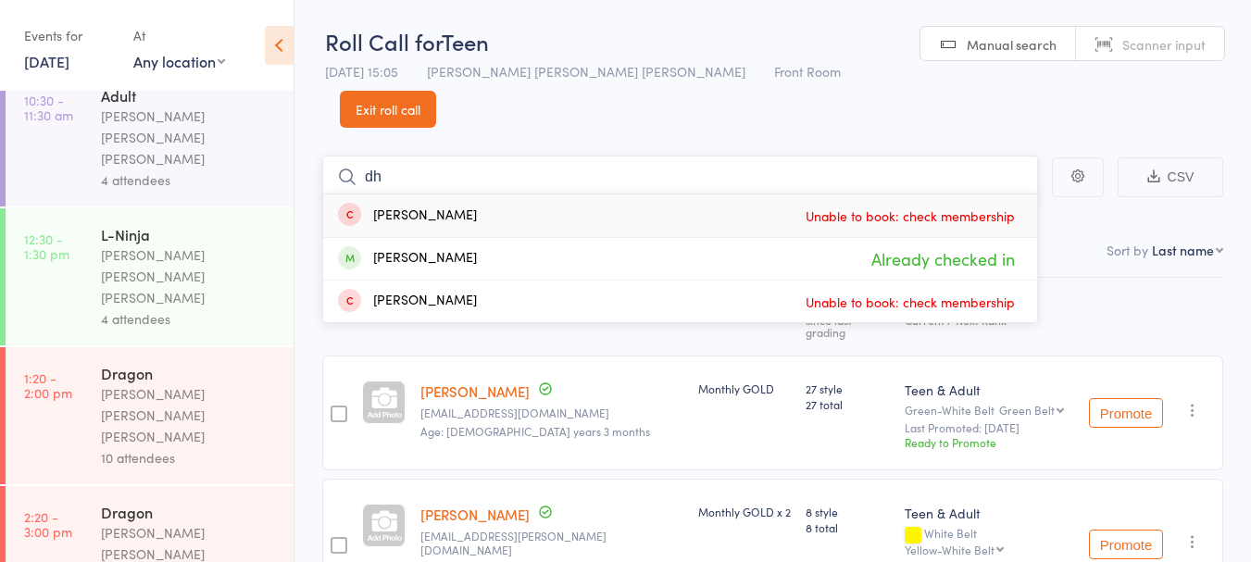
type input "d"
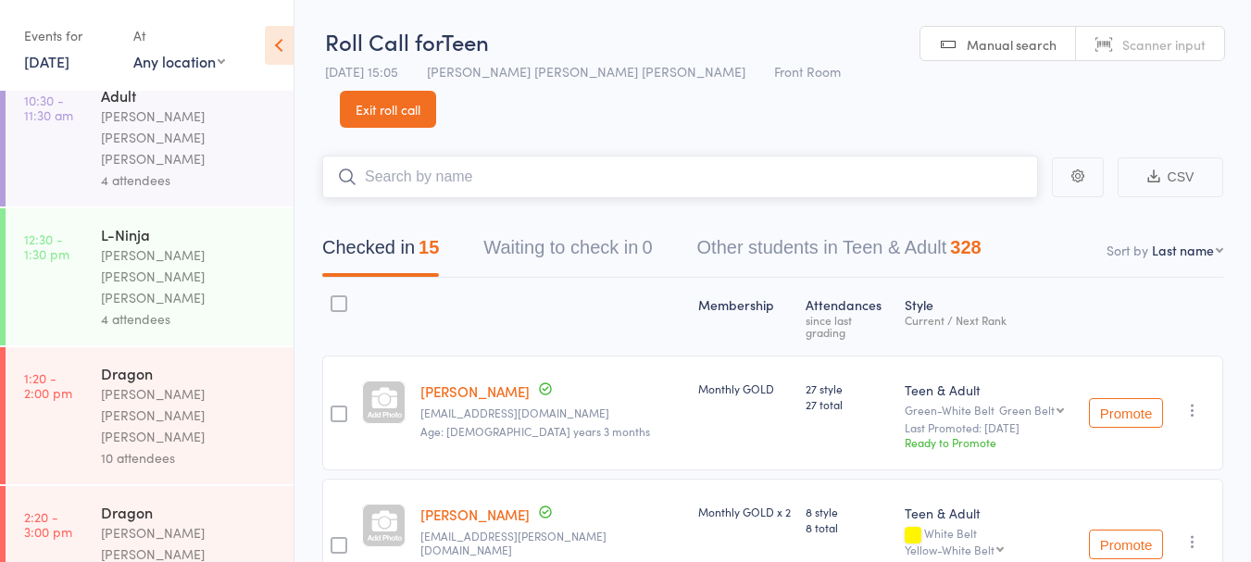
click at [484, 156] on input "search" at bounding box center [680, 177] width 716 height 43
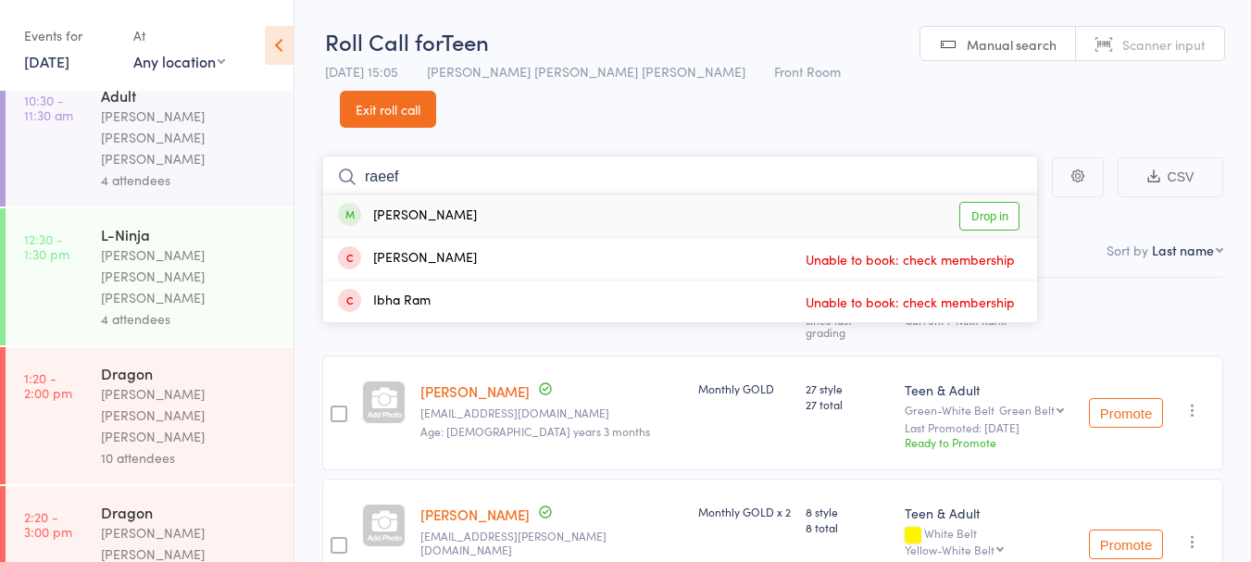
type input "raeef"
click at [1000, 202] on link "Drop in" at bounding box center [990, 216] width 60 height 29
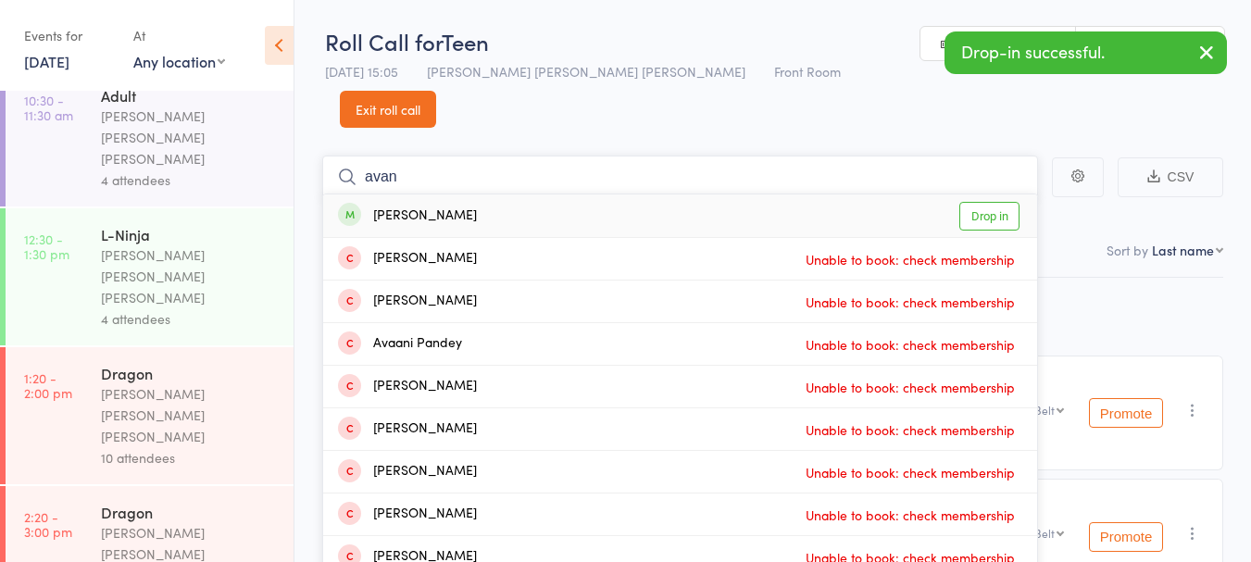
type input "avan"
click at [999, 202] on link "Drop in" at bounding box center [990, 216] width 60 height 29
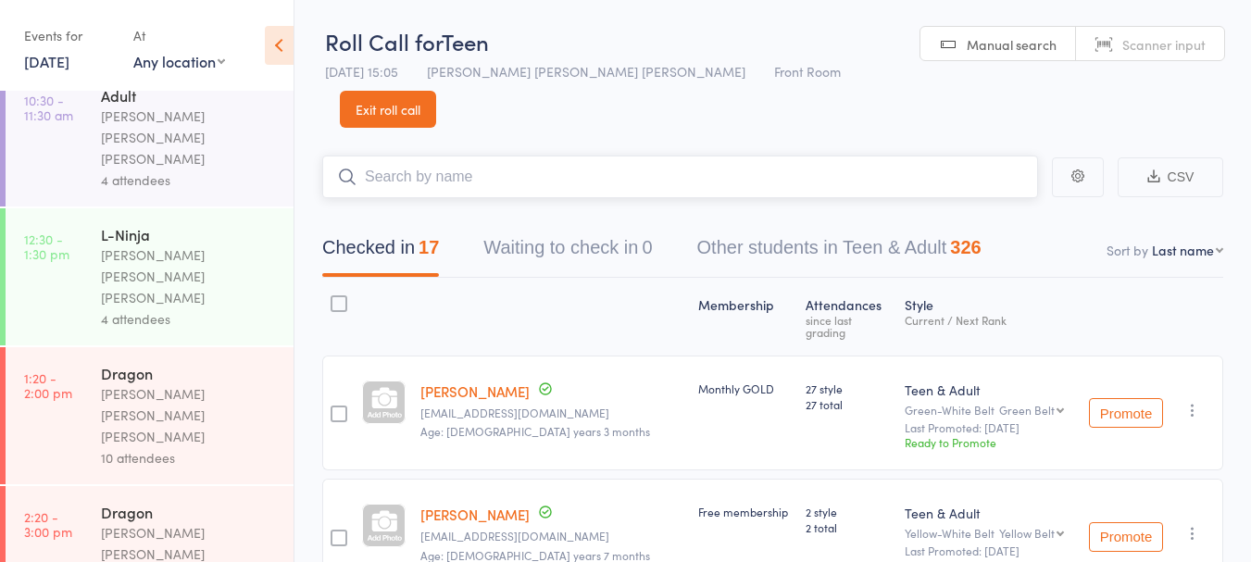
click at [526, 156] on input "search" at bounding box center [680, 177] width 716 height 43
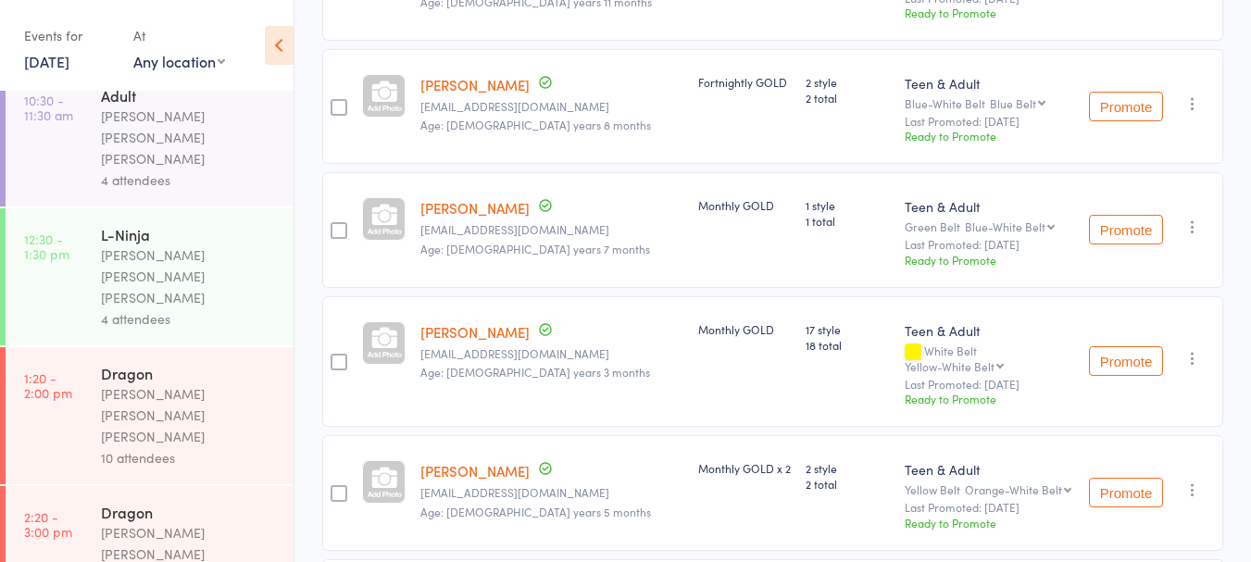
scroll to position [1573, 0]
click at [1128, 346] on button "Promote" at bounding box center [1126, 361] width 74 height 30
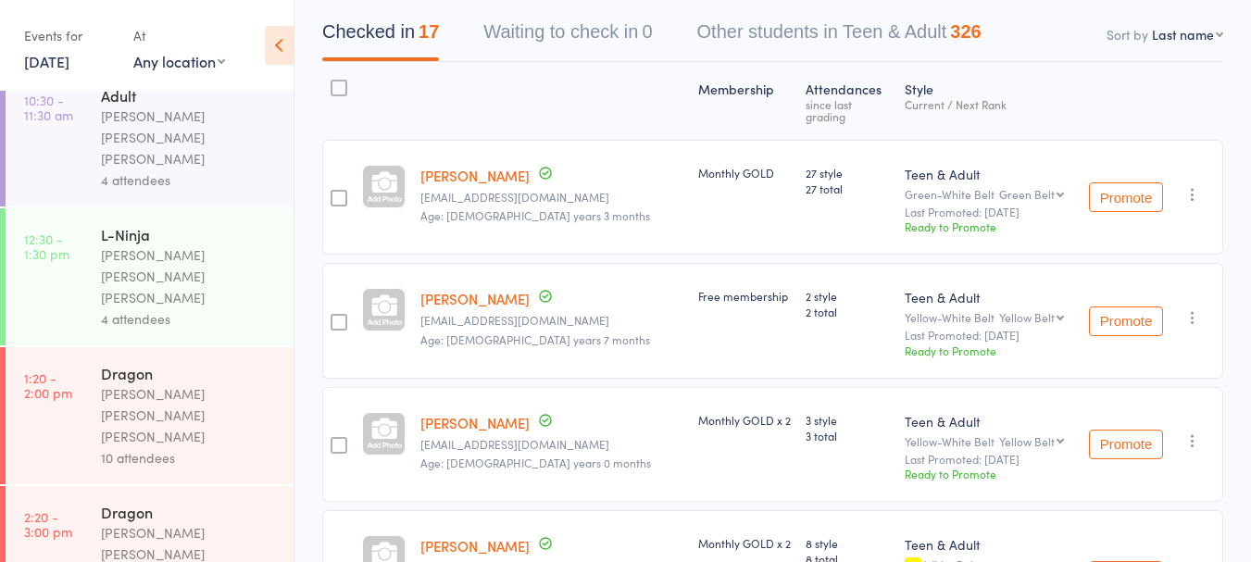
scroll to position [0, 0]
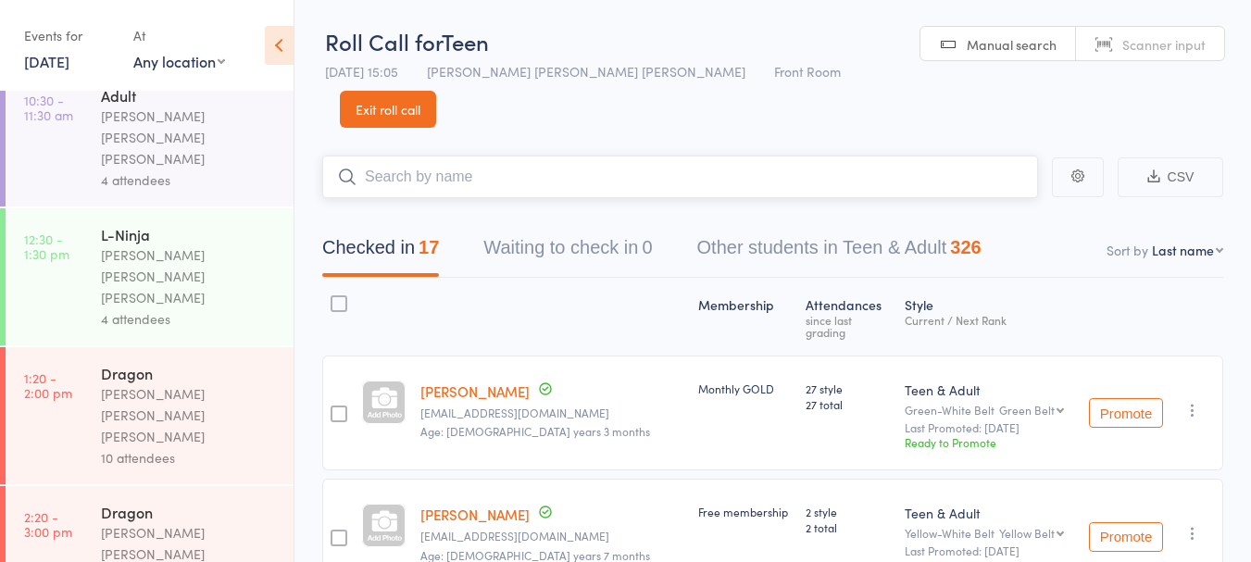
click at [607, 156] on input "search" at bounding box center [680, 177] width 716 height 43
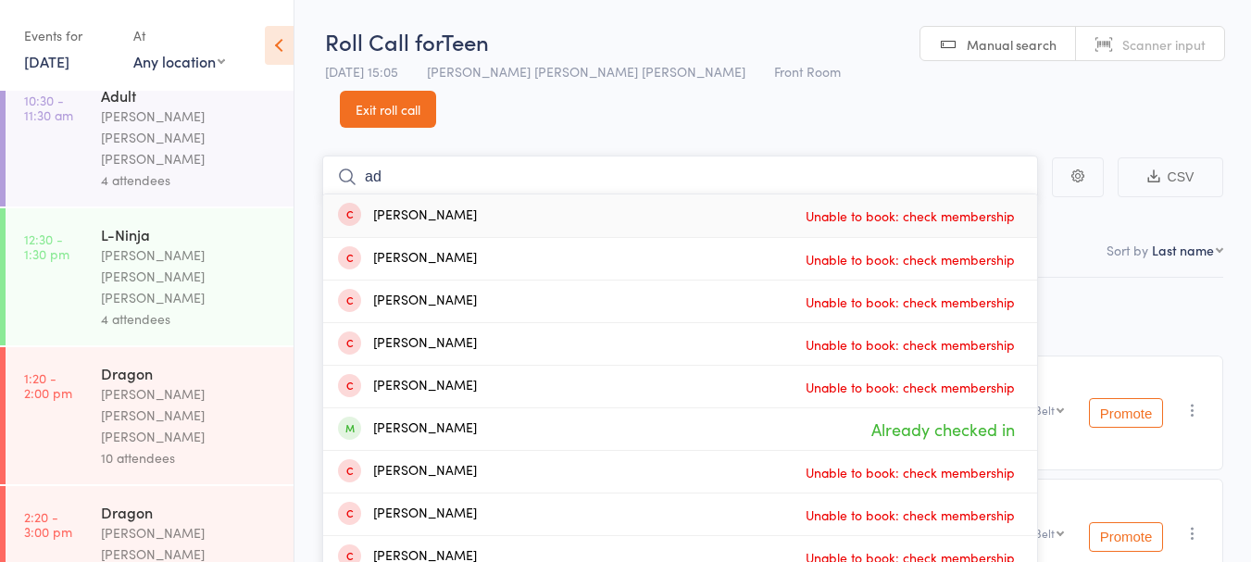
type input "a"
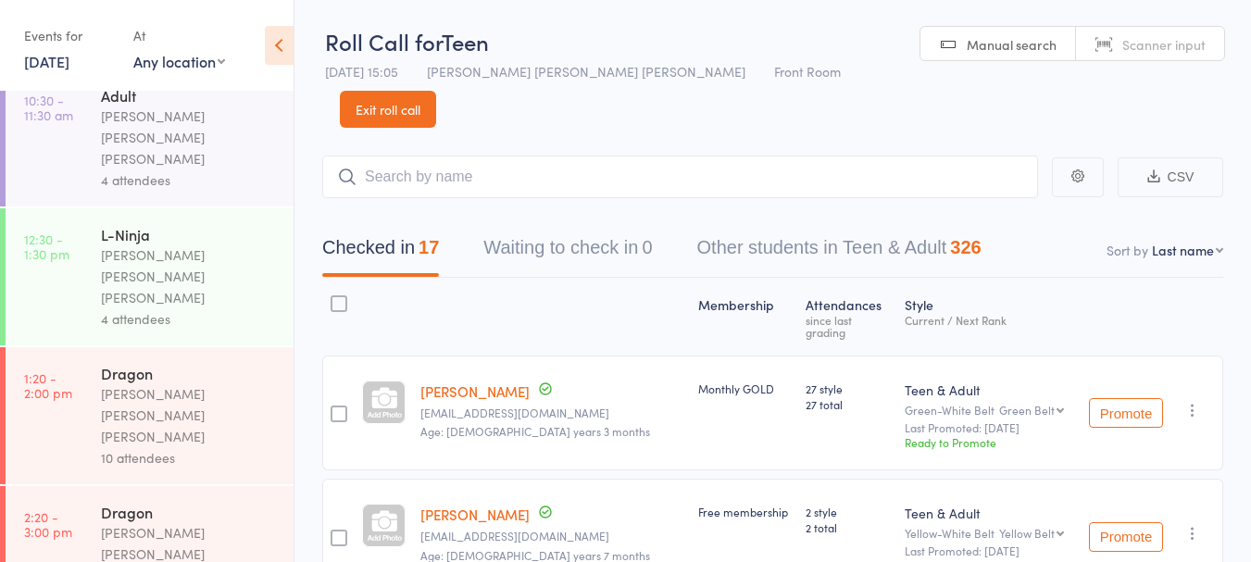
click at [1128, 398] on button "Promote" at bounding box center [1126, 413] width 74 height 30
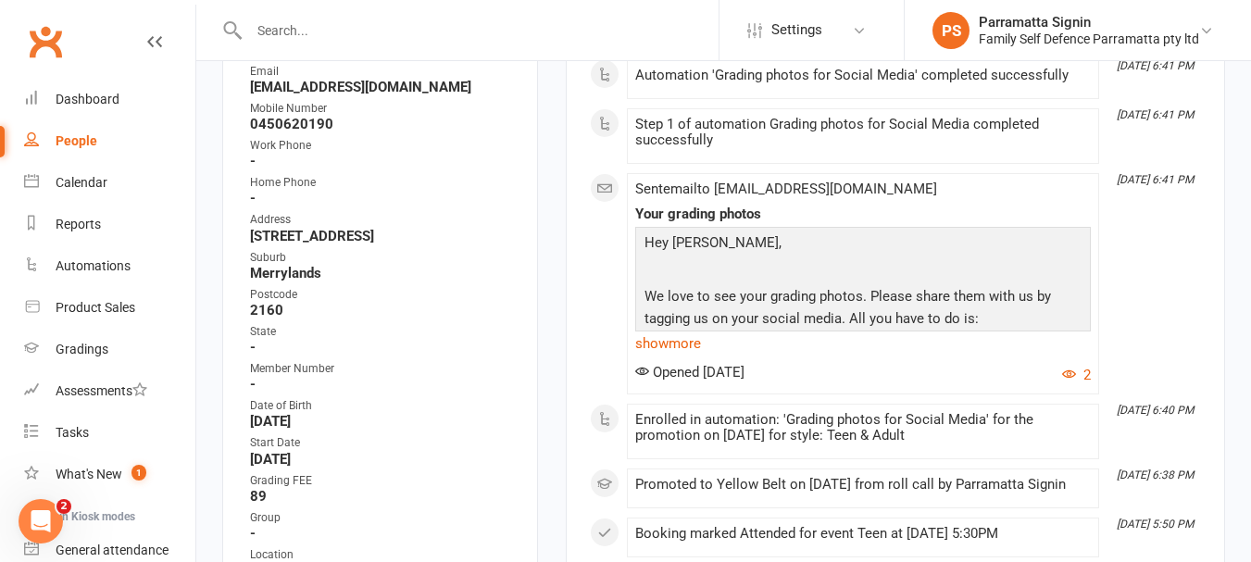
scroll to position [448, 0]
